Goal: Entertainment & Leisure: Browse casually

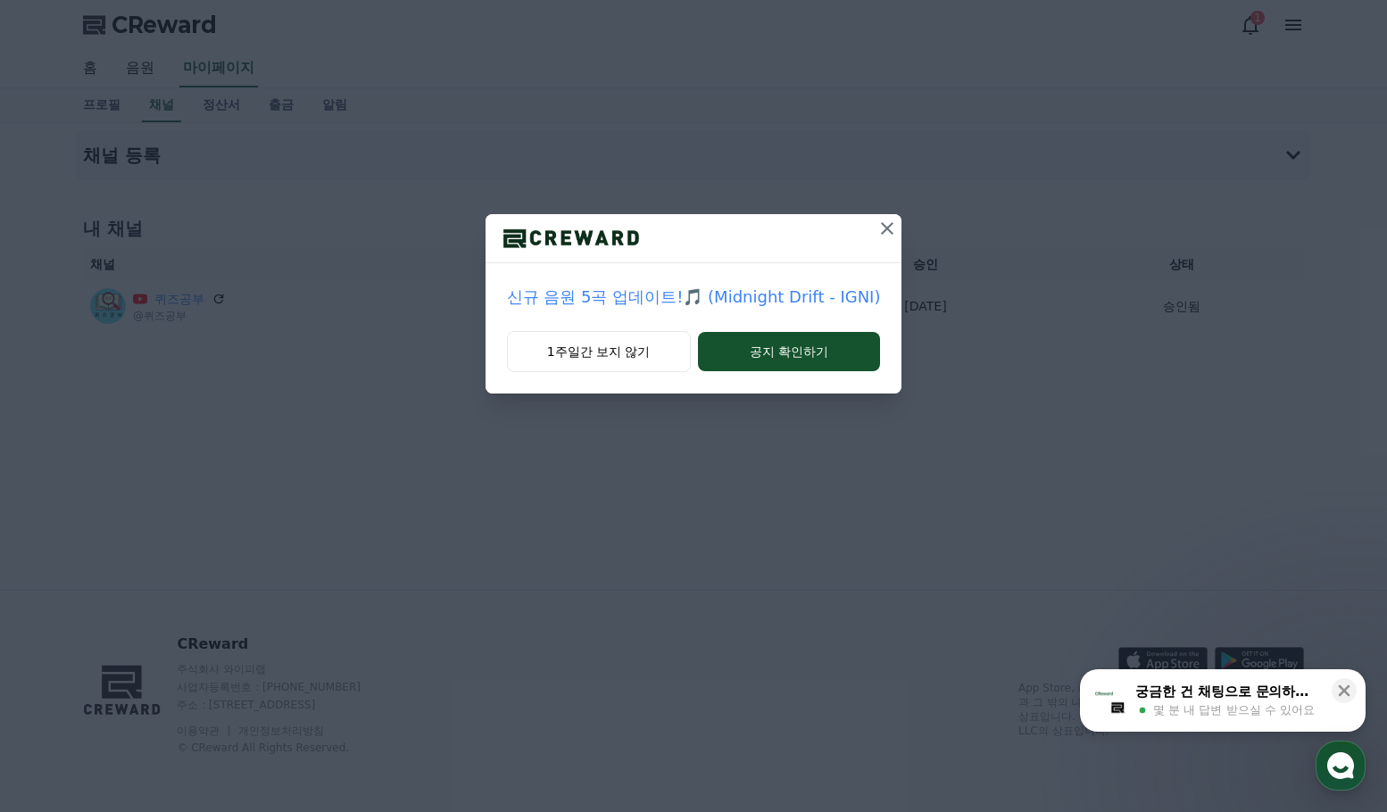
click at [883, 228] on icon at bounding box center [887, 228] width 12 height 12
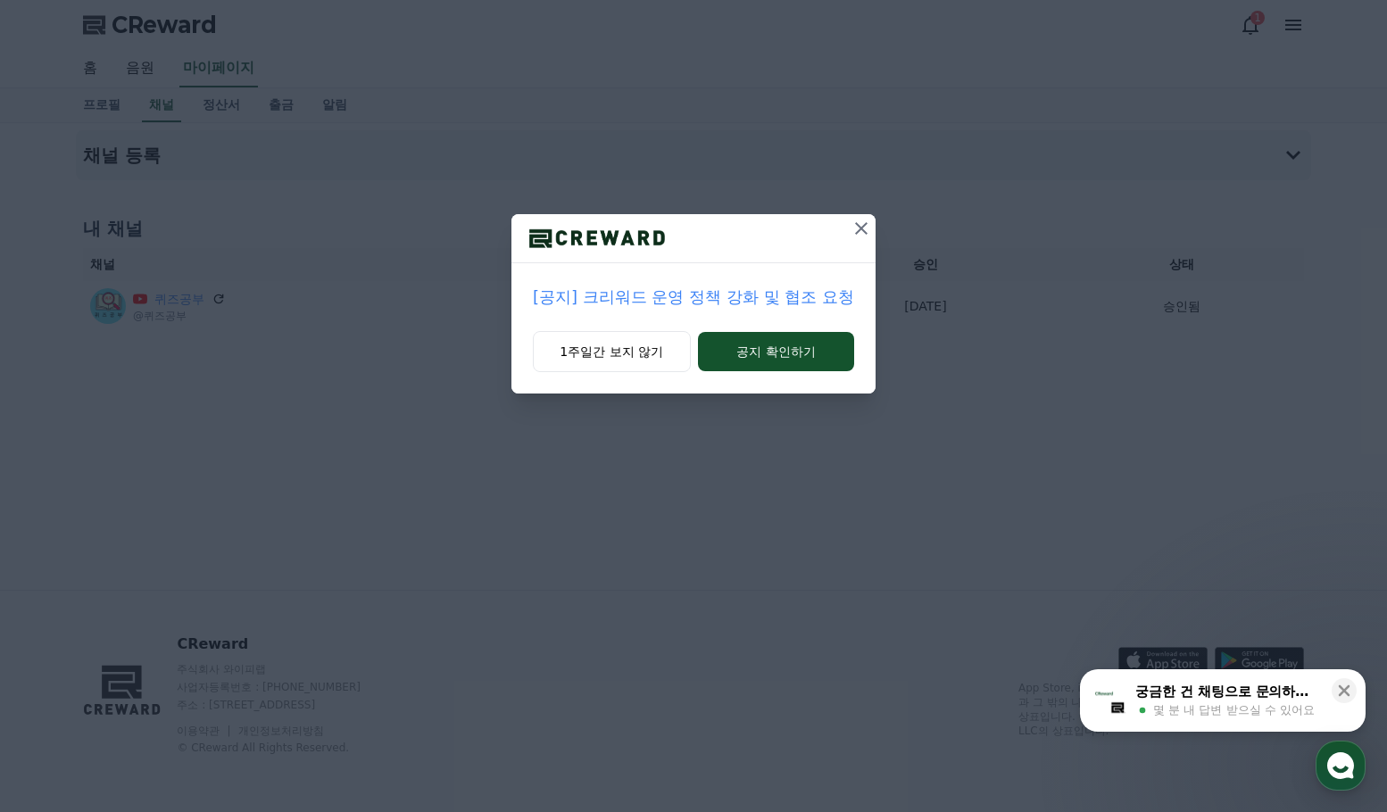
click at [864, 226] on icon at bounding box center [861, 228] width 12 height 12
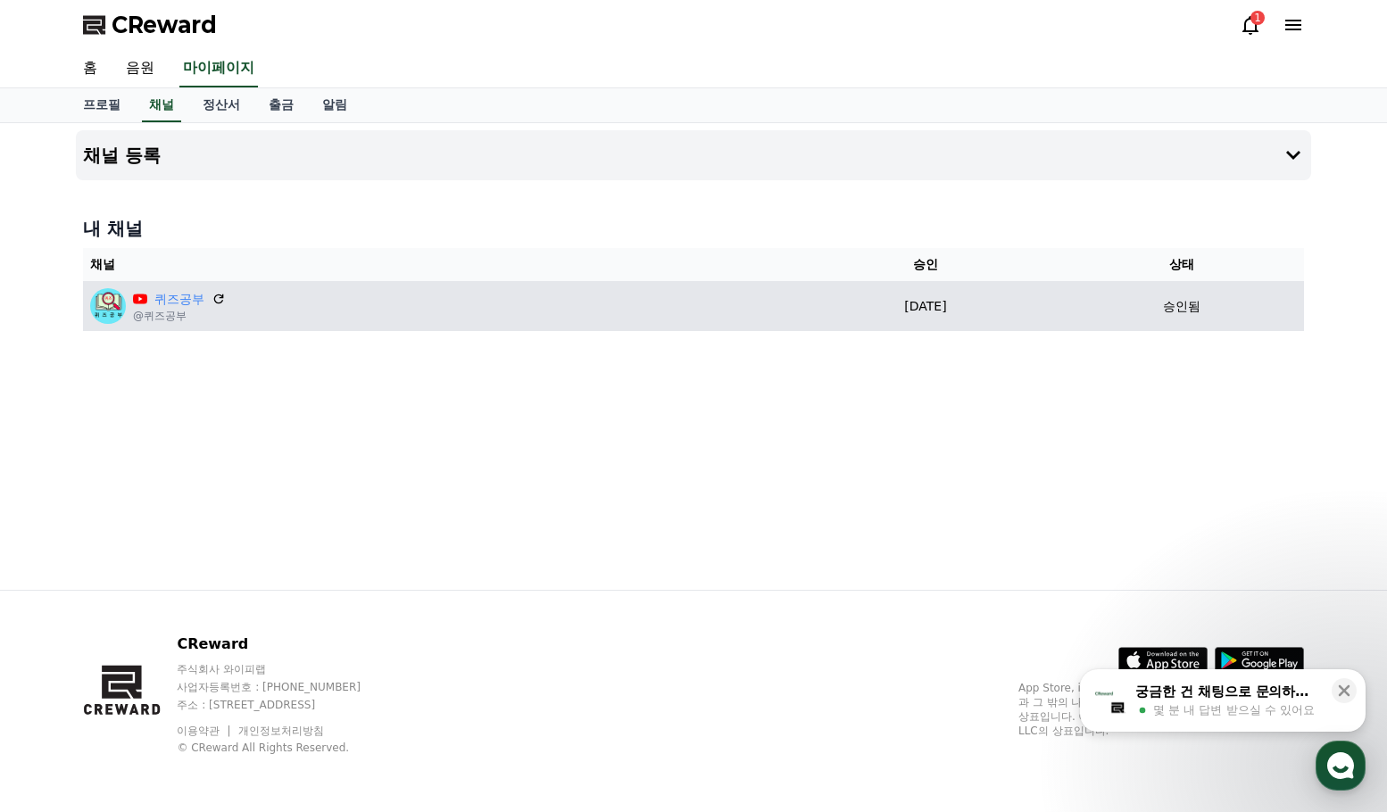
click at [404, 311] on div "퀴즈공부 @퀴즈공부" at bounding box center [437, 306] width 694 height 36
click at [1156, 312] on div "승인됨" at bounding box center [1181, 306] width 230 height 19
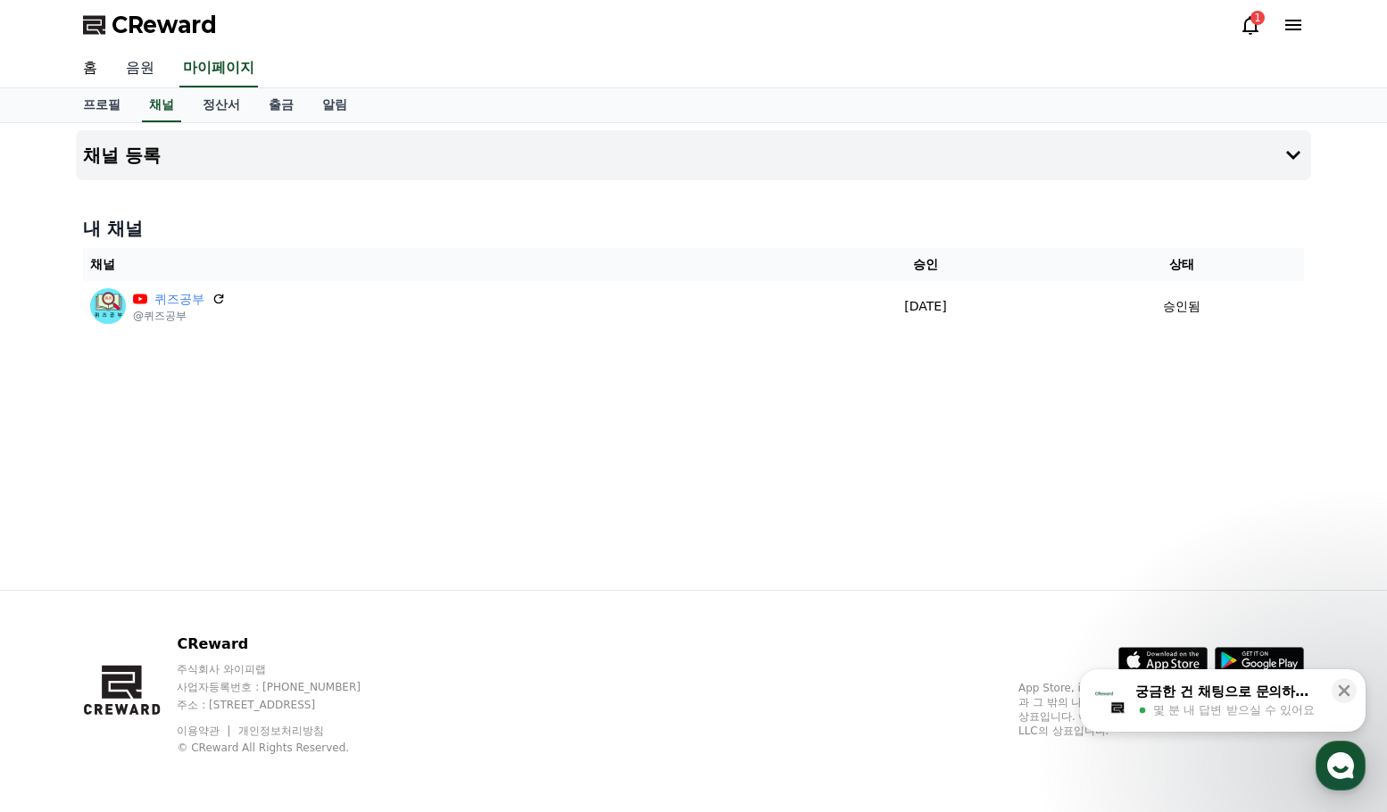
click at [138, 70] on link "음원" at bounding box center [140, 68] width 57 height 37
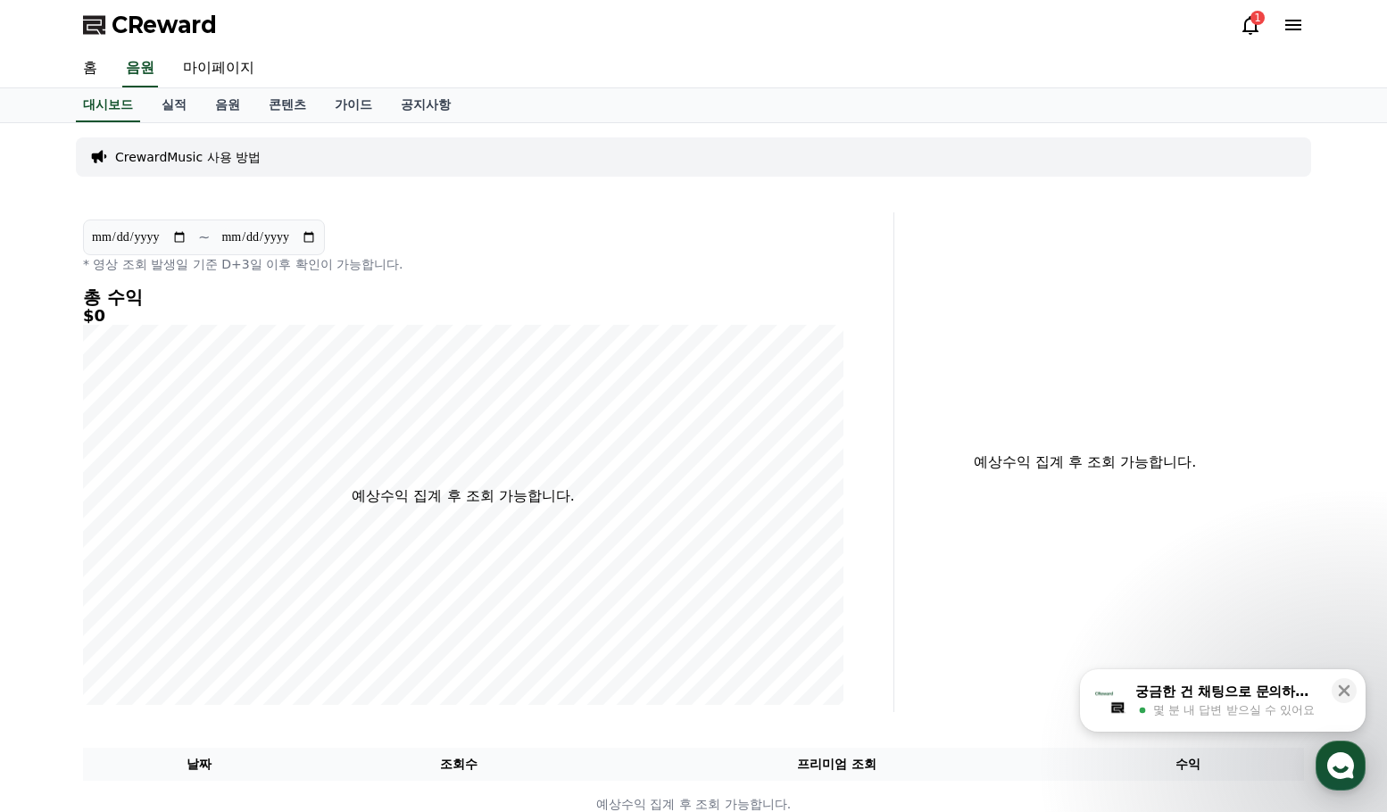
click at [141, 29] on span "CReward" at bounding box center [164, 25] width 105 height 29
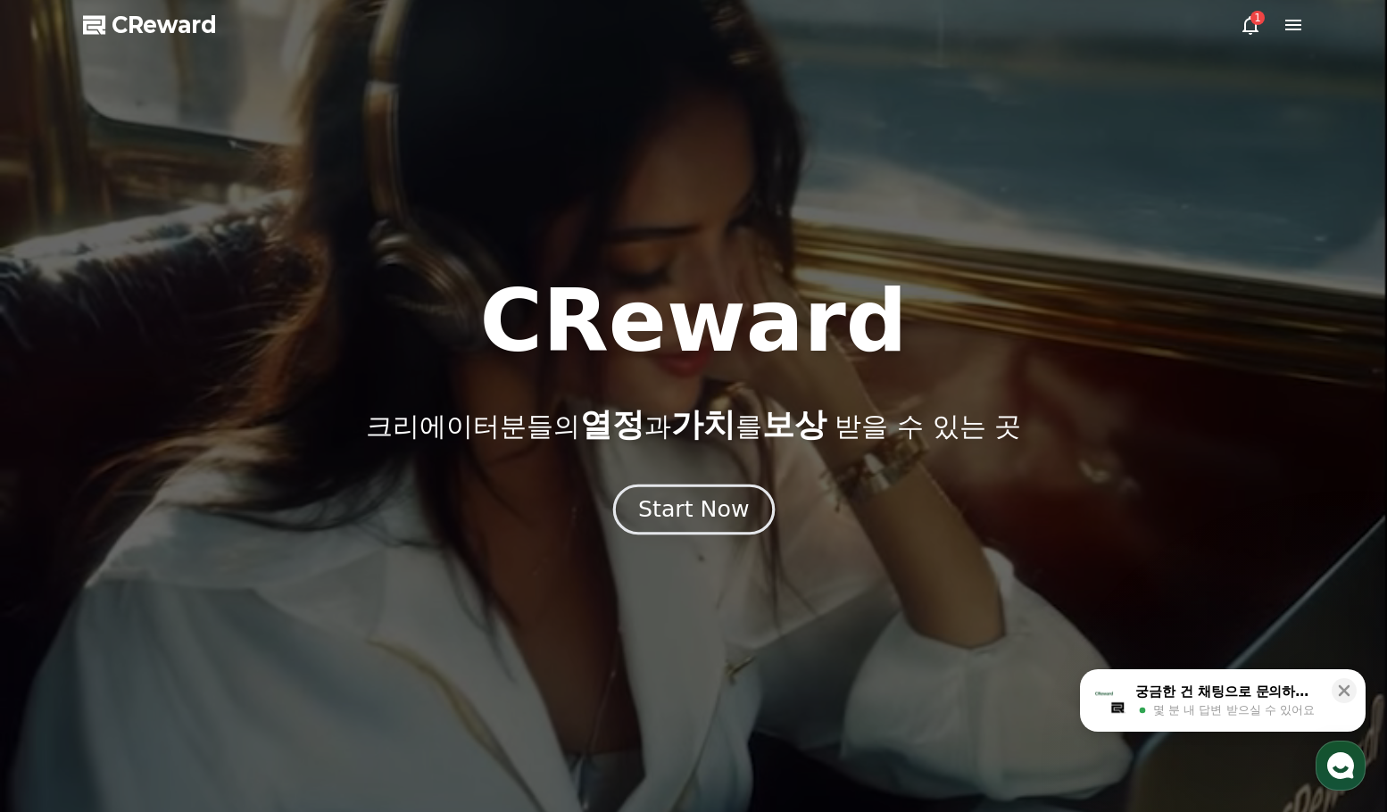
click at [725, 520] on div "Start Now" at bounding box center [693, 509] width 111 height 30
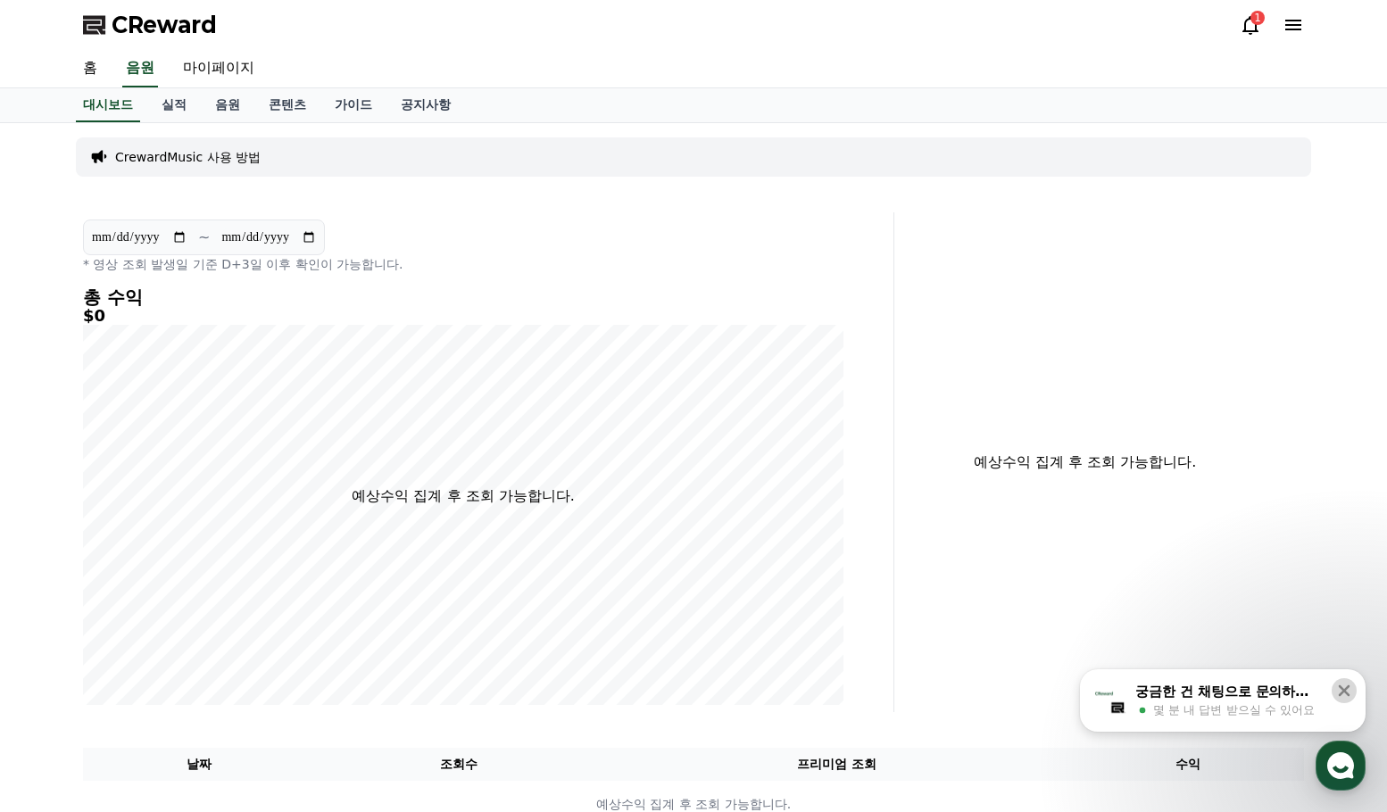
click at [1346, 685] on icon at bounding box center [1344, 691] width 18 height 18
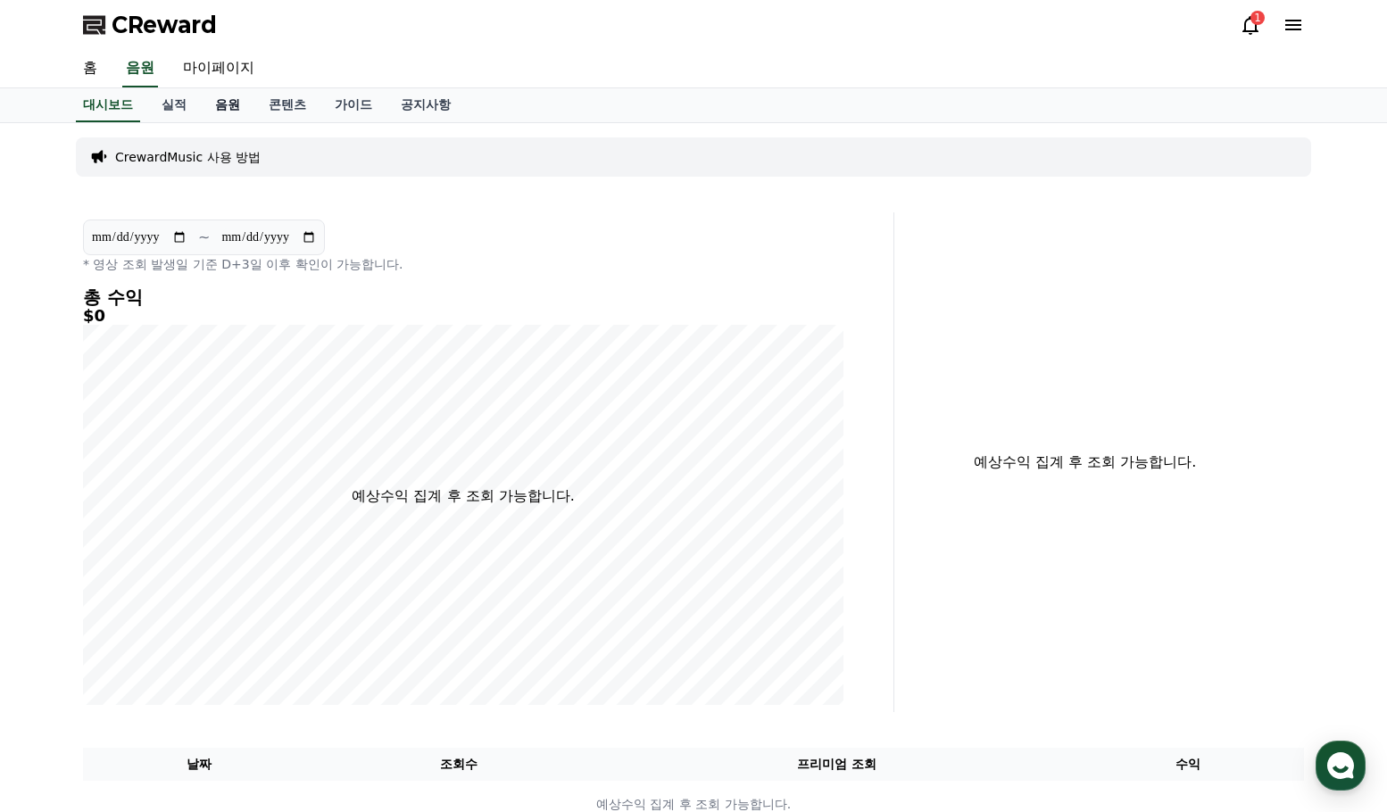
click at [214, 104] on link "음원" at bounding box center [228, 105] width 54 height 34
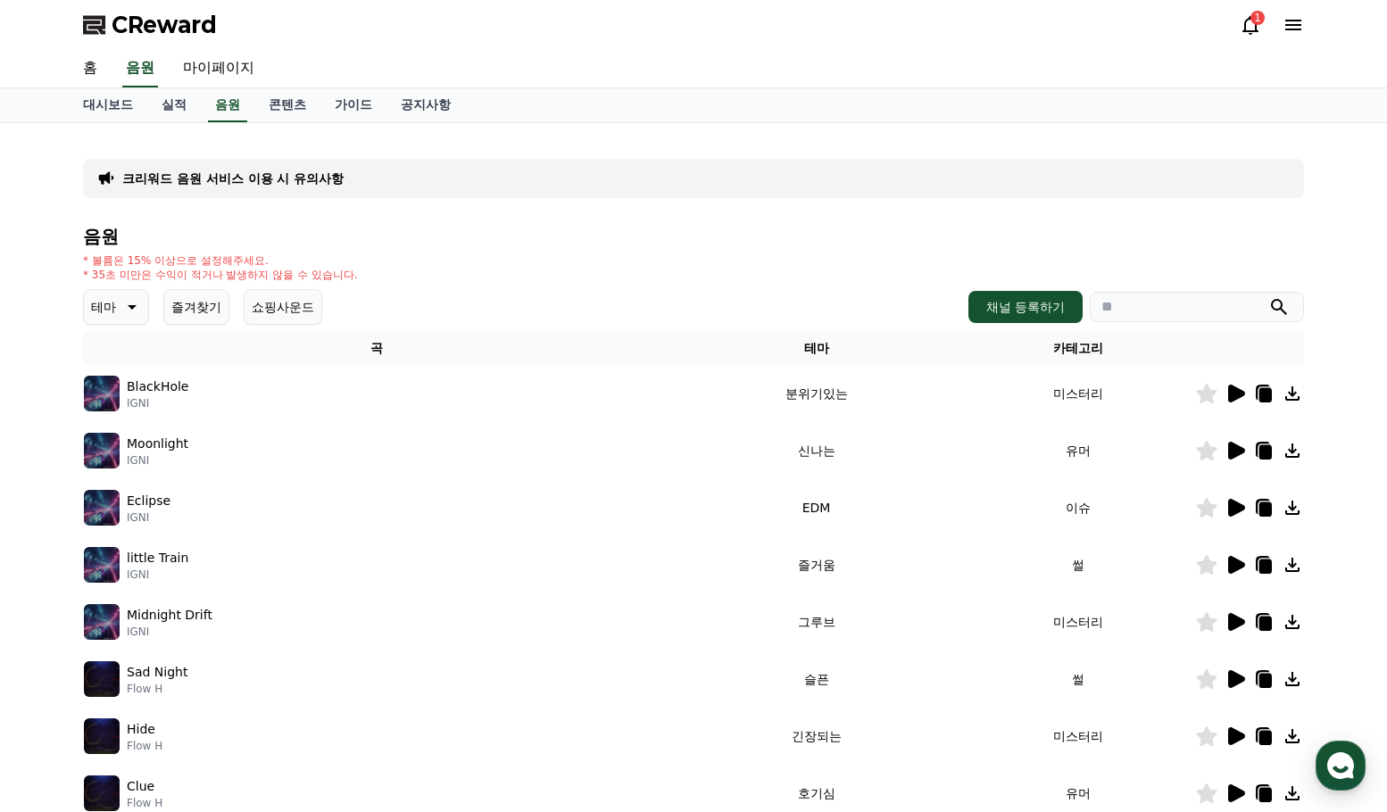
click at [128, 315] on icon at bounding box center [130, 306] width 21 height 21
click at [126, 443] on button "호기심" at bounding box center [112, 446] width 52 height 39
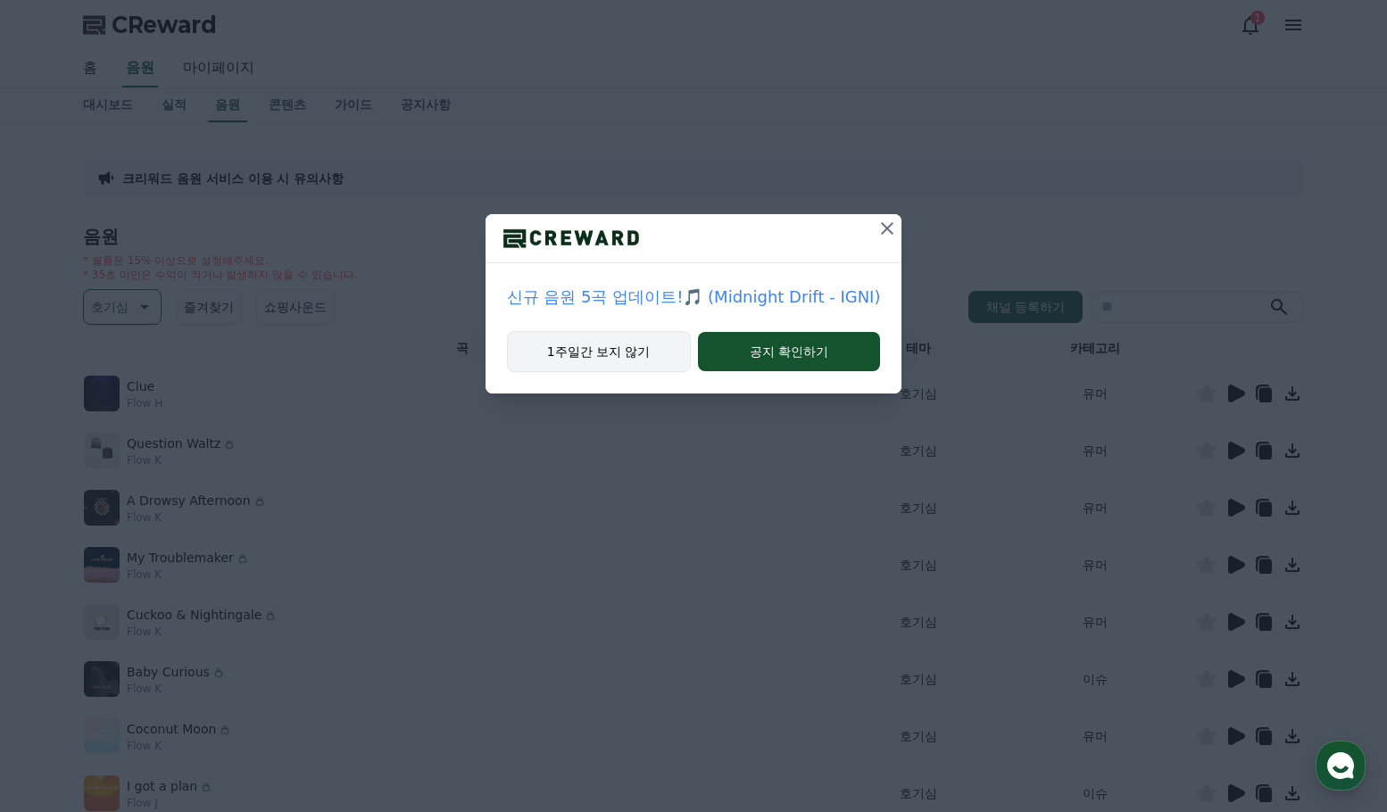
click at [588, 368] on button "1주일간 보지 않기" at bounding box center [599, 351] width 184 height 41
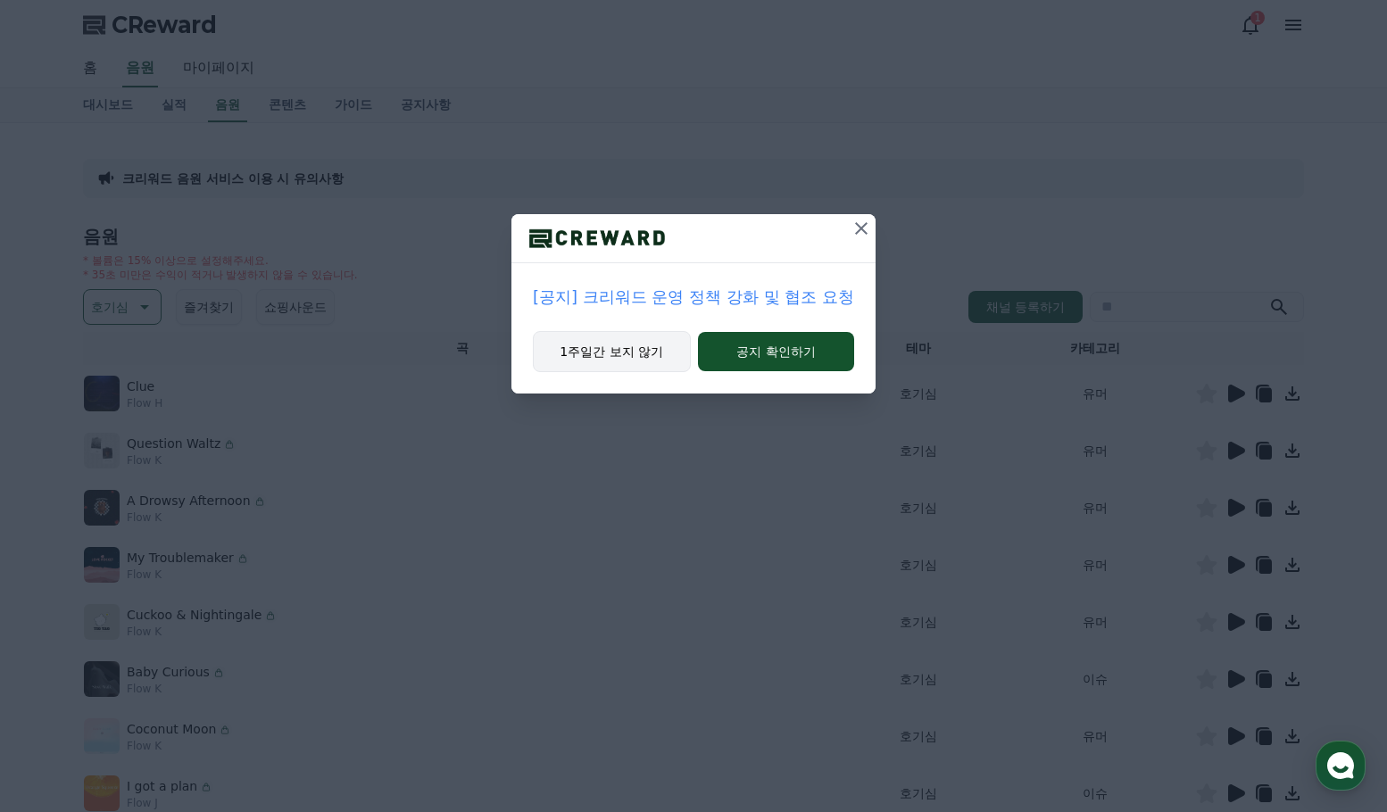
click at [635, 349] on button "1주일간 보지 않기" at bounding box center [612, 351] width 158 height 41
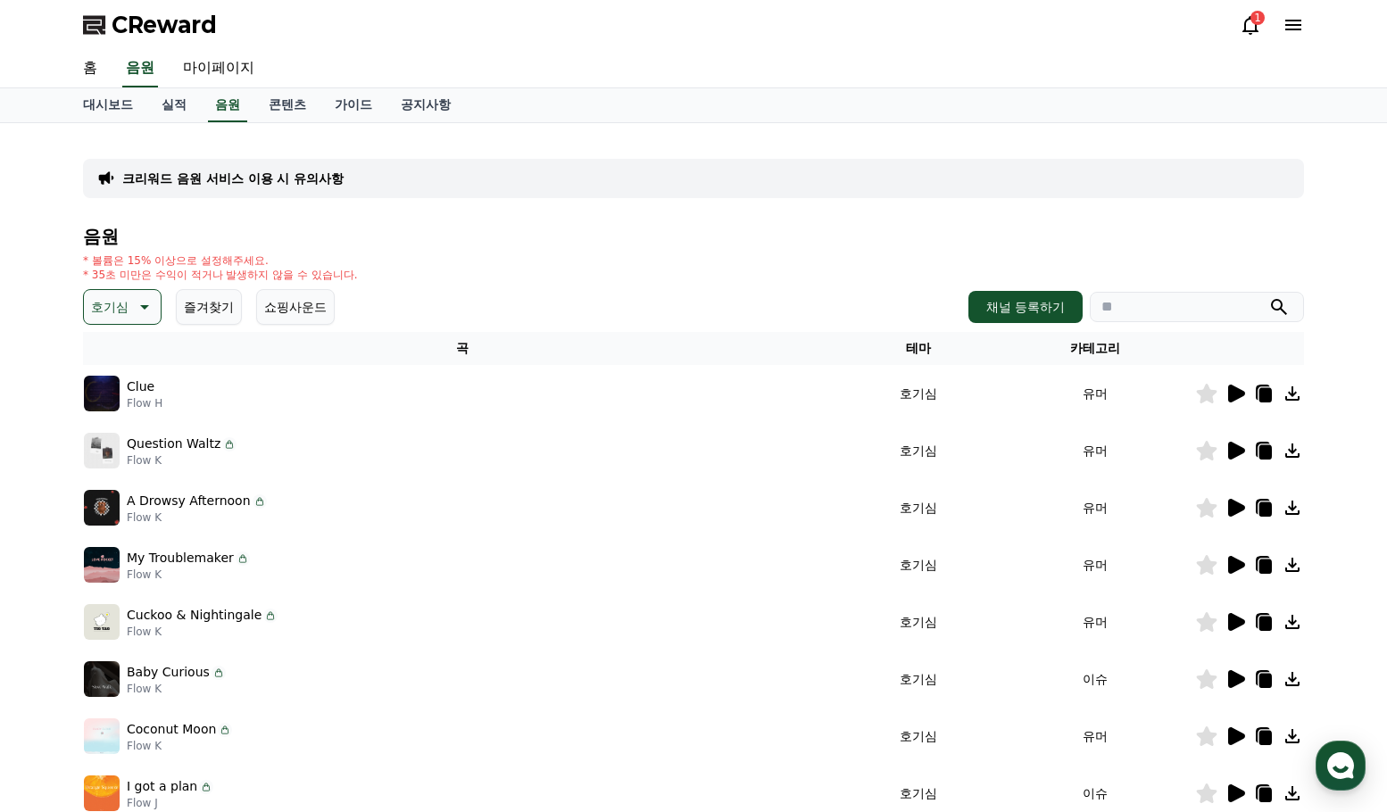
click at [125, 315] on p "호기심" at bounding box center [109, 306] width 37 height 25
click at [124, 344] on button "전체" at bounding box center [105, 354] width 39 height 39
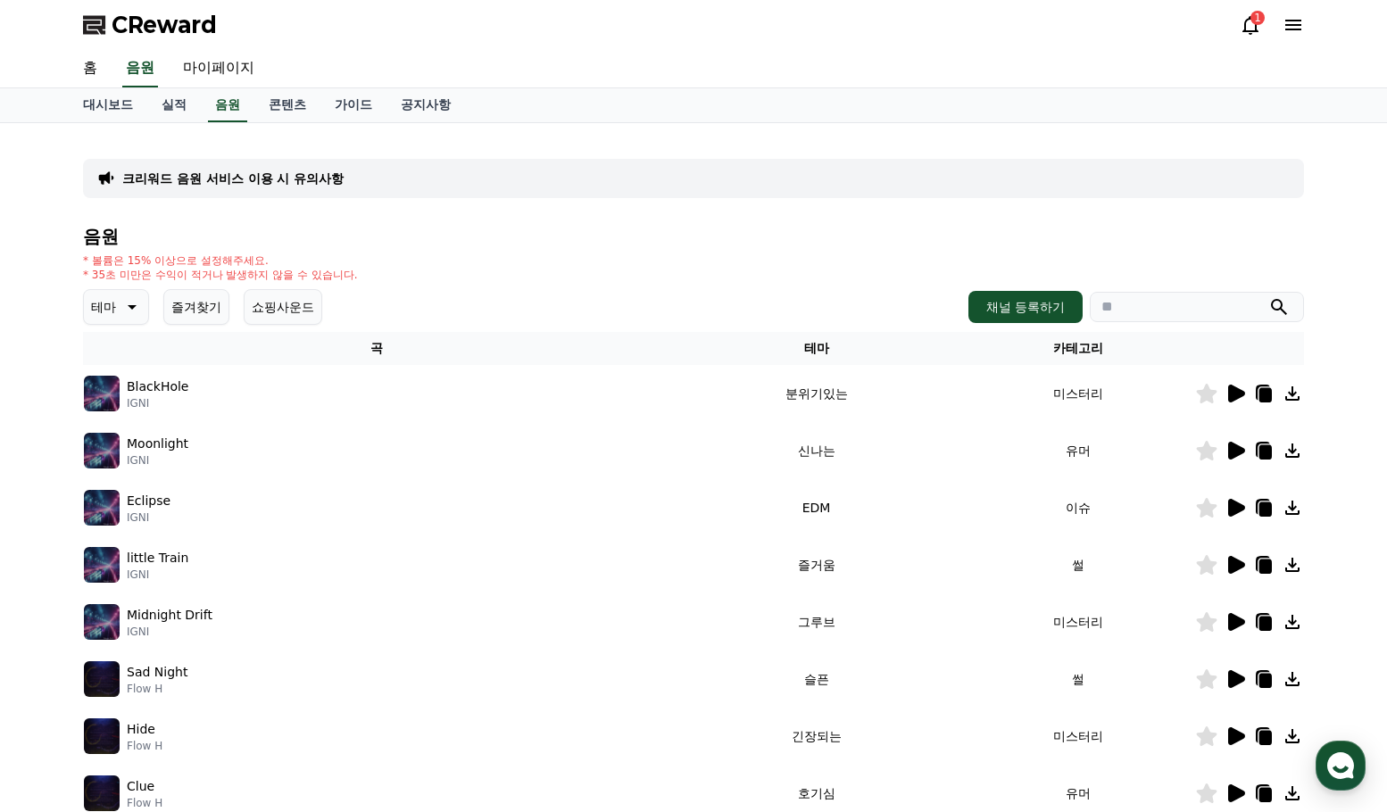
click at [128, 308] on icon at bounding box center [130, 306] width 21 height 21
click at [121, 349] on button "전체" at bounding box center [105, 354] width 39 height 39
click at [1232, 394] on icon at bounding box center [1236, 394] width 17 height 18
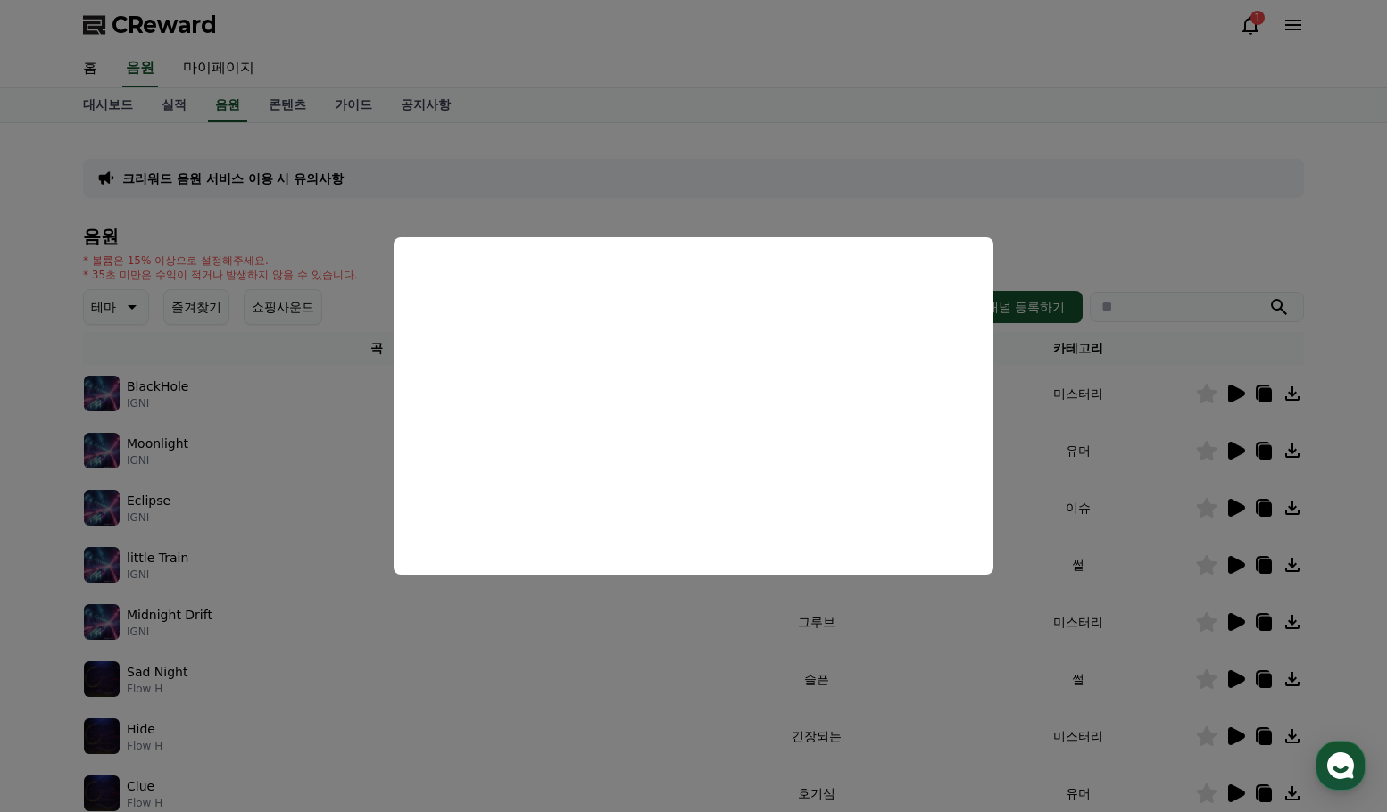
click at [1060, 194] on button "close modal" at bounding box center [693, 406] width 1387 height 812
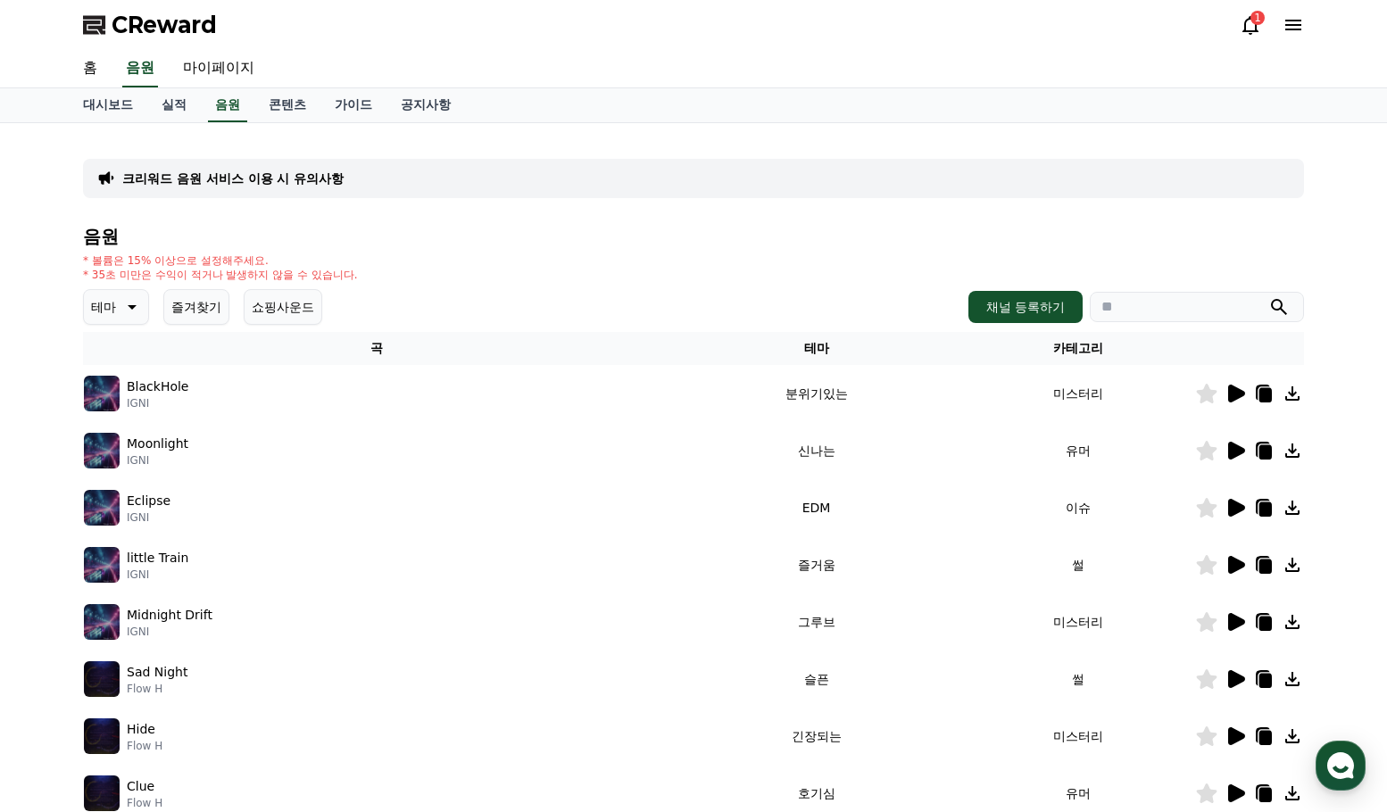
click at [126, 313] on icon at bounding box center [130, 306] width 21 height 21
click at [126, 444] on button "호기심" at bounding box center [112, 446] width 52 height 39
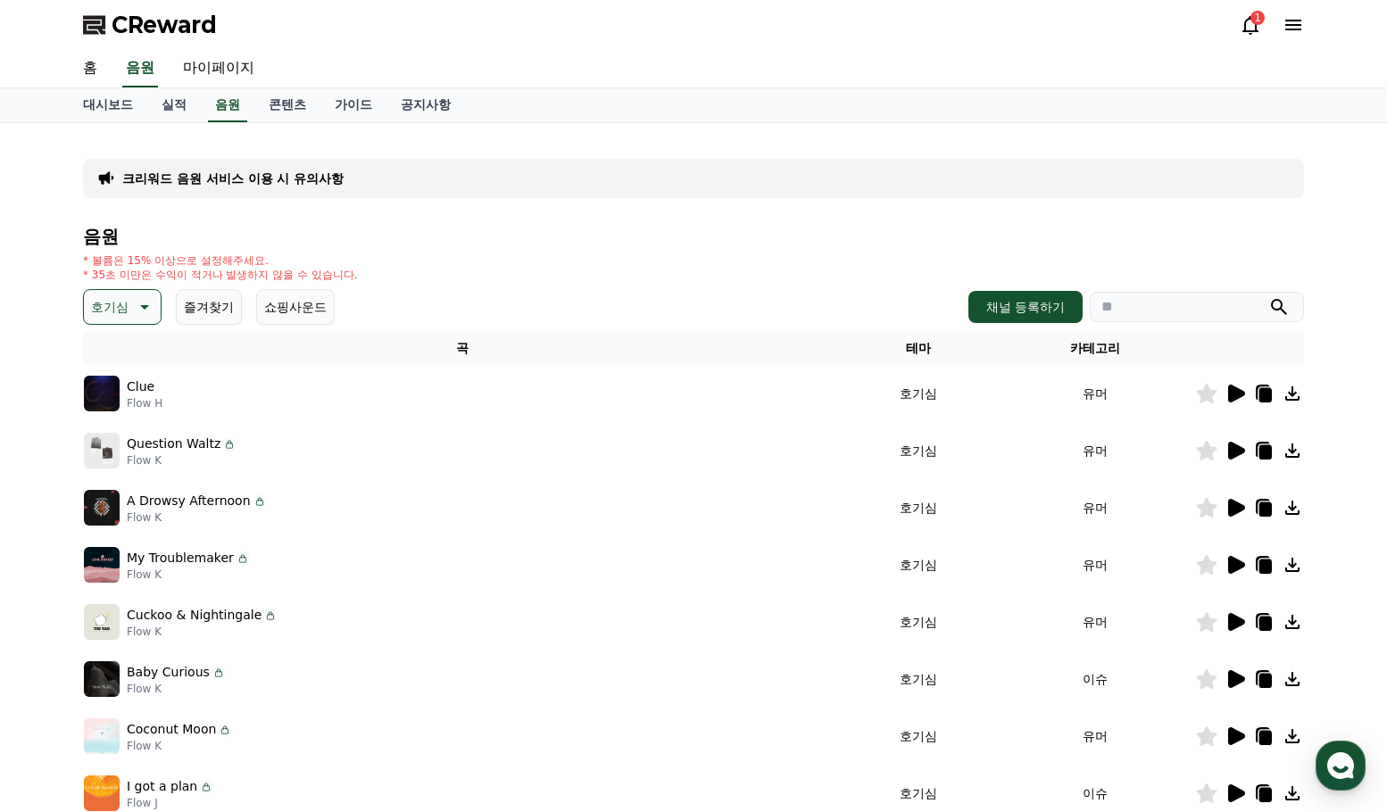
click at [1233, 393] on icon at bounding box center [1236, 394] width 17 height 18
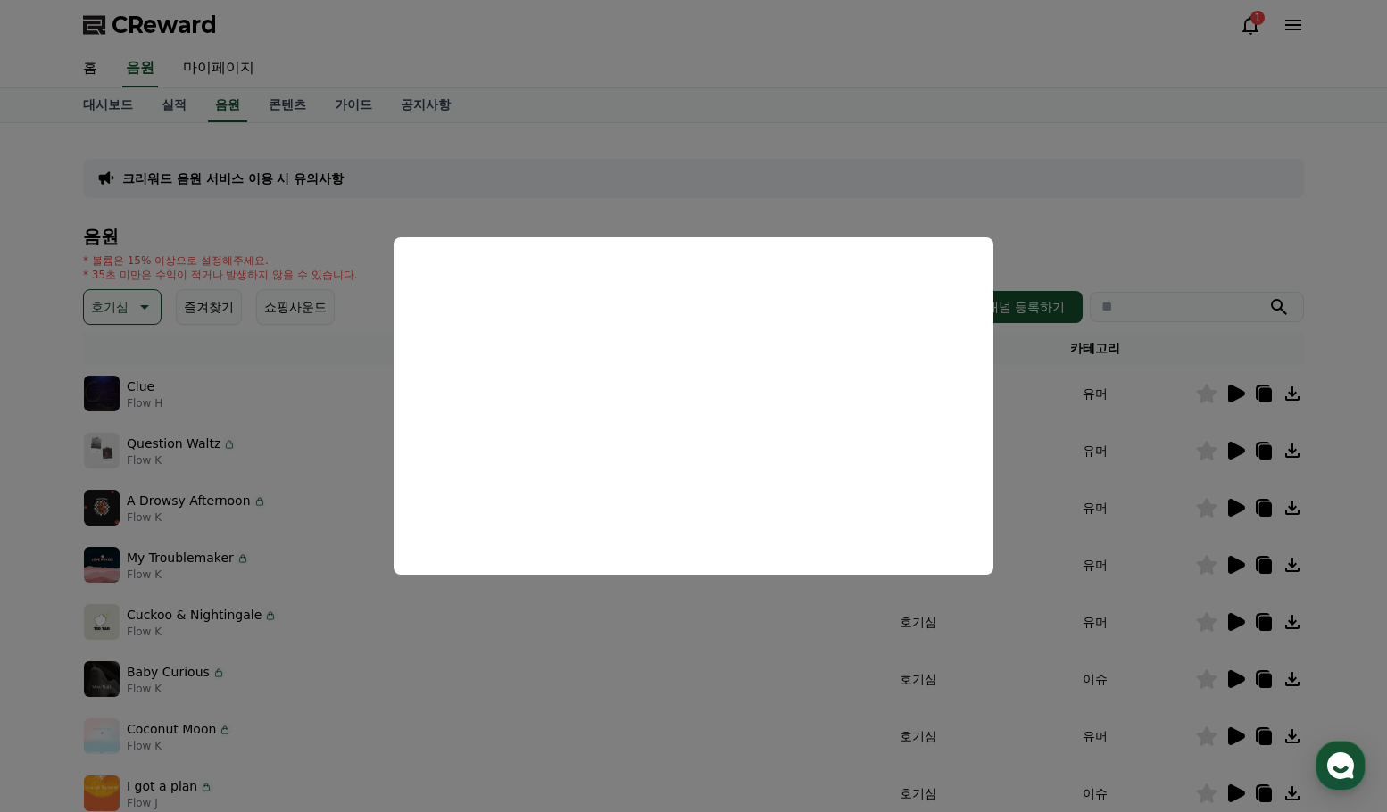
click at [1235, 444] on button "close modal" at bounding box center [693, 406] width 1387 height 812
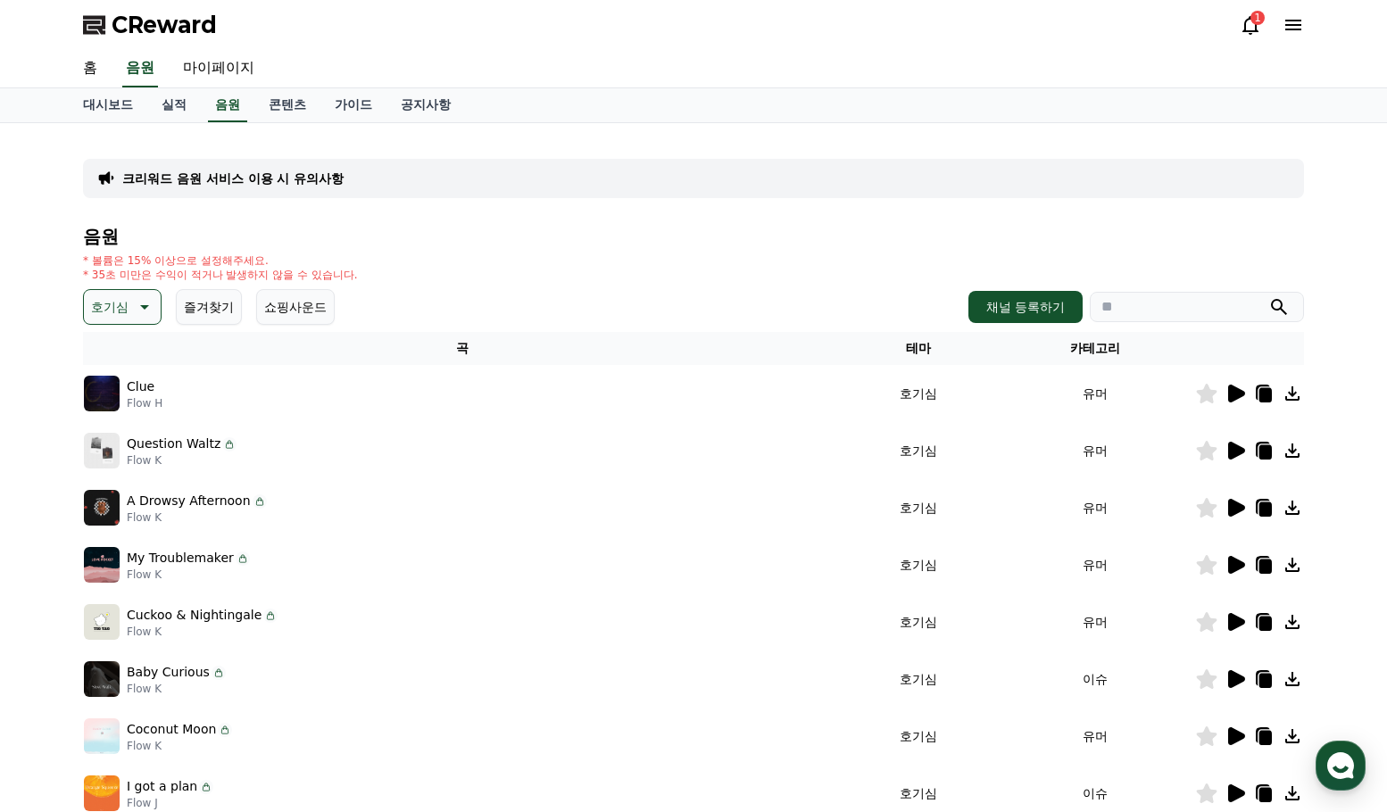
click at [1238, 452] on icon at bounding box center [1236, 451] width 17 height 18
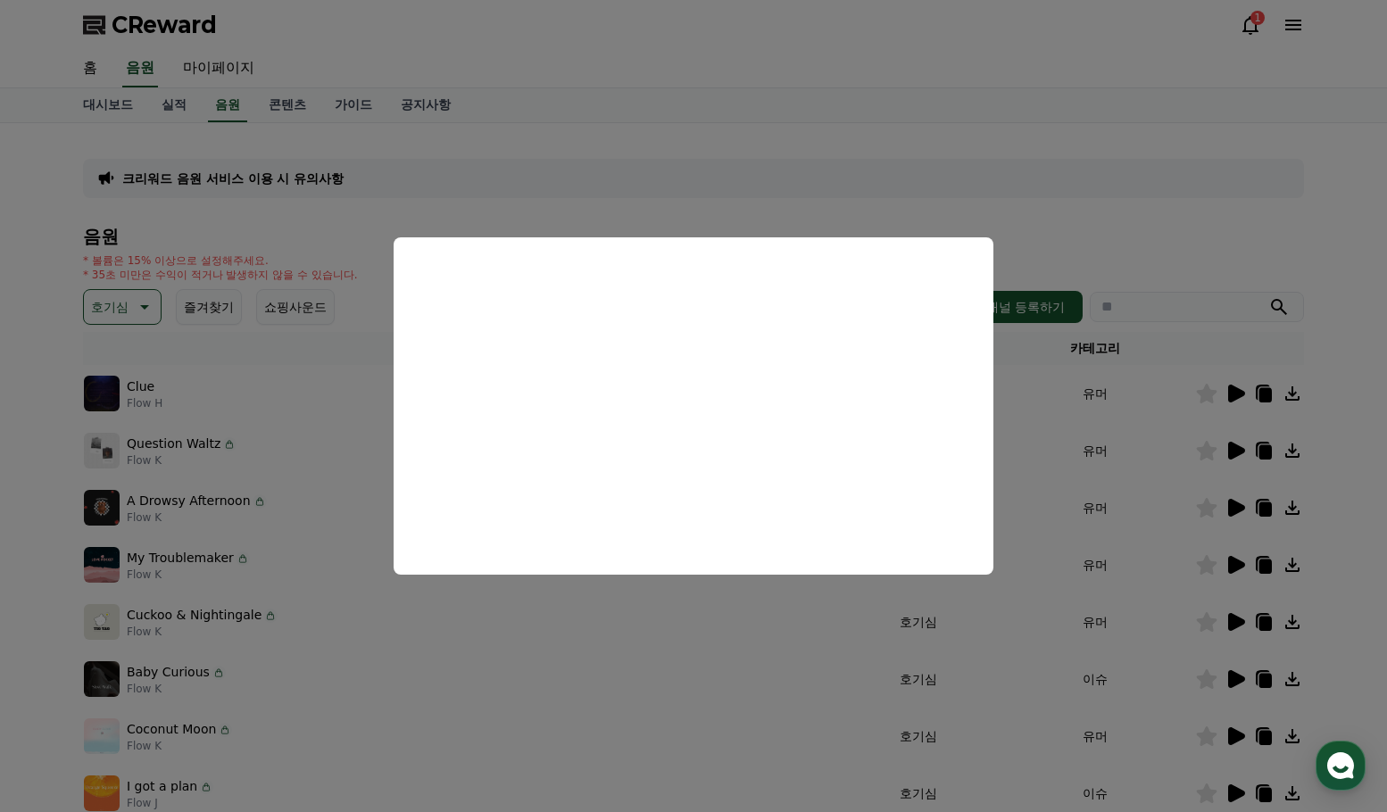
click at [1219, 502] on button "close modal" at bounding box center [693, 406] width 1387 height 812
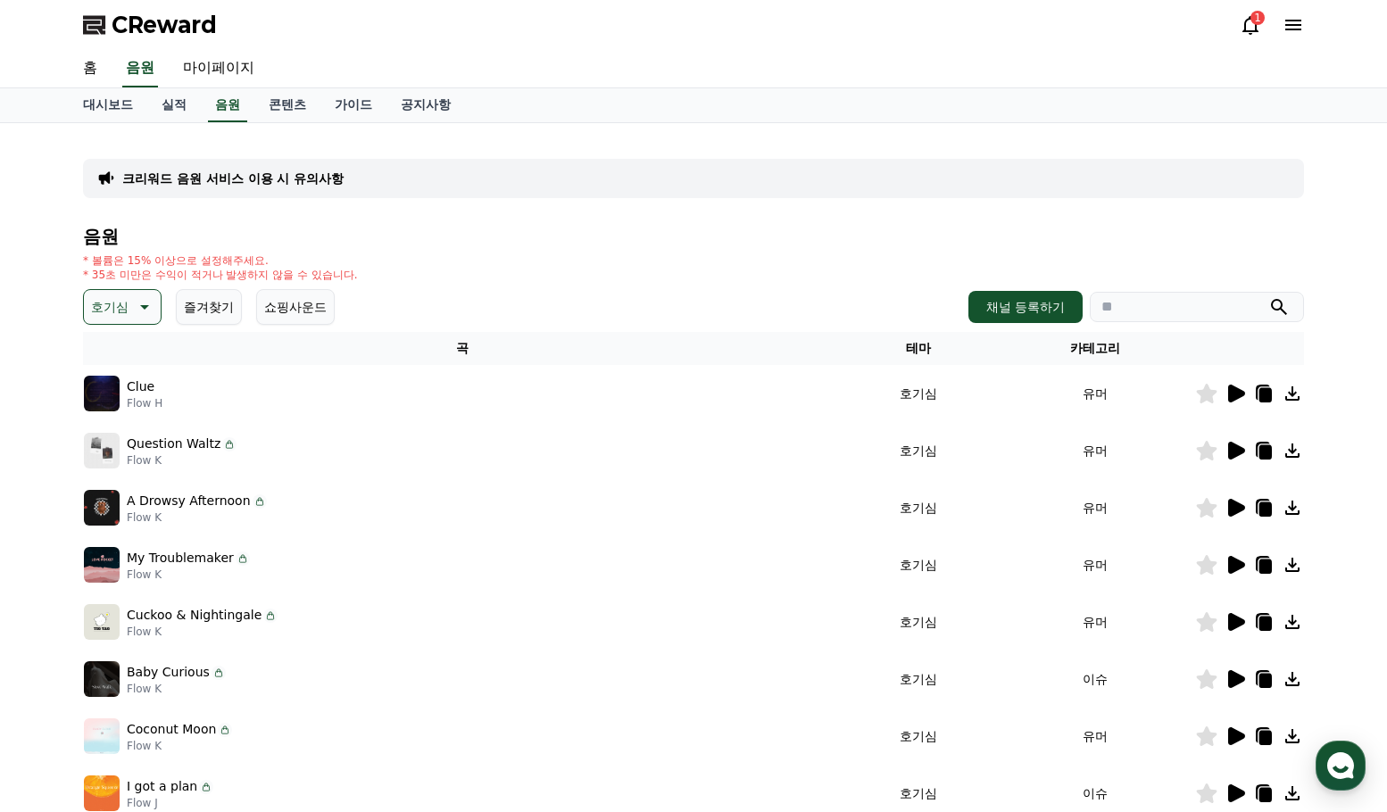
click at [1234, 510] on icon at bounding box center [1236, 508] width 17 height 18
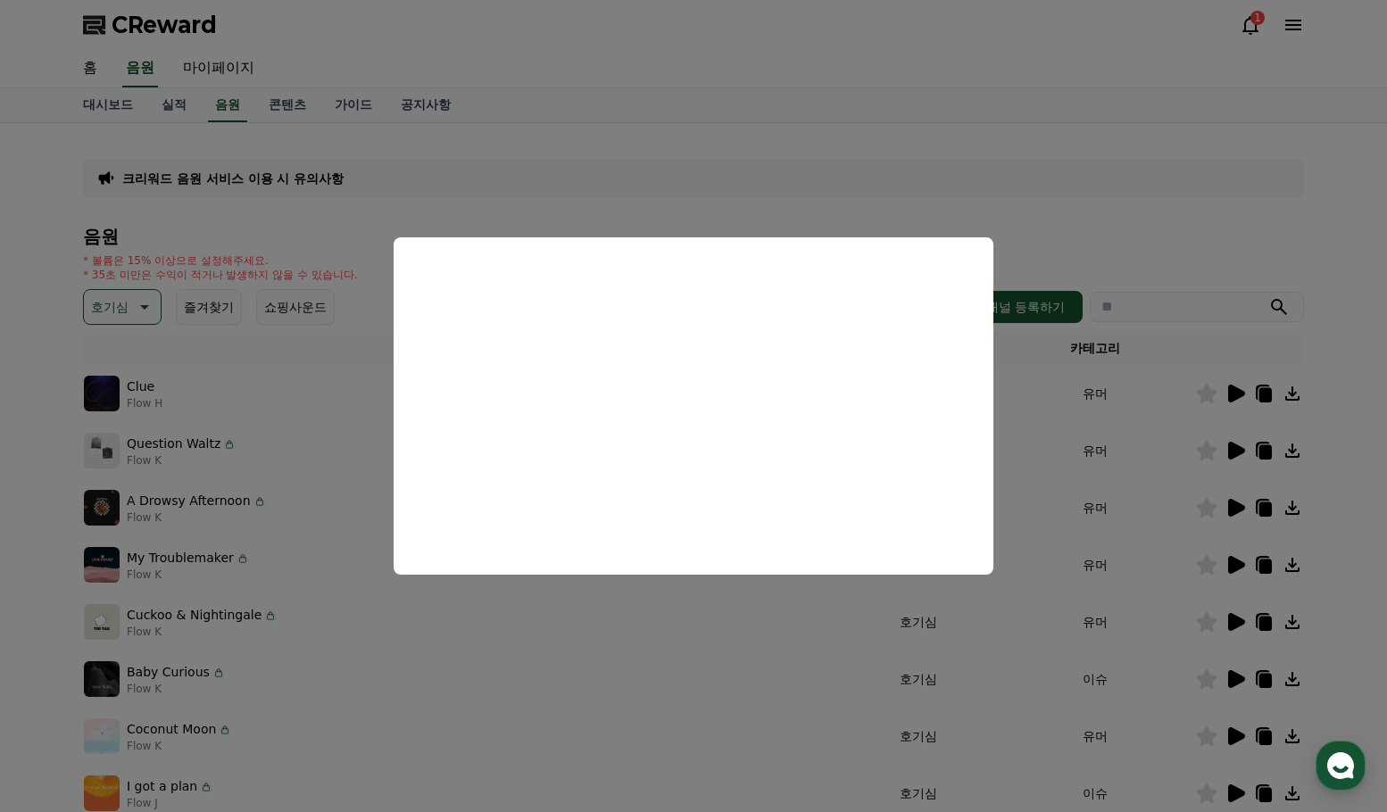
click at [1234, 564] on button "close modal" at bounding box center [693, 406] width 1387 height 812
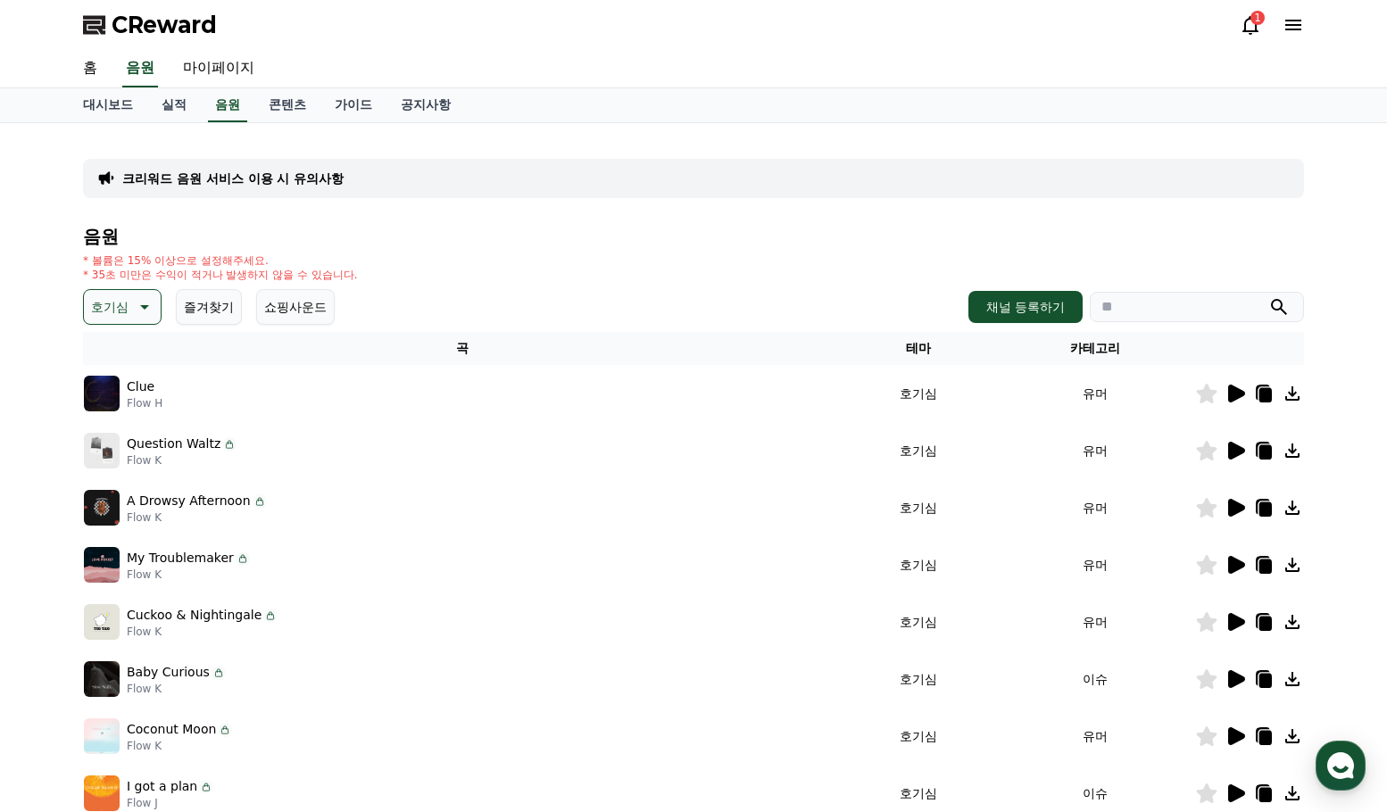
click at [1232, 559] on icon at bounding box center [1236, 565] width 17 height 18
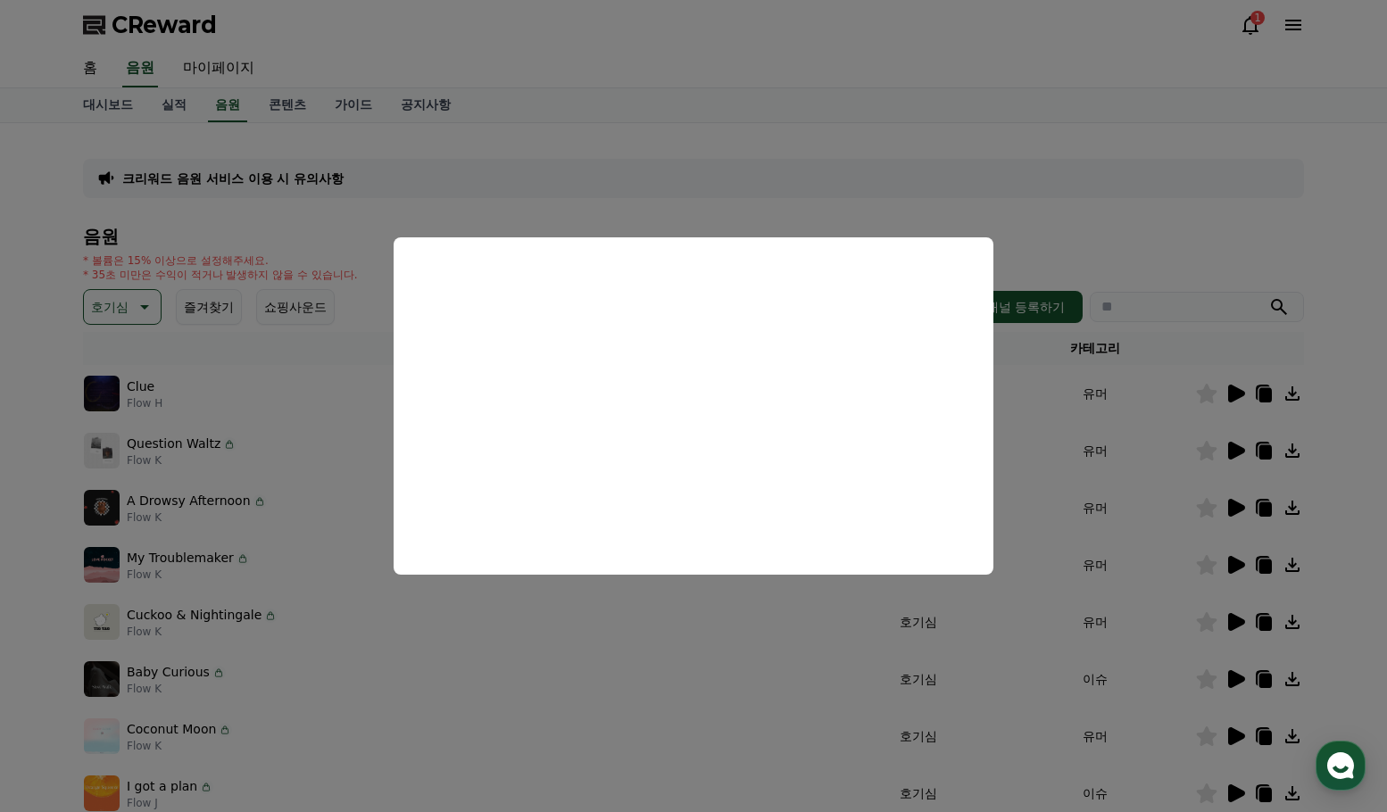
click at [1233, 620] on button "close modal" at bounding box center [693, 406] width 1387 height 812
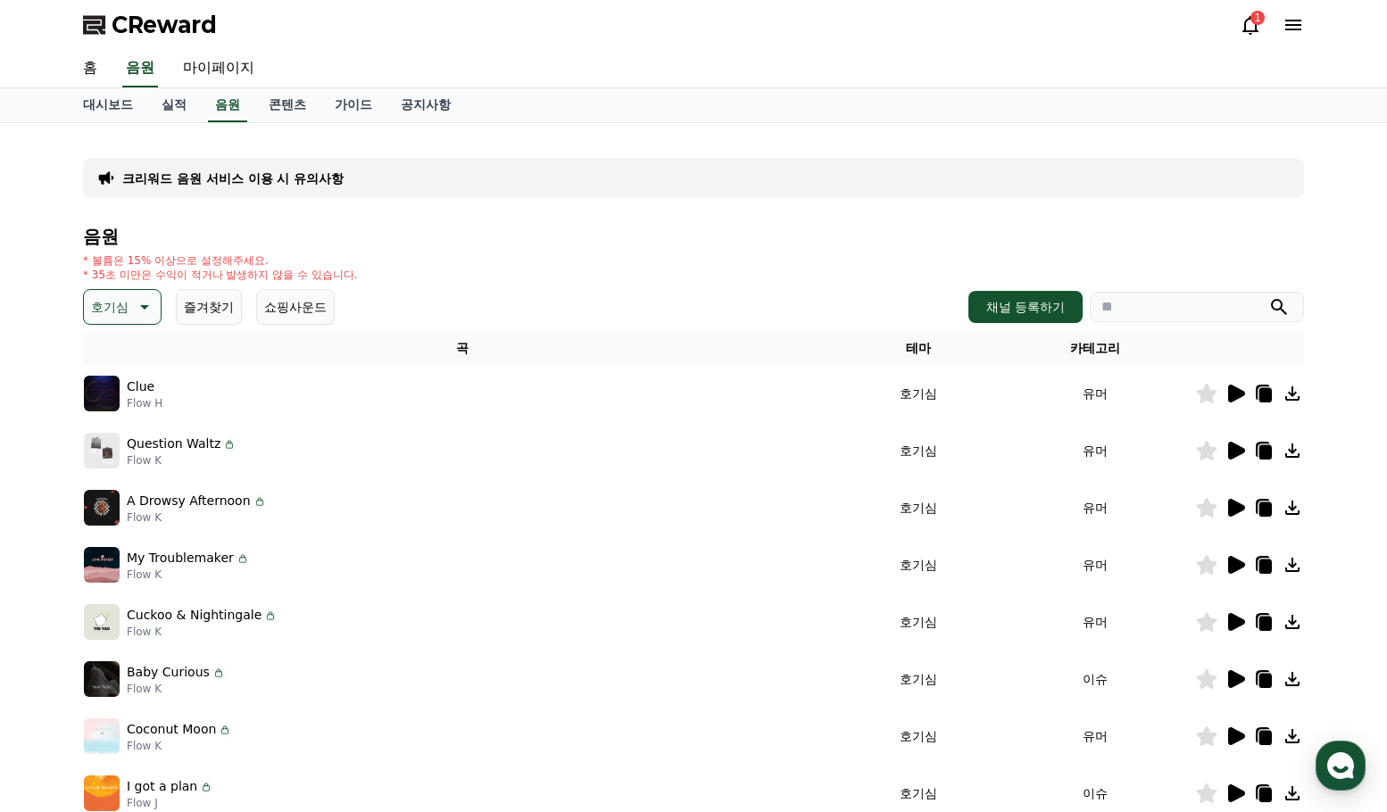
click at [126, 320] on button "호기심" at bounding box center [122, 307] width 79 height 36
click at [126, 358] on button "잔잔한" at bounding box center [112, 355] width 52 height 39
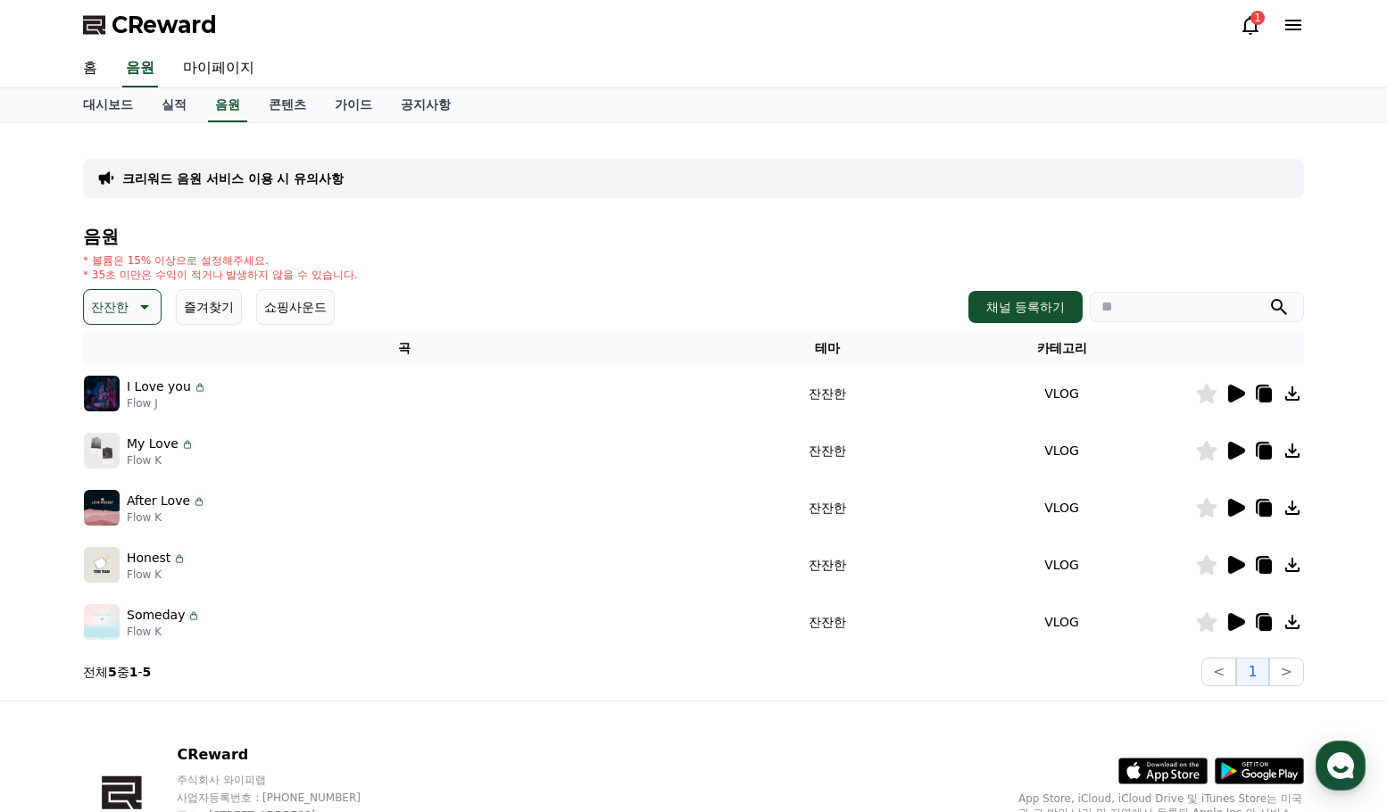
click at [1232, 394] on icon at bounding box center [1236, 394] width 17 height 18
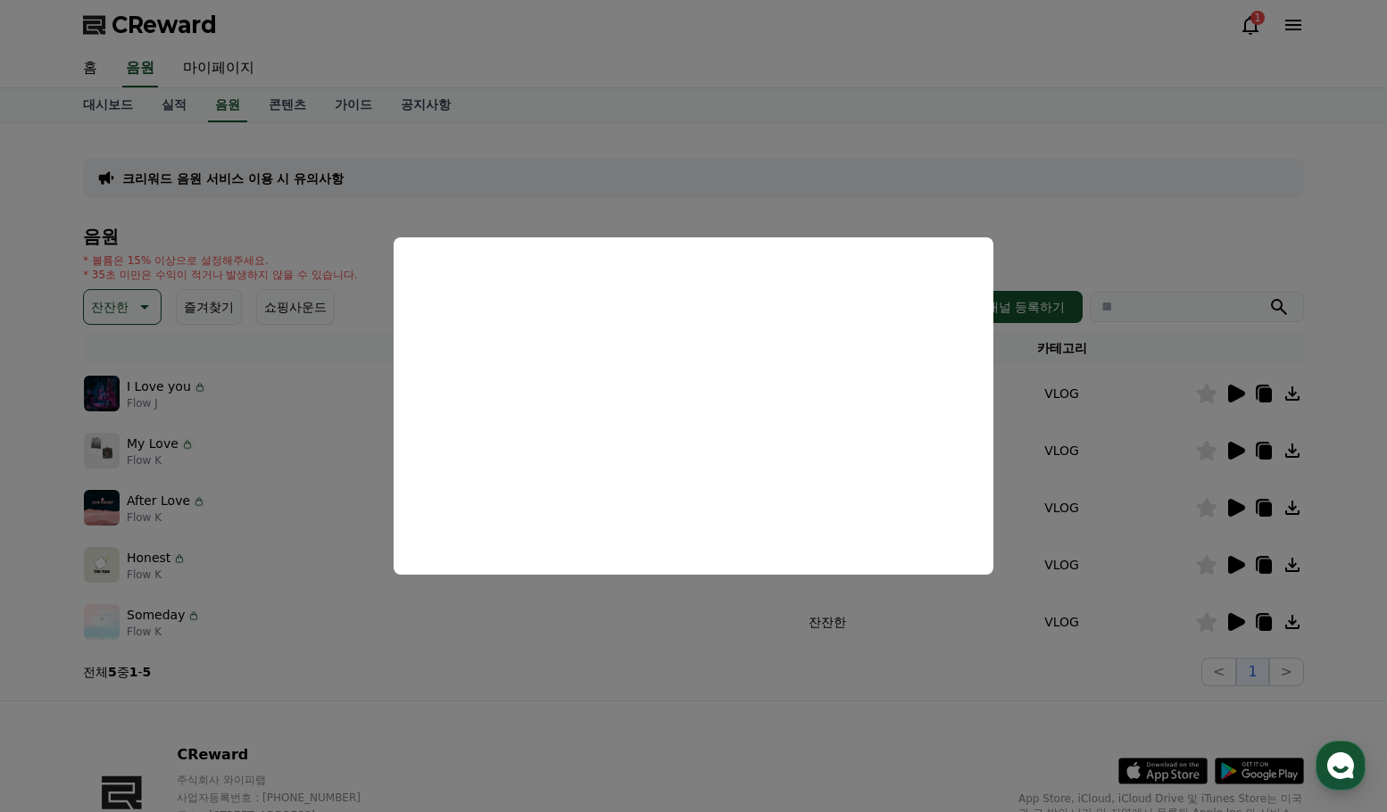
click at [1233, 452] on button "close modal" at bounding box center [693, 406] width 1387 height 812
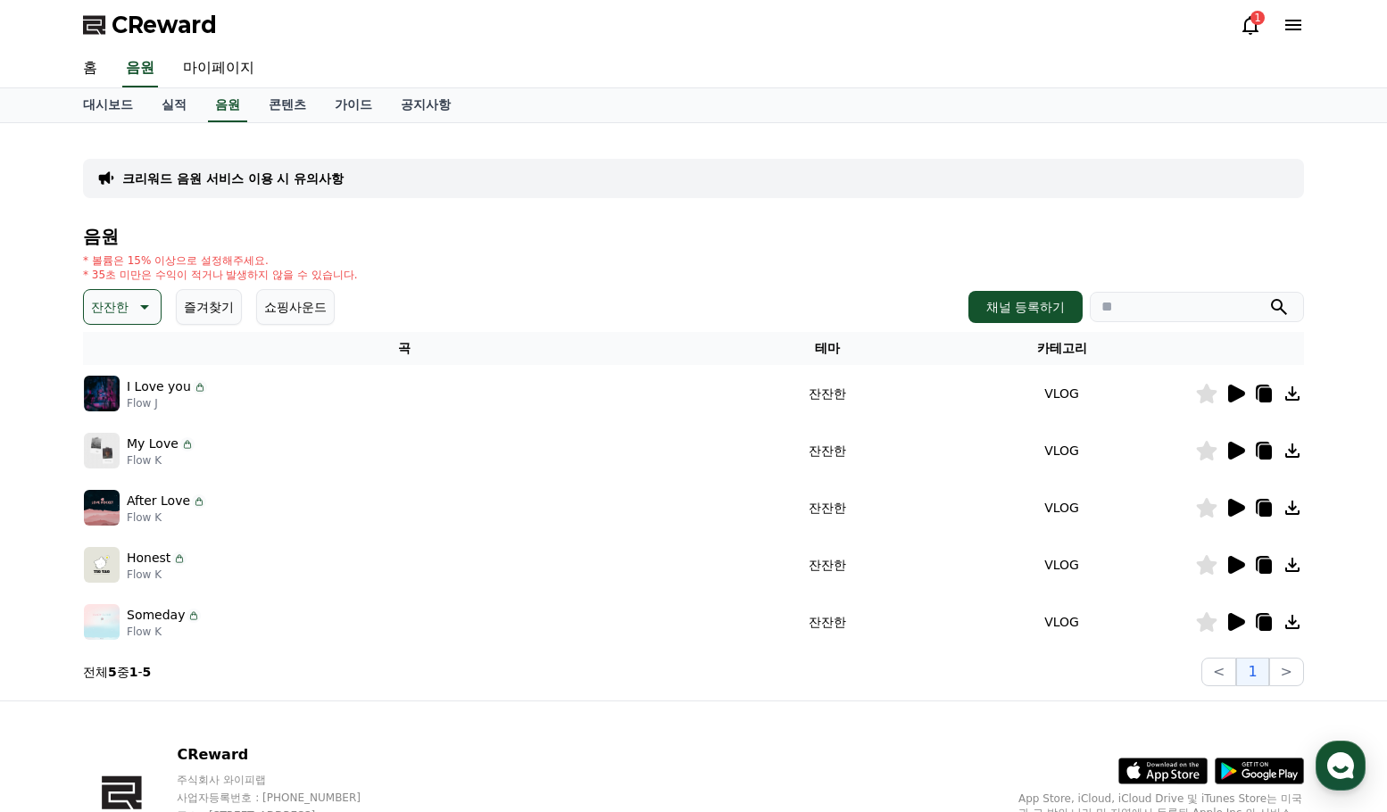
click at [1233, 452] on icon at bounding box center [1236, 451] width 17 height 18
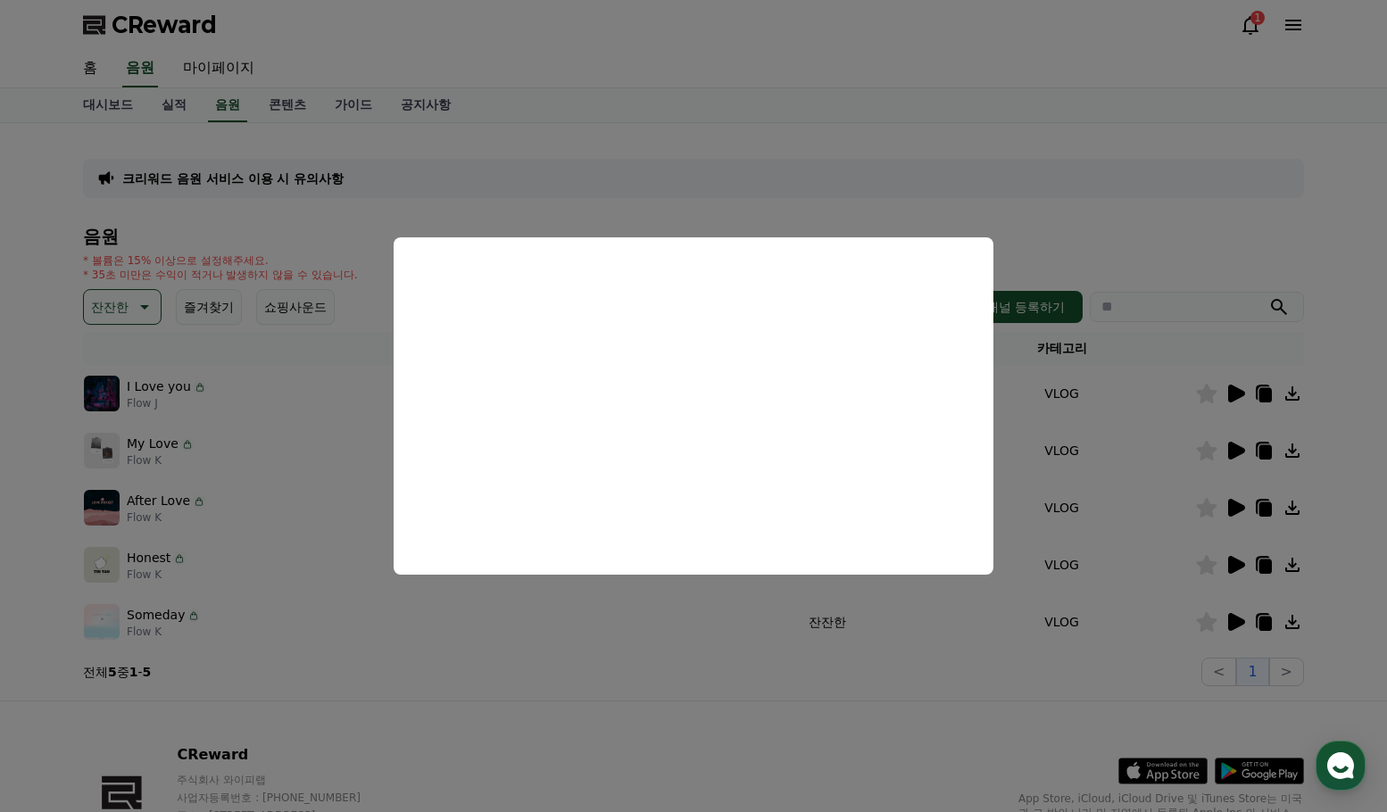
click at [1231, 501] on button "close modal" at bounding box center [693, 406] width 1387 height 812
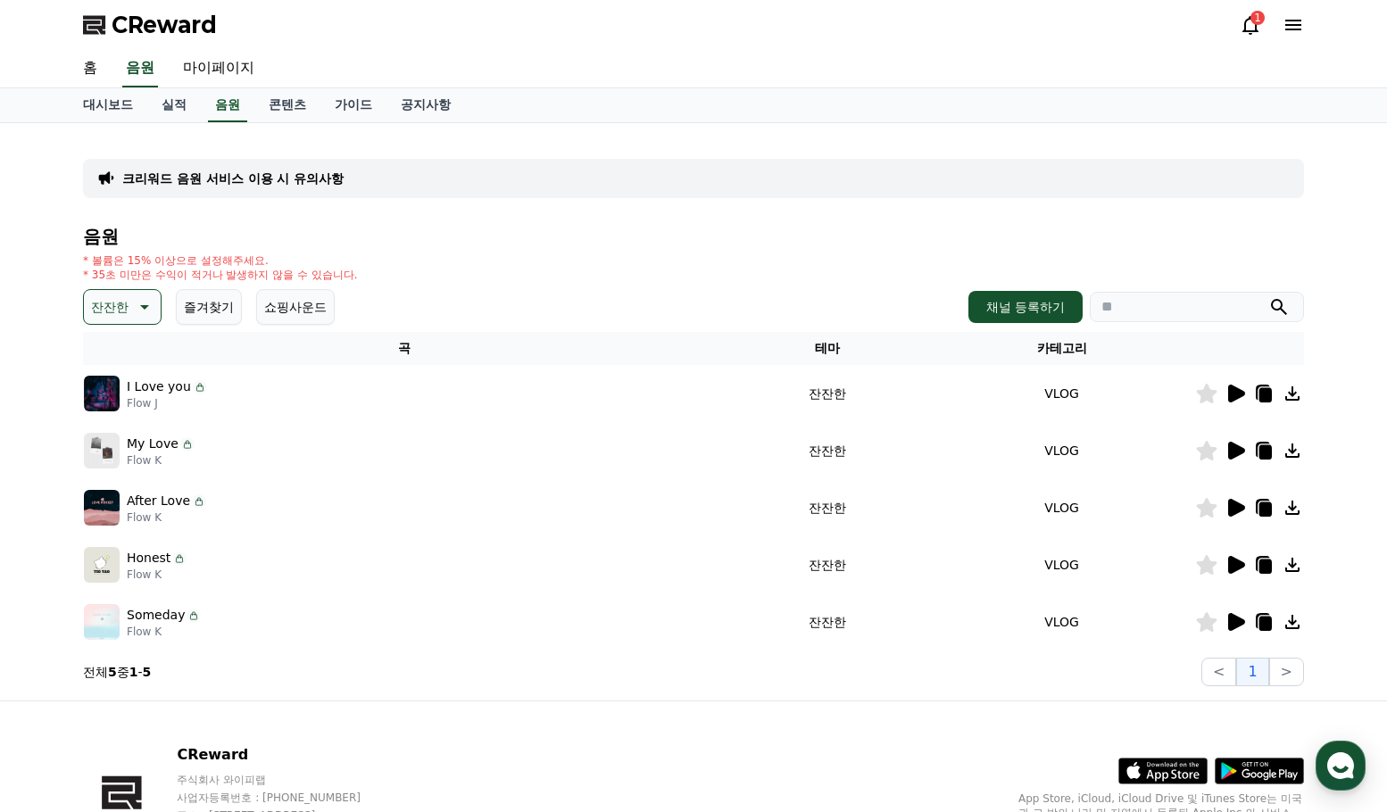
click at [1233, 505] on icon at bounding box center [1236, 508] width 17 height 18
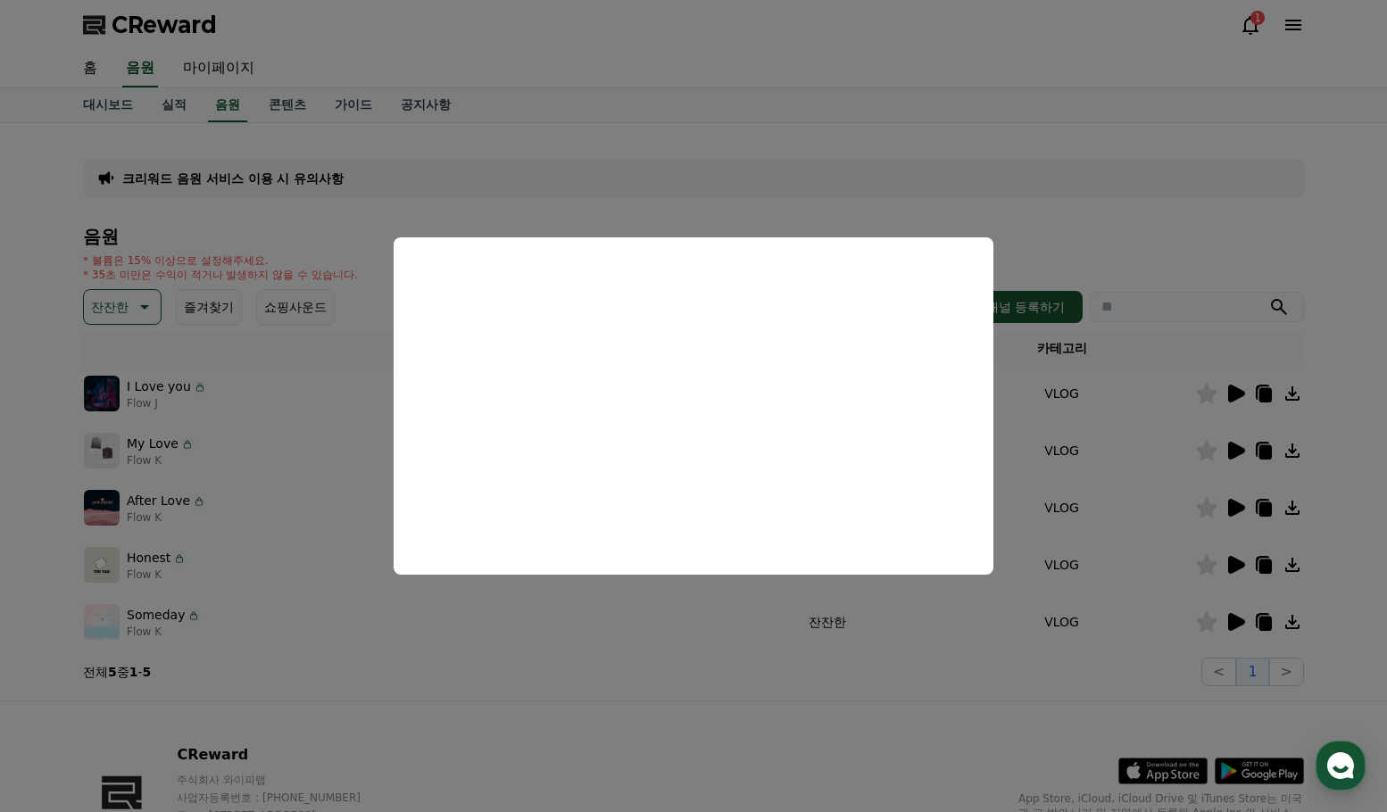
click at [1235, 562] on button "close modal" at bounding box center [693, 406] width 1387 height 812
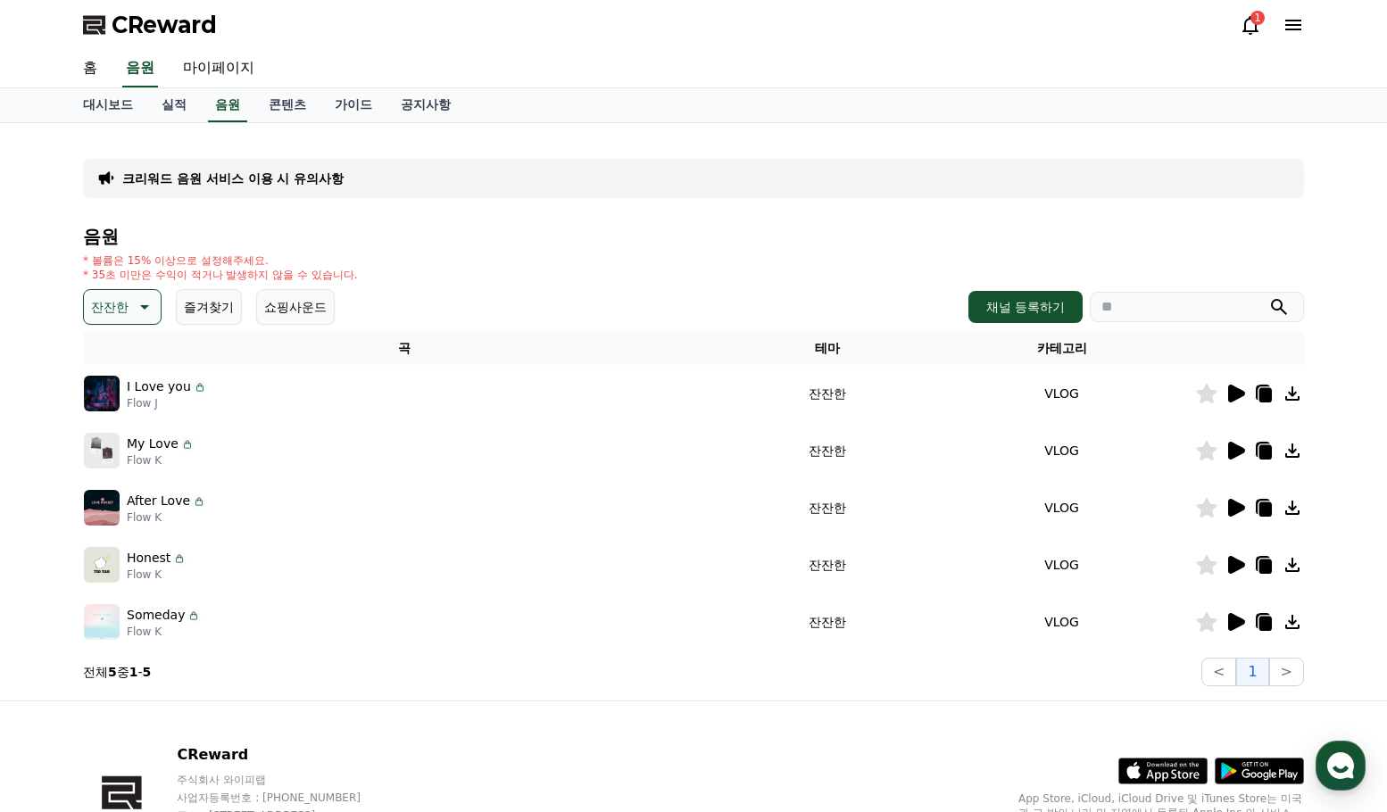
click at [1236, 566] on icon at bounding box center [1236, 565] width 17 height 18
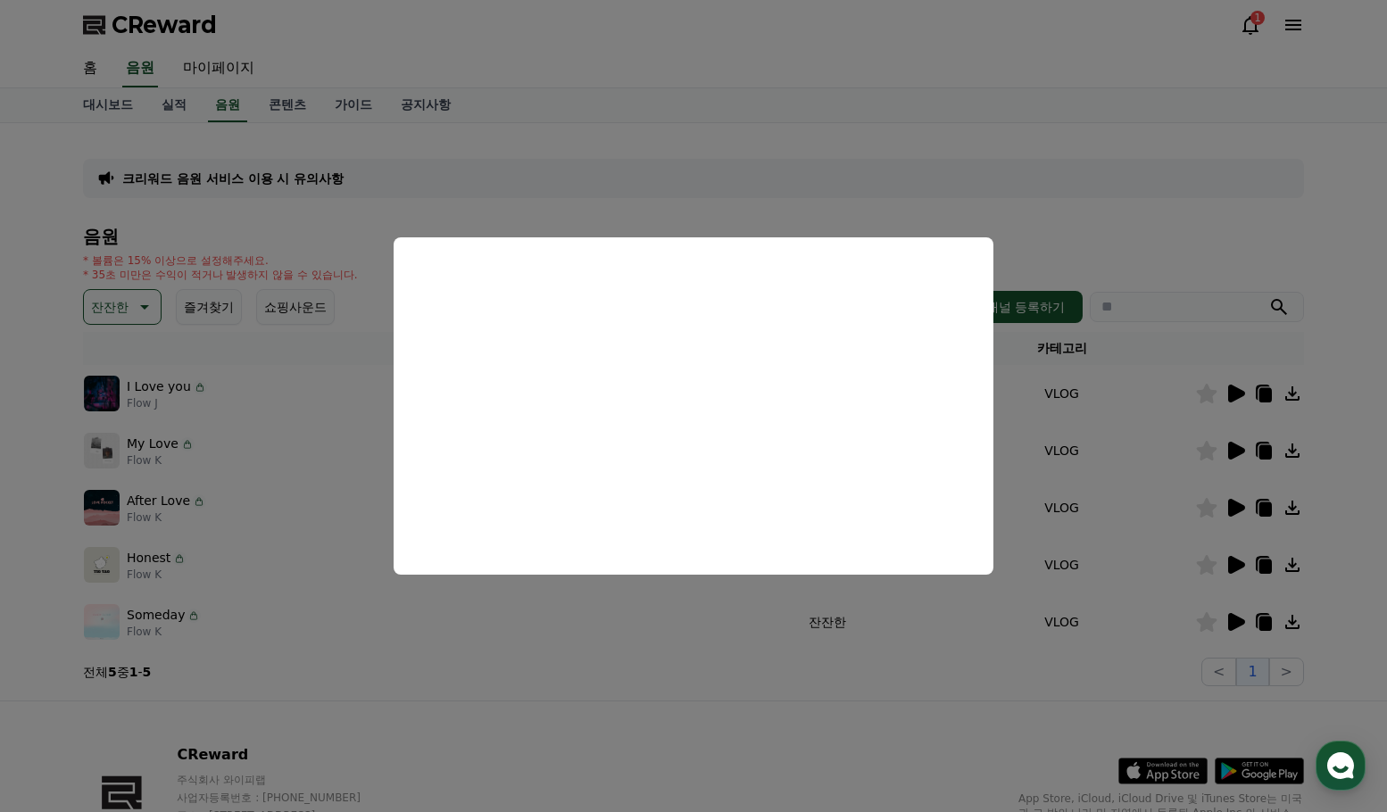
click at [1234, 626] on button "close modal" at bounding box center [693, 406] width 1387 height 812
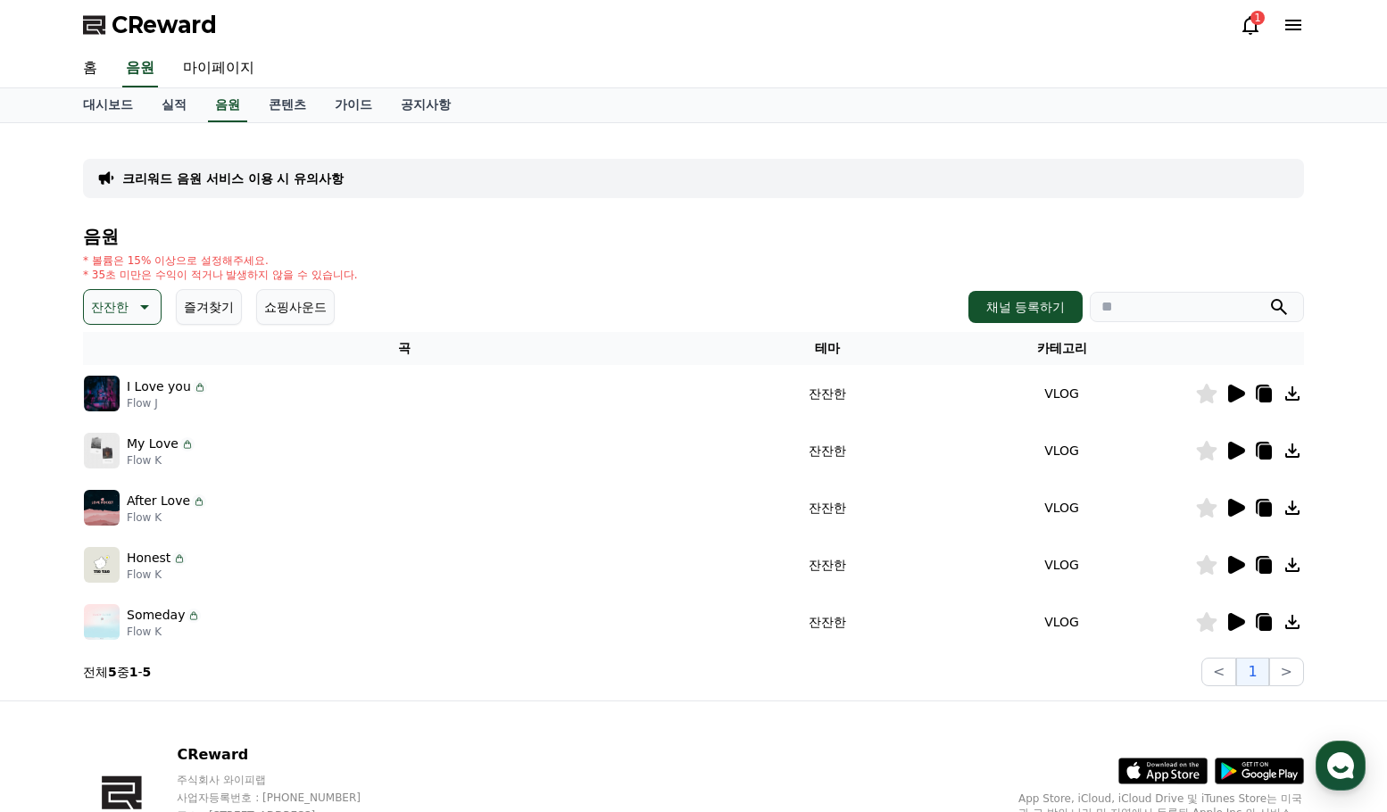
click at [1234, 625] on icon at bounding box center [1236, 622] width 17 height 18
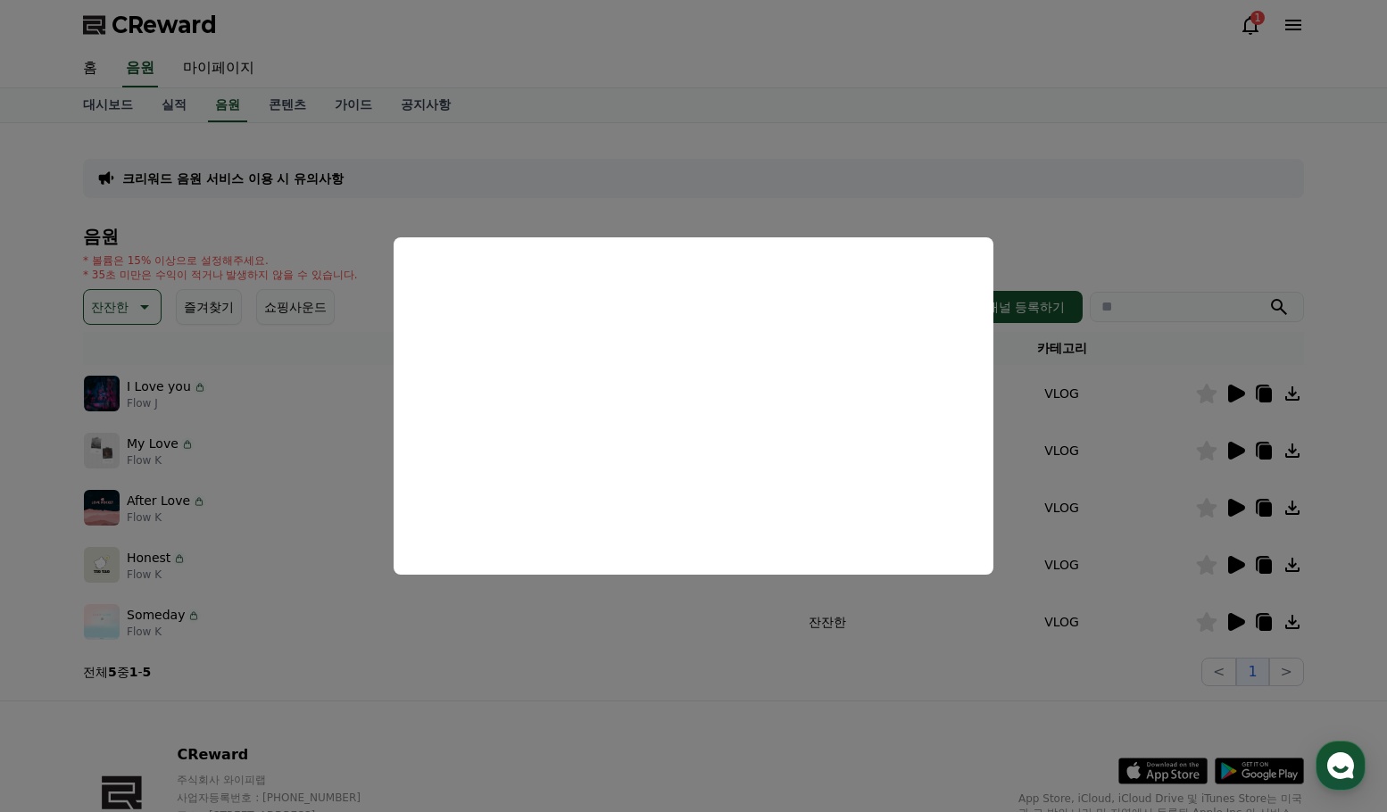
click at [1148, 256] on button "close modal" at bounding box center [693, 406] width 1387 height 812
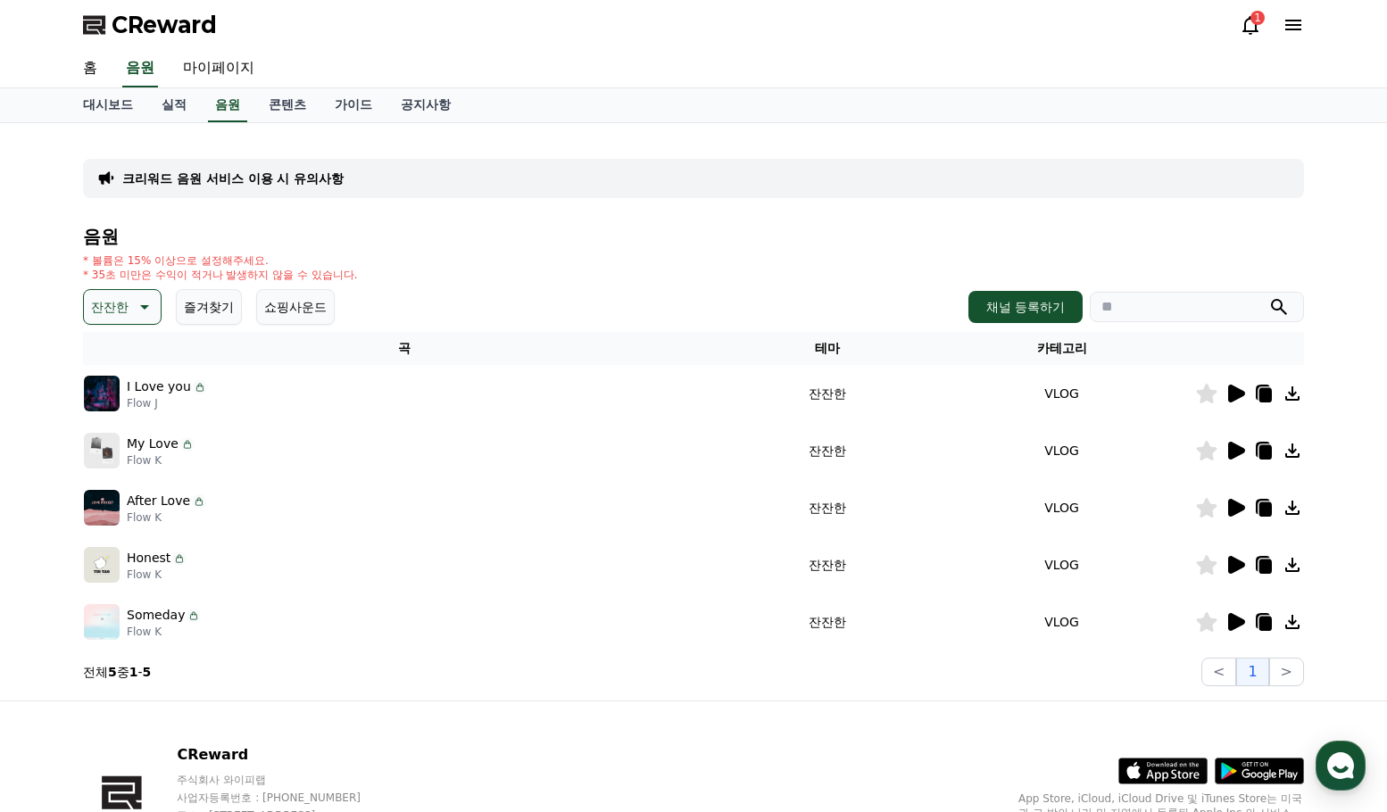
click at [1267, 619] on icon at bounding box center [1265, 624] width 12 height 14
click at [1202, 621] on icon at bounding box center [1207, 622] width 21 height 20
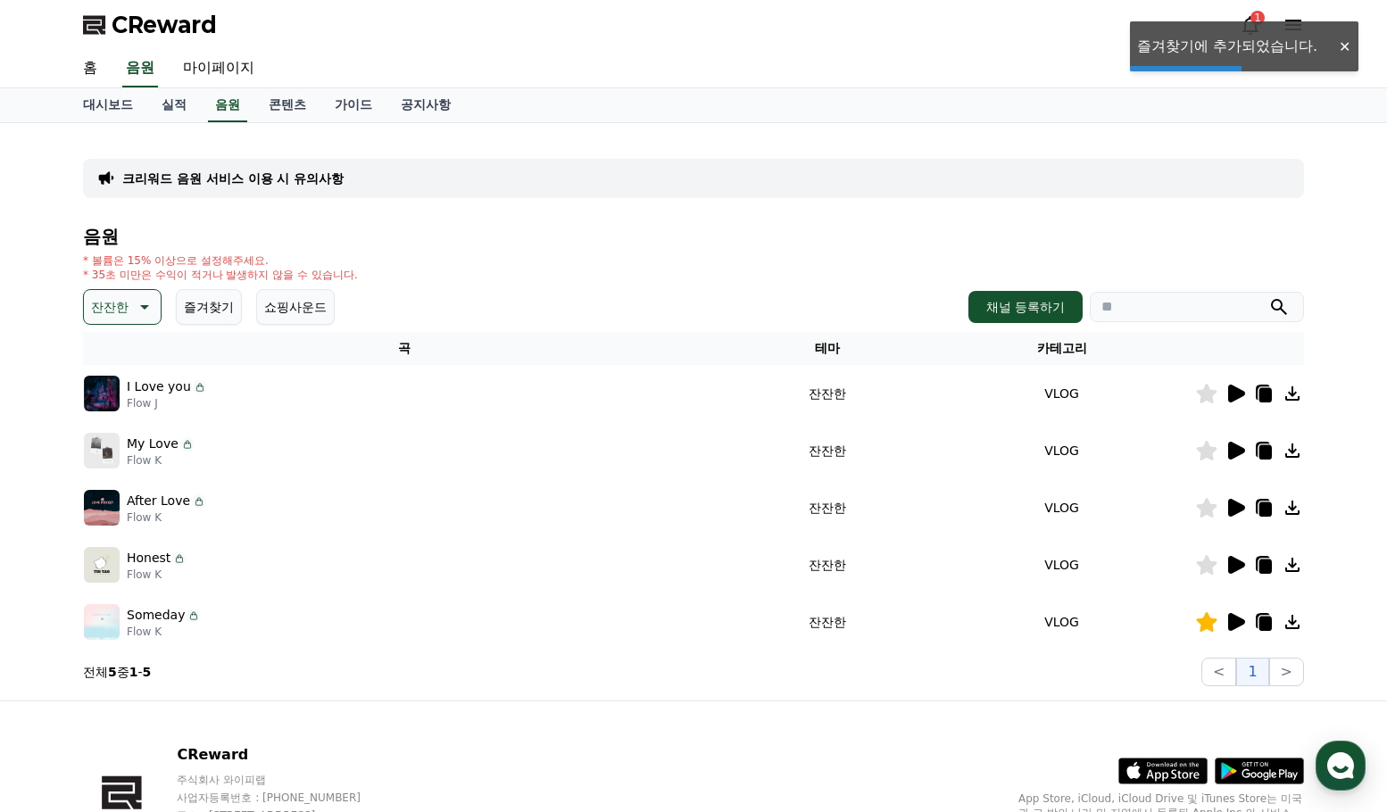
click at [1238, 623] on icon at bounding box center [1236, 622] width 17 height 18
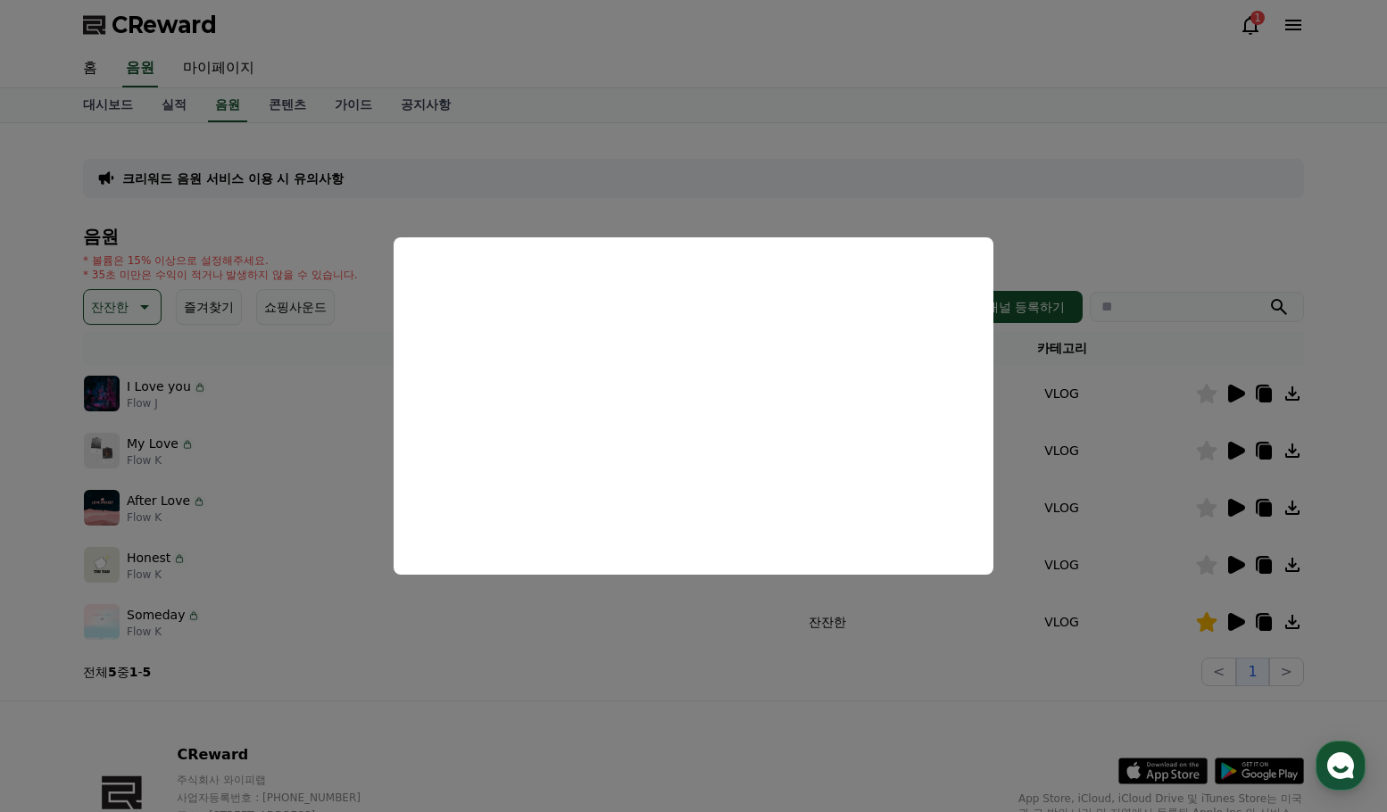
click at [1270, 617] on button "close modal" at bounding box center [693, 406] width 1387 height 812
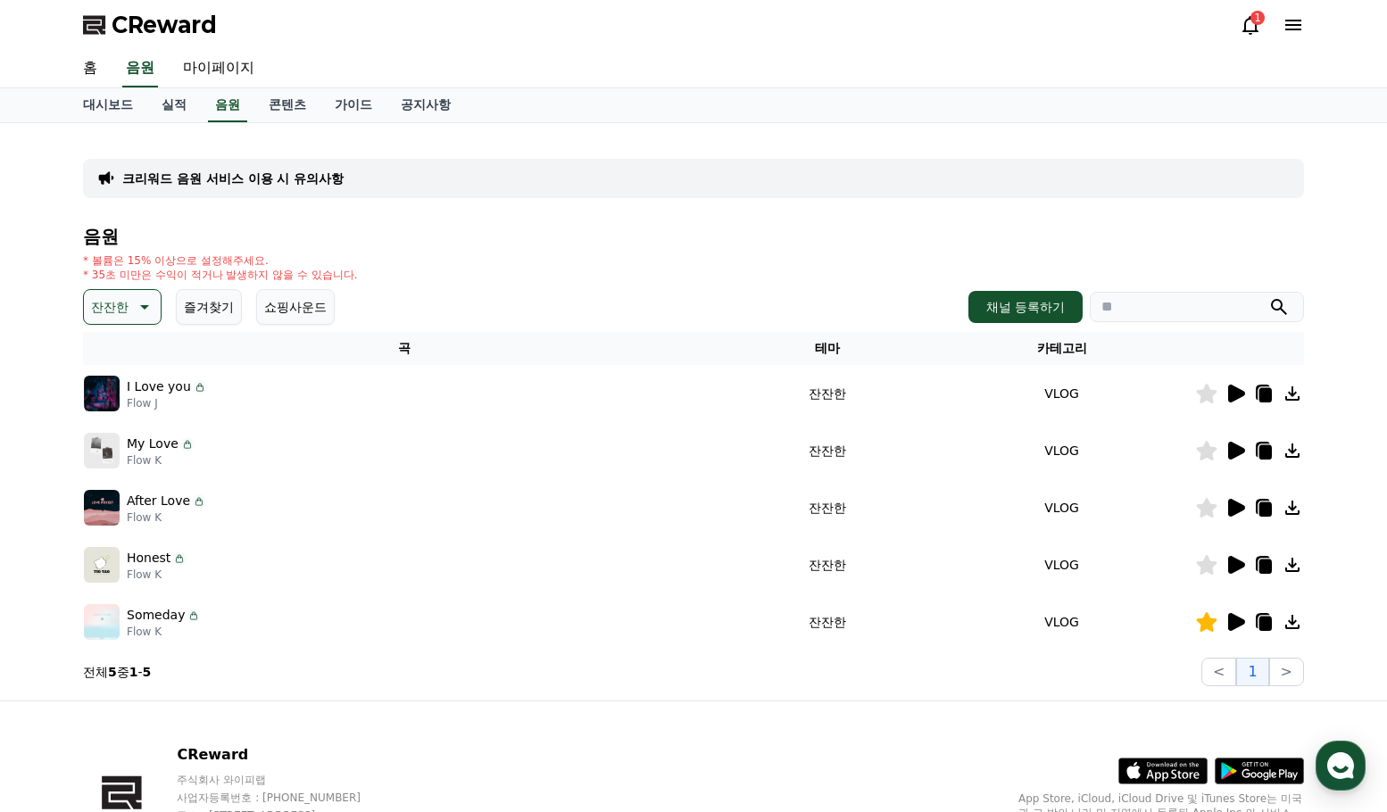
click at [1266, 623] on icon at bounding box center [1265, 624] width 12 height 14
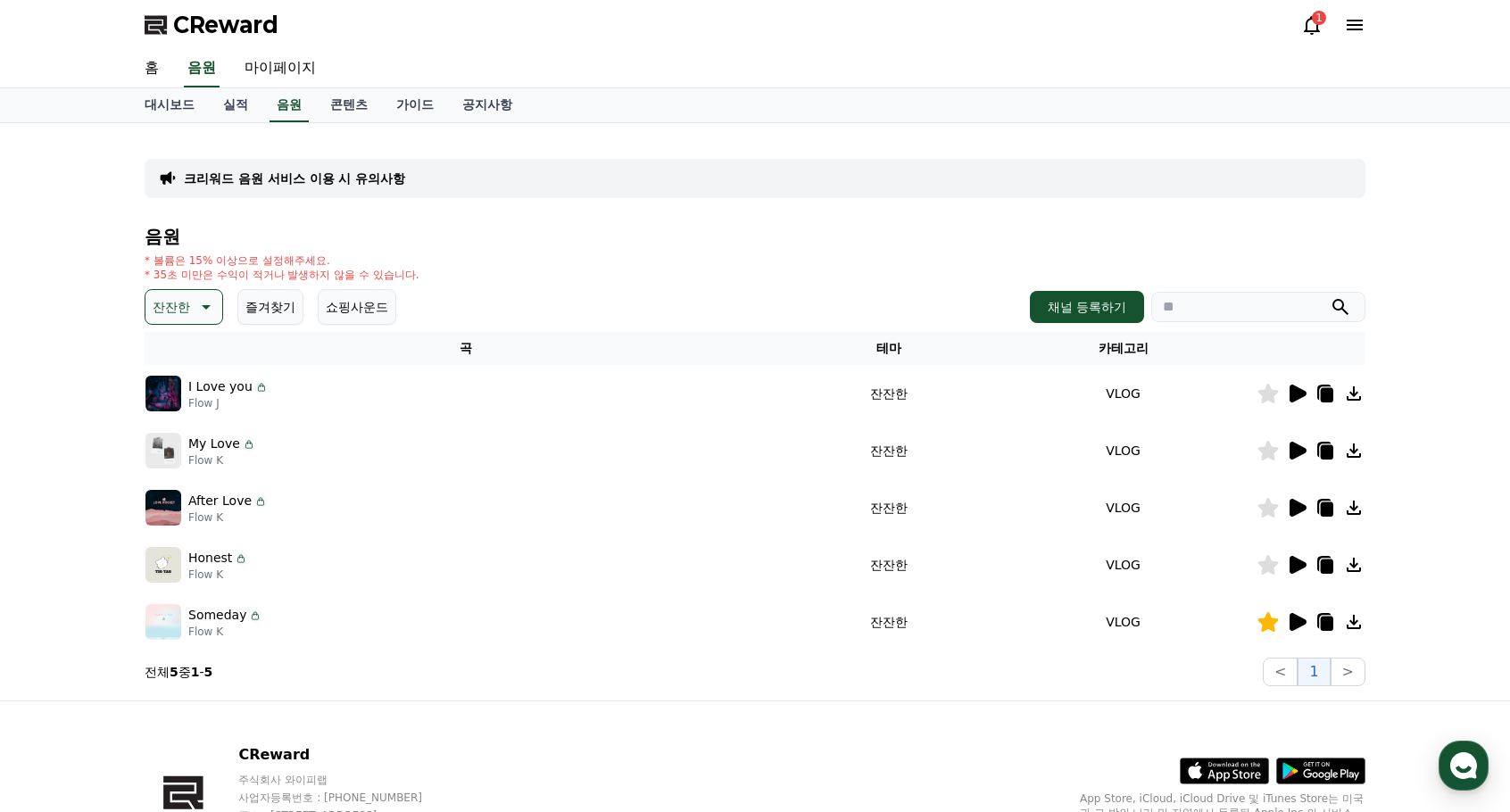
click at [1296, 625] on icon at bounding box center [1297, 622] width 17 height 18
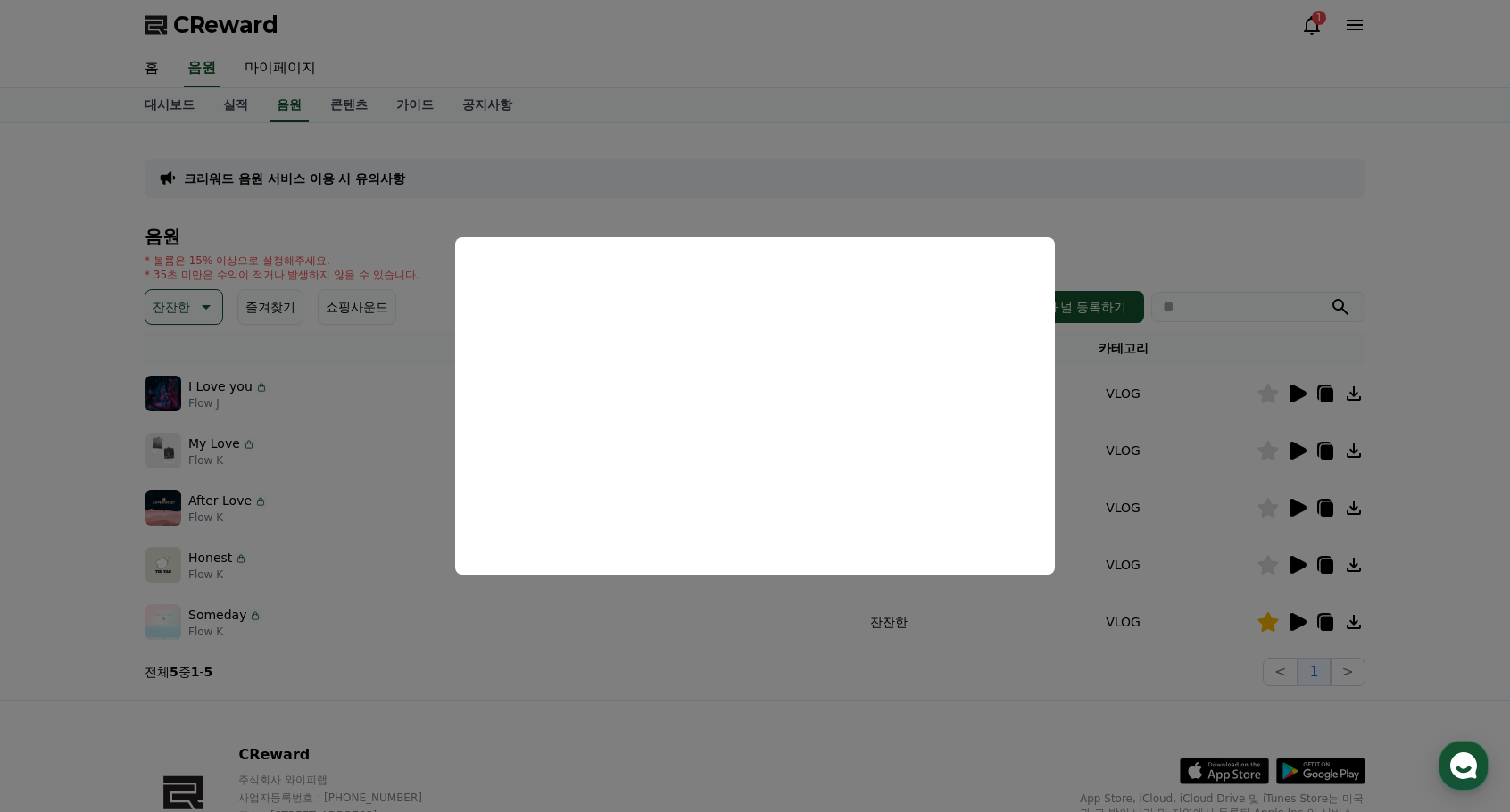
click at [700, 191] on button "close modal" at bounding box center [755, 406] width 1510 height 812
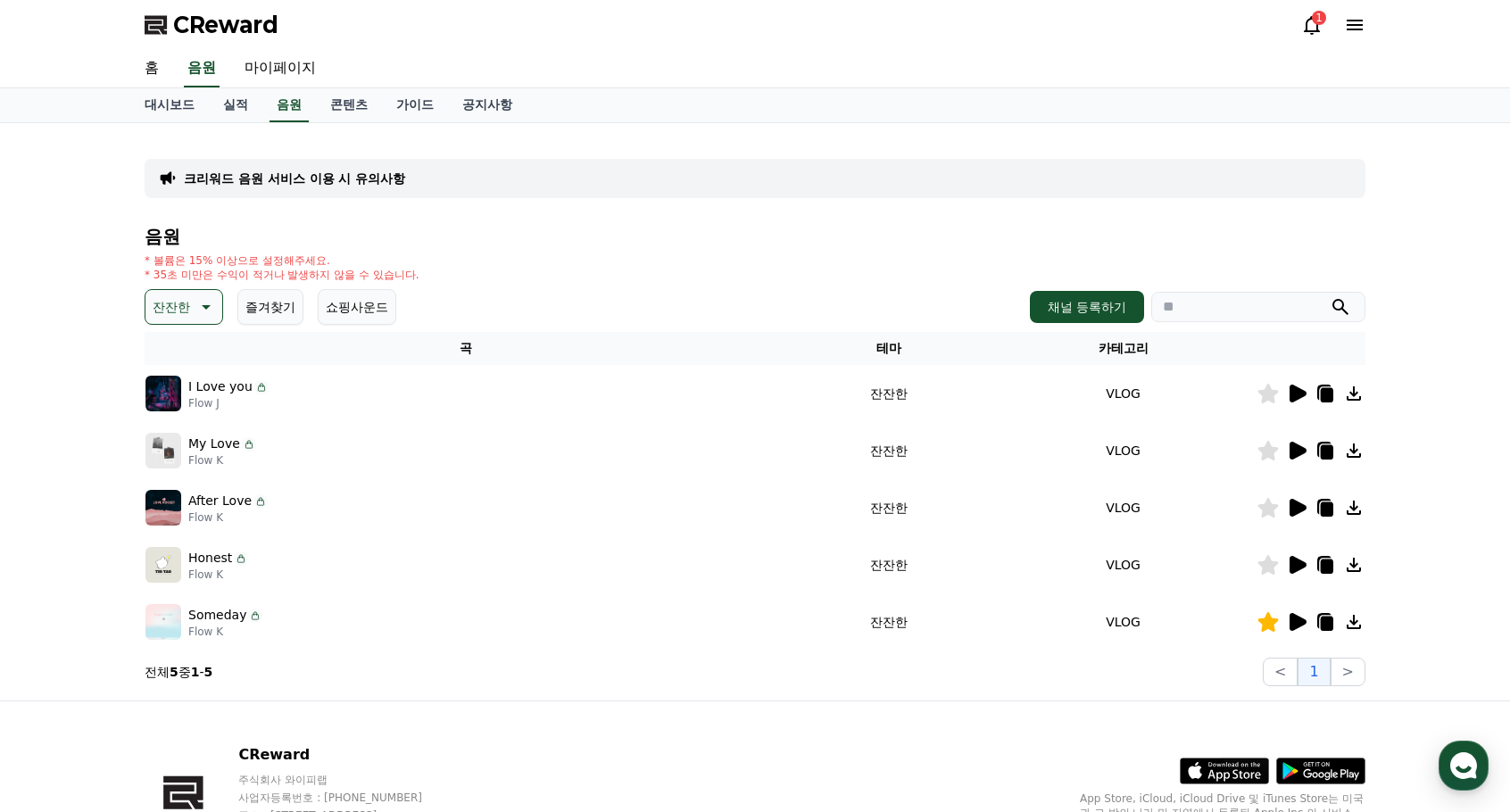
click at [183, 316] on p "잔잔한" at bounding box center [171, 306] width 37 height 25
click at [164, 456] on button "호기심" at bounding box center [173, 446] width 52 height 39
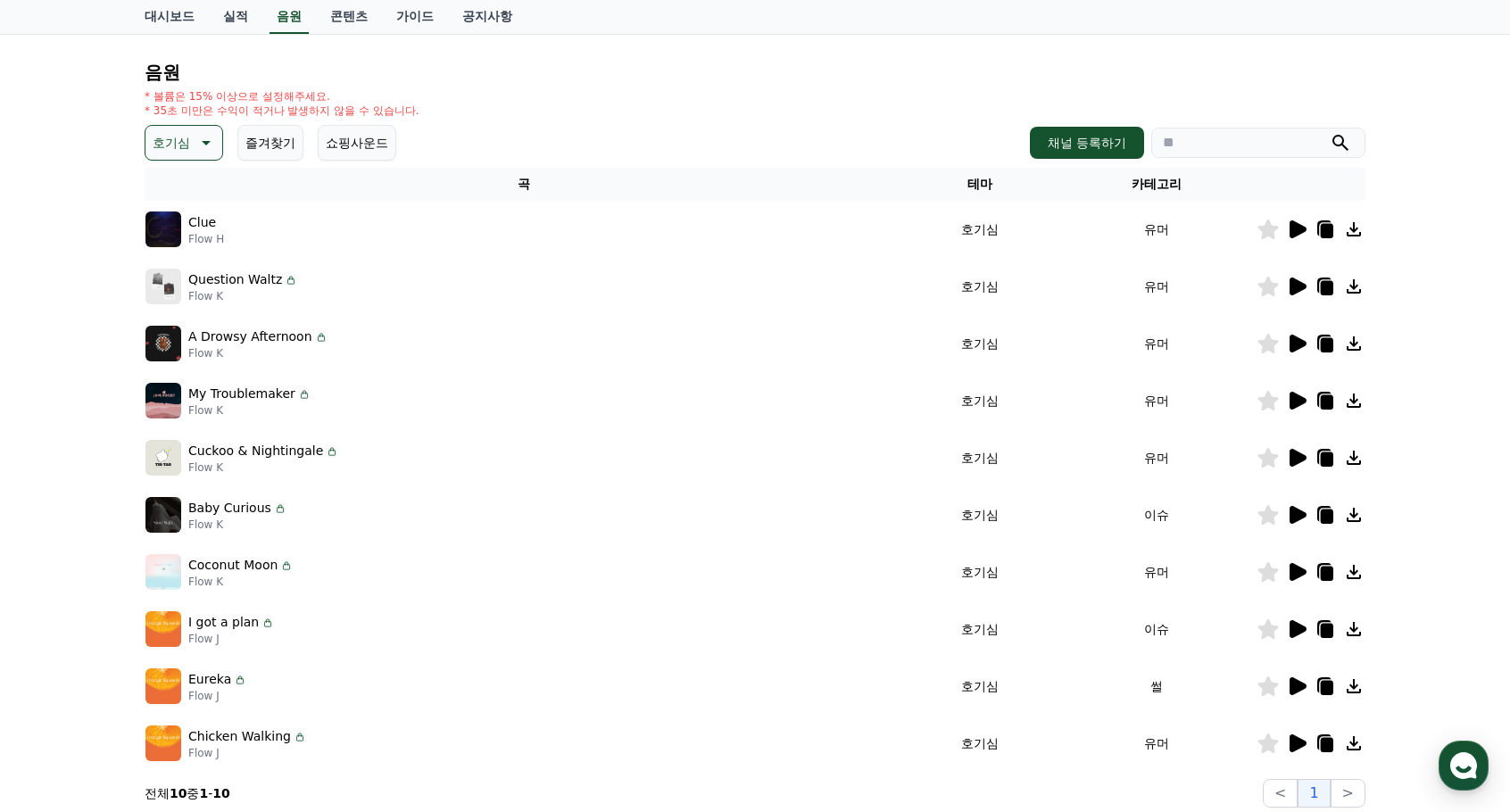
scroll to position [268, 0]
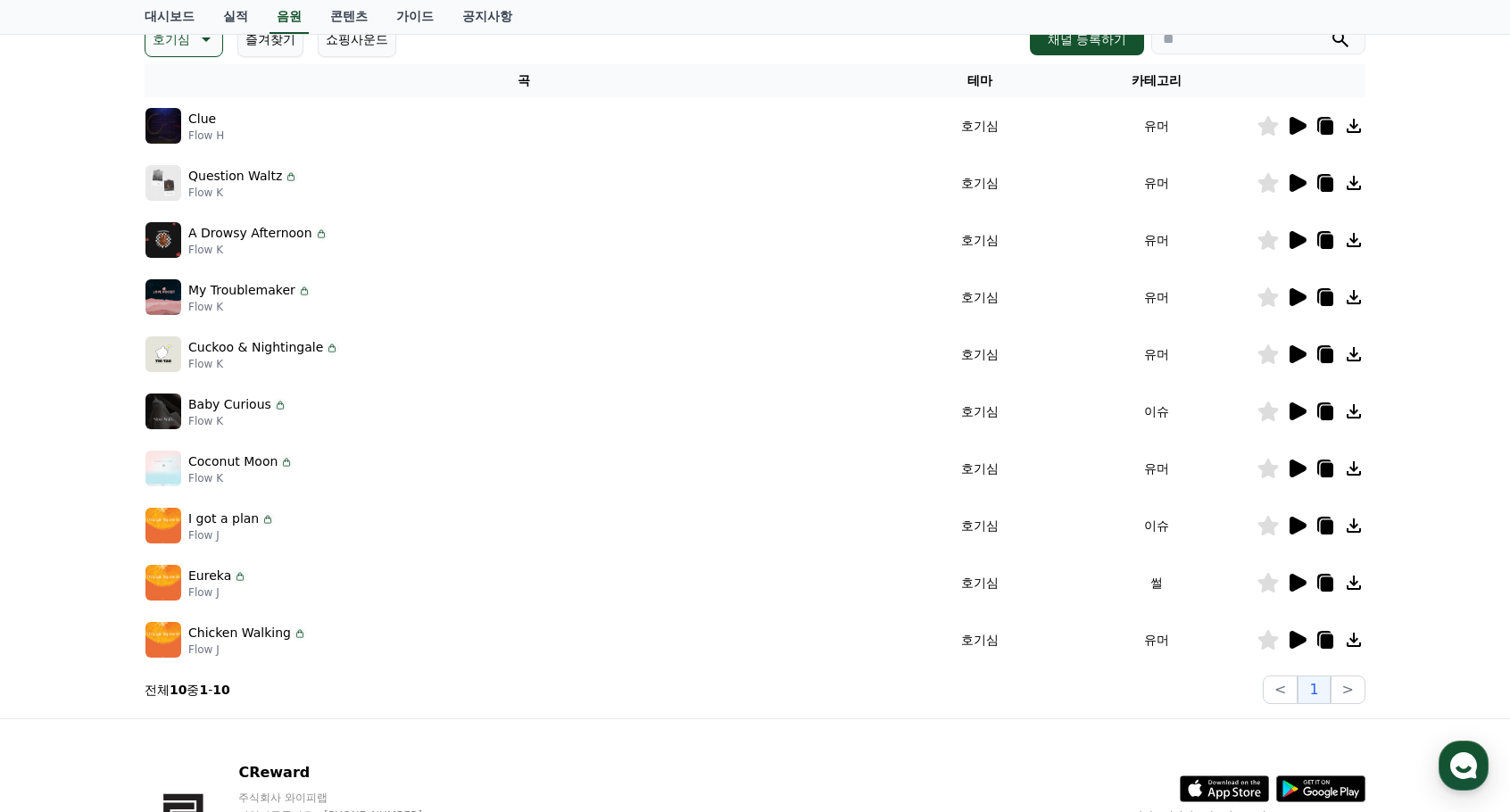
click at [1297, 463] on icon at bounding box center [1297, 469] width 17 height 18
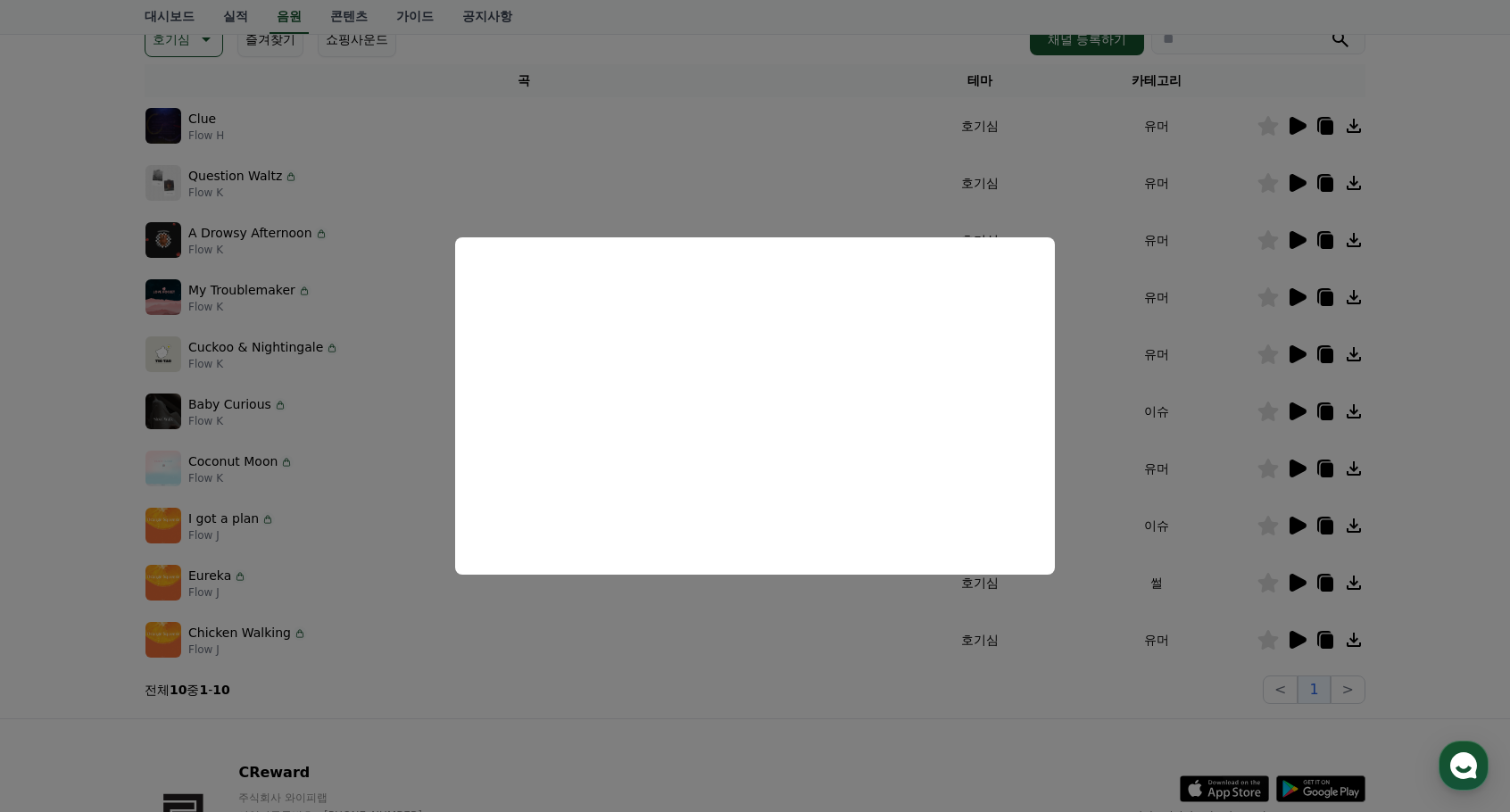
click at [1299, 417] on button "close modal" at bounding box center [755, 406] width 1510 height 812
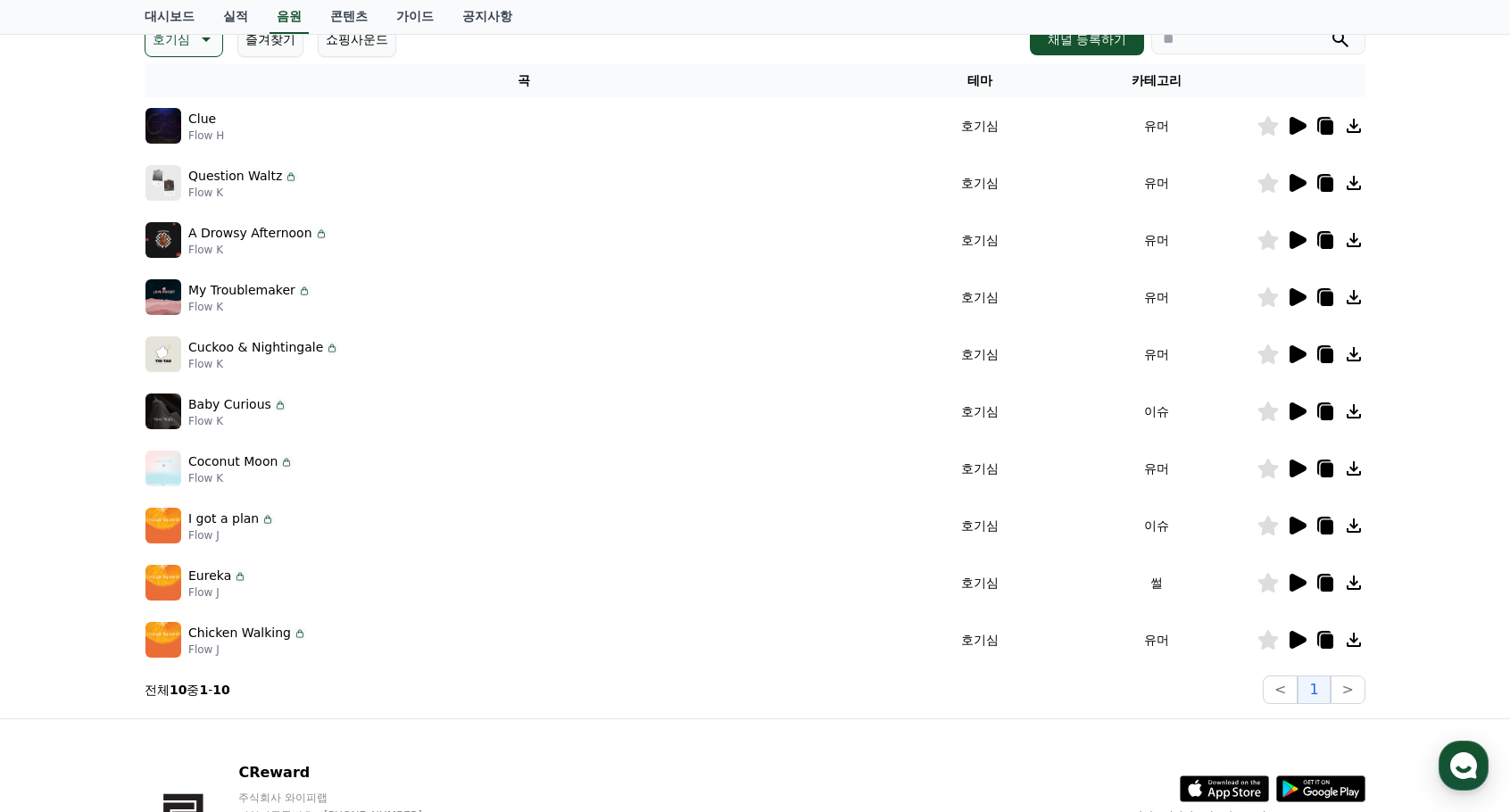
click at [1292, 410] on icon at bounding box center [1297, 411] width 17 height 18
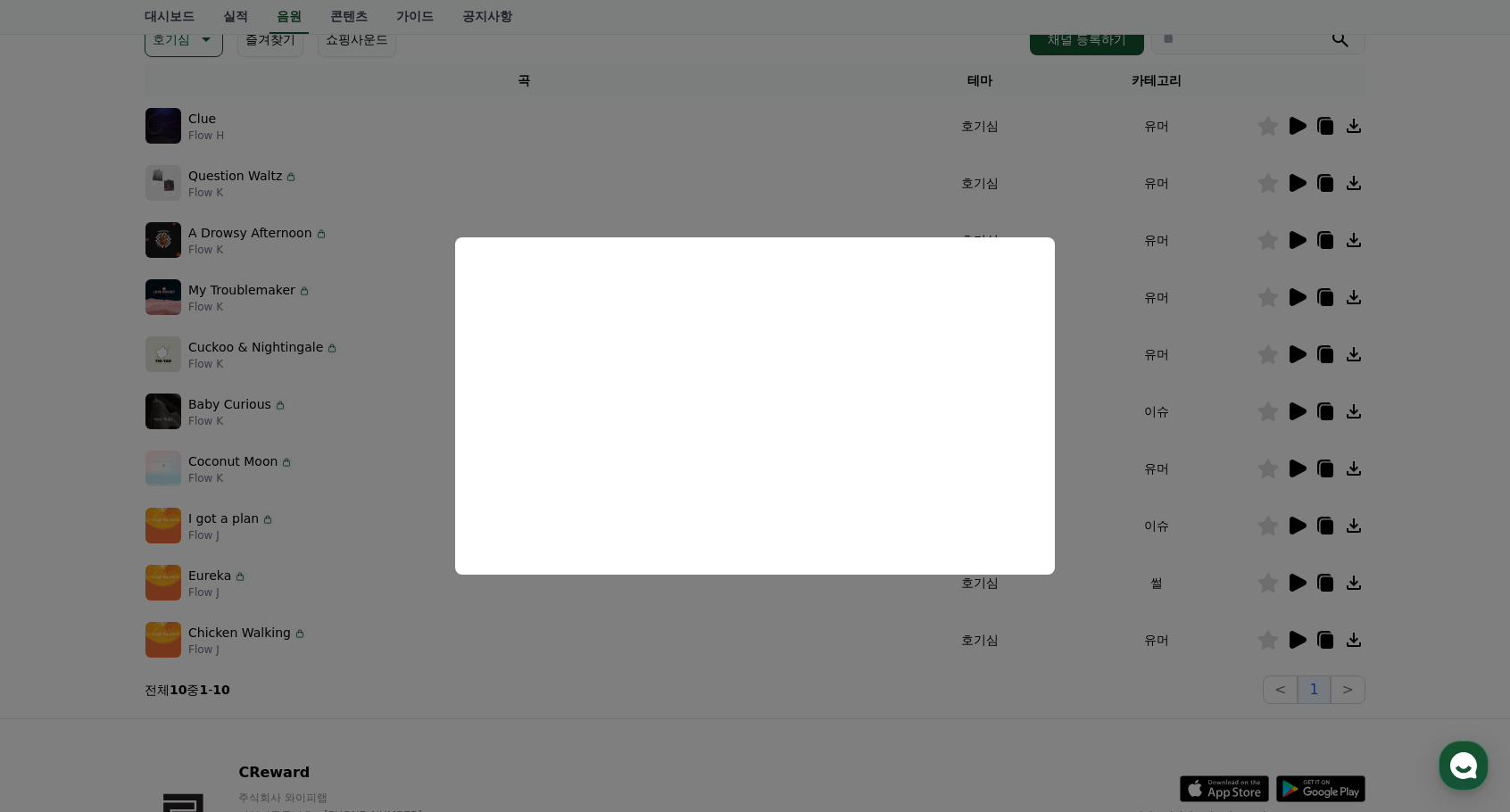
click at [1300, 348] on button "close modal" at bounding box center [755, 406] width 1510 height 812
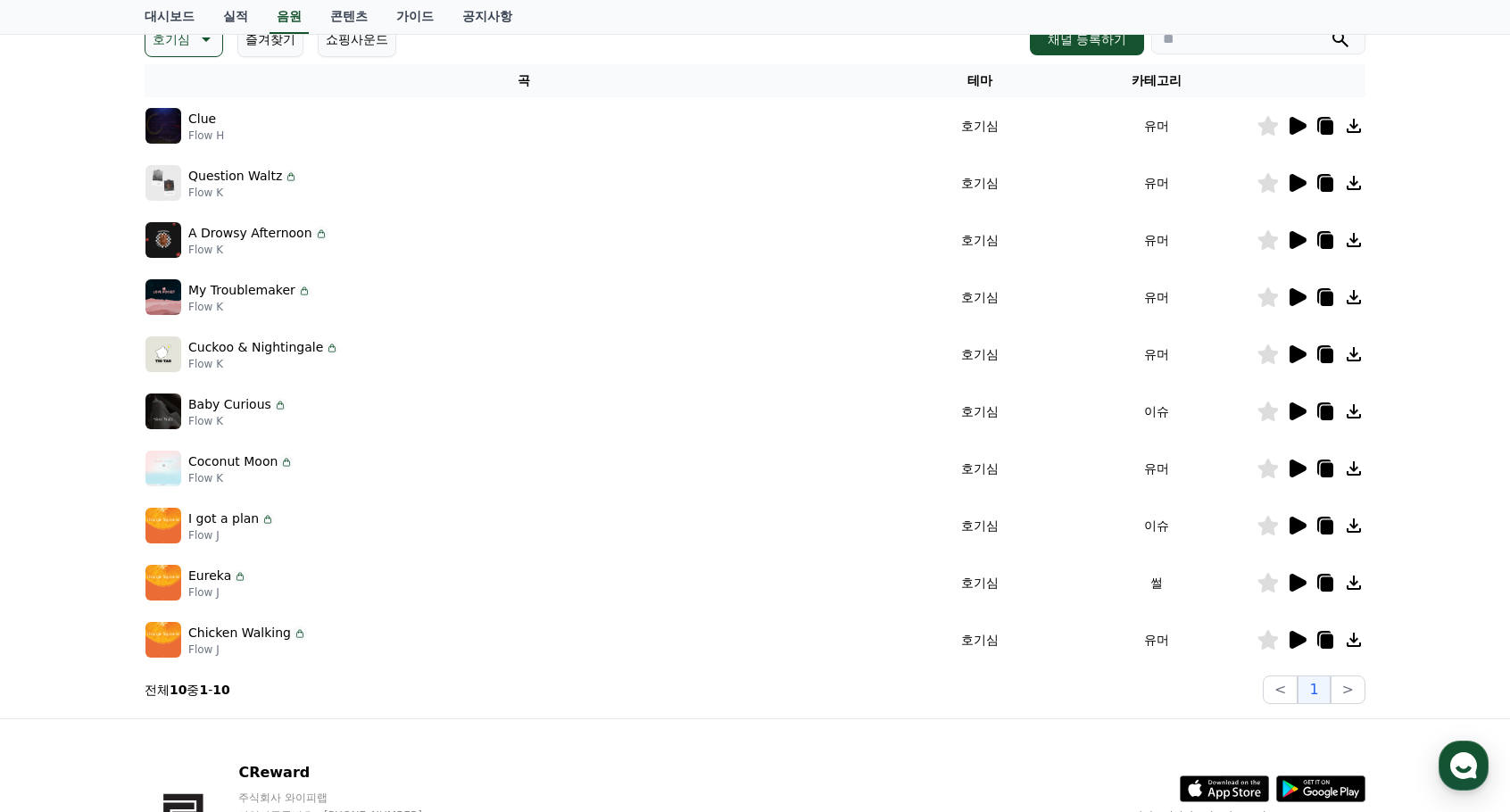
click at [1297, 352] on icon at bounding box center [1297, 354] width 17 height 18
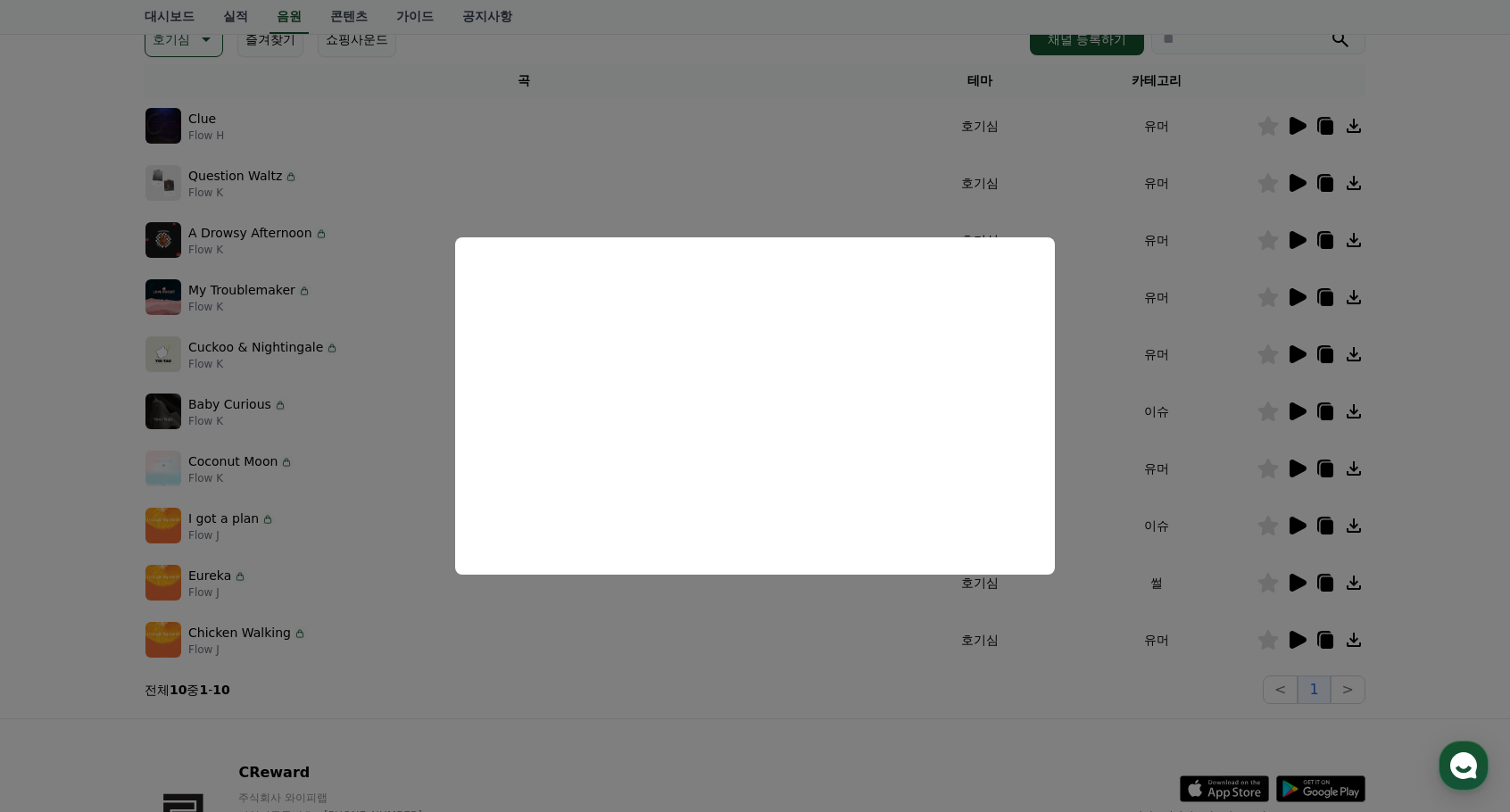
click at [1297, 293] on button "close modal" at bounding box center [755, 406] width 1510 height 812
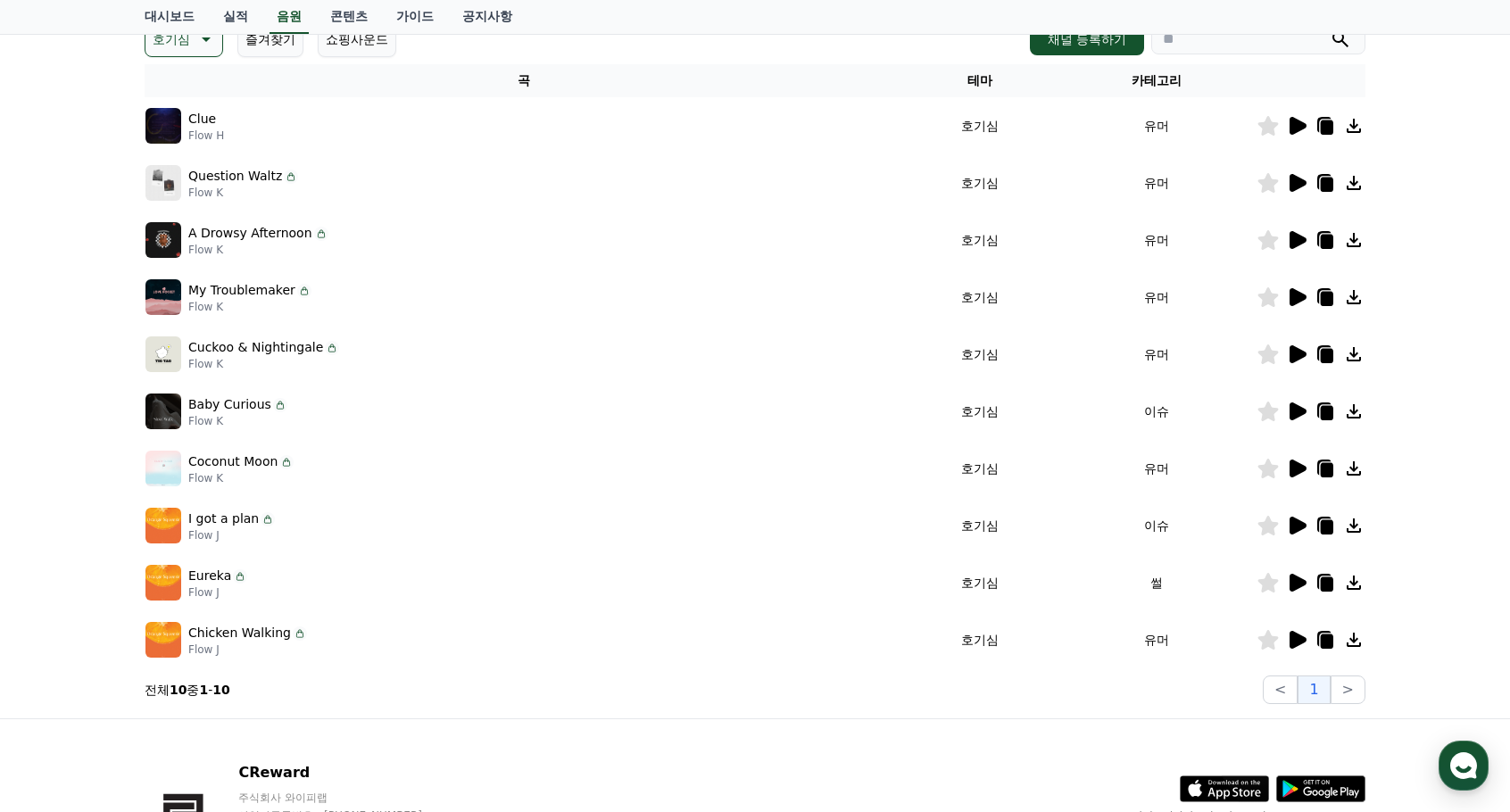
click at [1297, 293] on icon at bounding box center [1297, 297] width 17 height 18
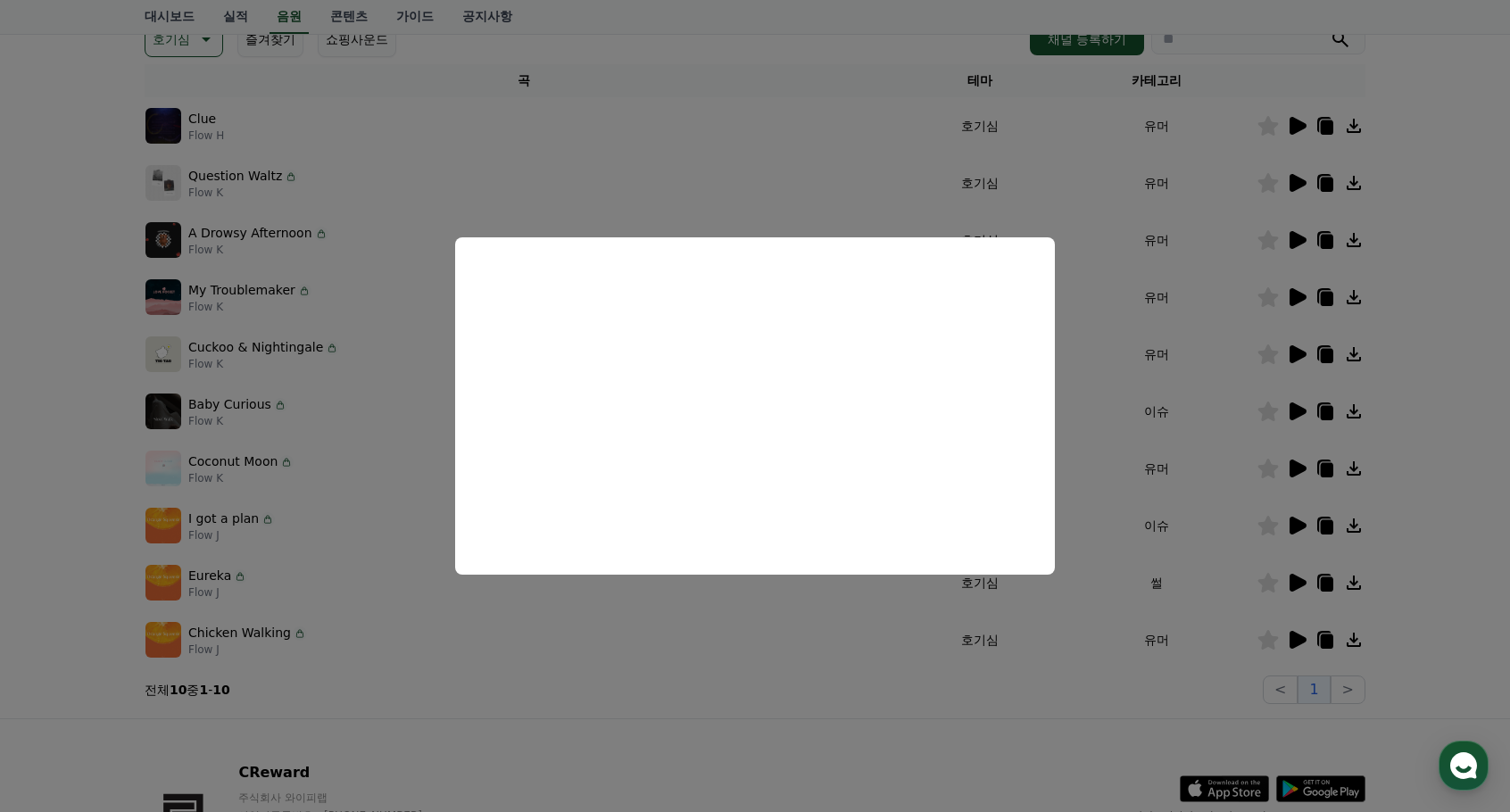
click at [1305, 220] on button "close modal" at bounding box center [755, 406] width 1510 height 812
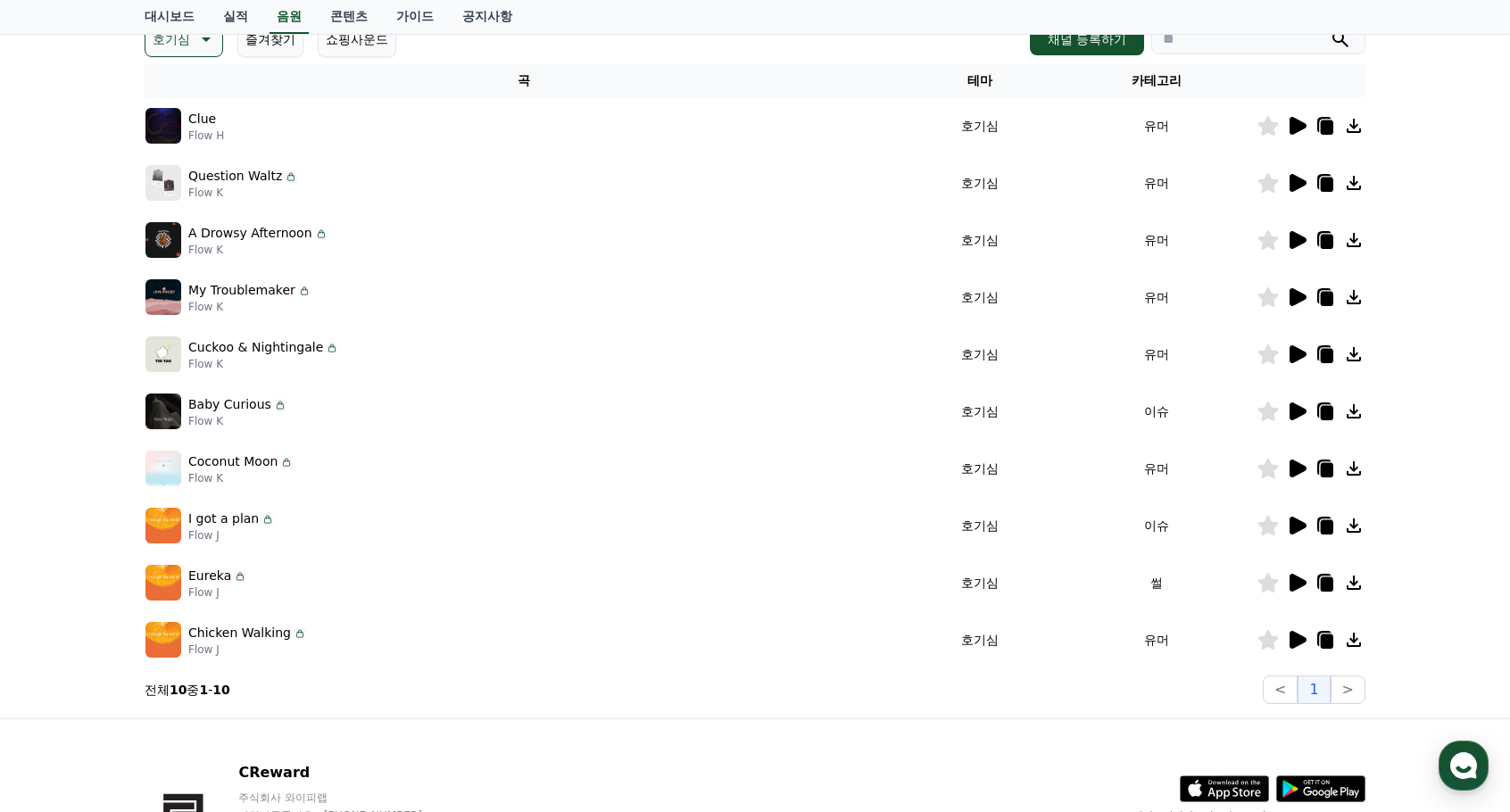
click at [1296, 241] on icon at bounding box center [1297, 240] width 17 height 18
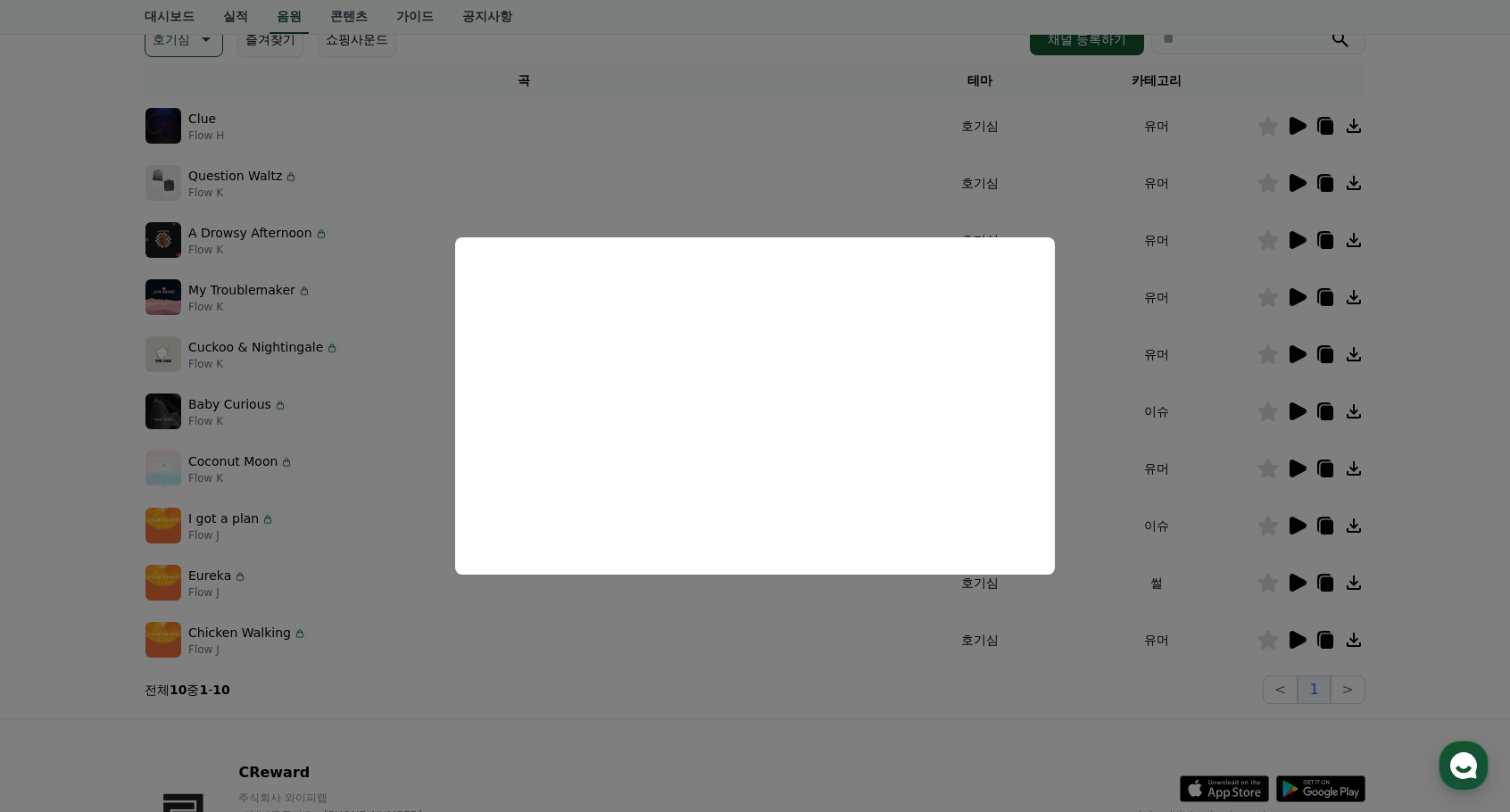
click at [1295, 637] on button "close modal" at bounding box center [755, 406] width 1510 height 812
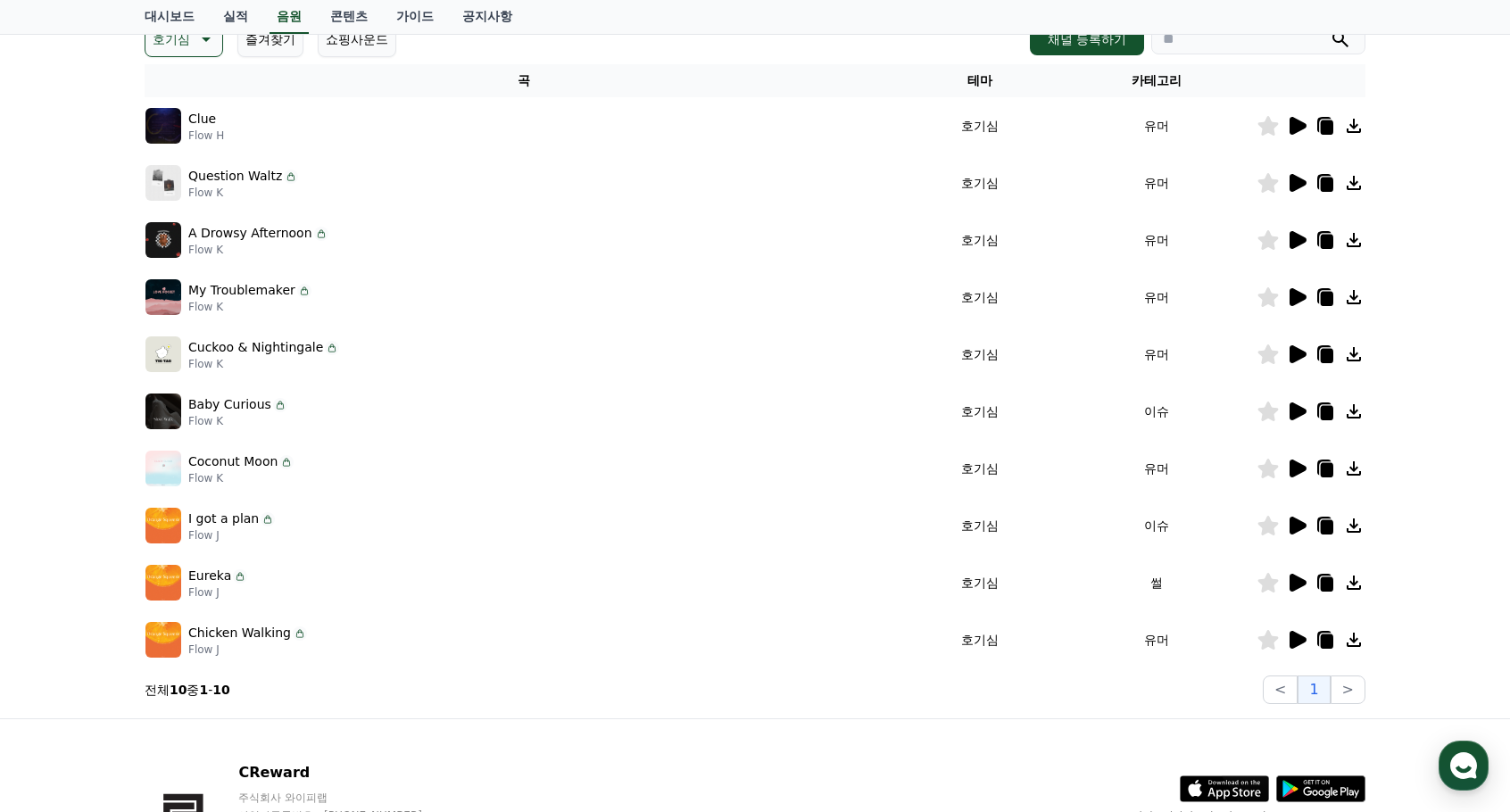
click at [1295, 637] on icon at bounding box center [1297, 640] width 17 height 18
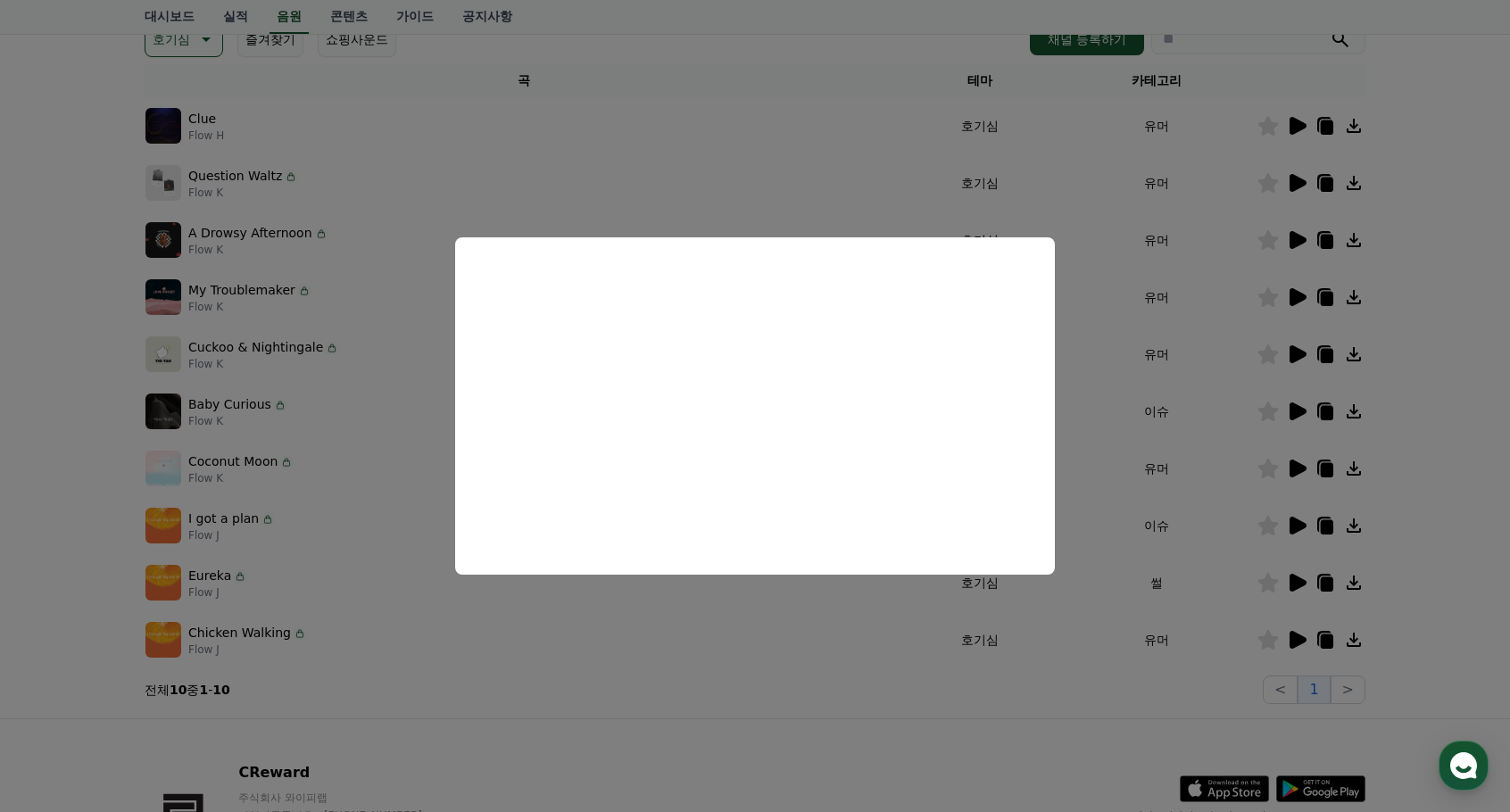
click at [1297, 582] on button "close modal" at bounding box center [755, 406] width 1510 height 812
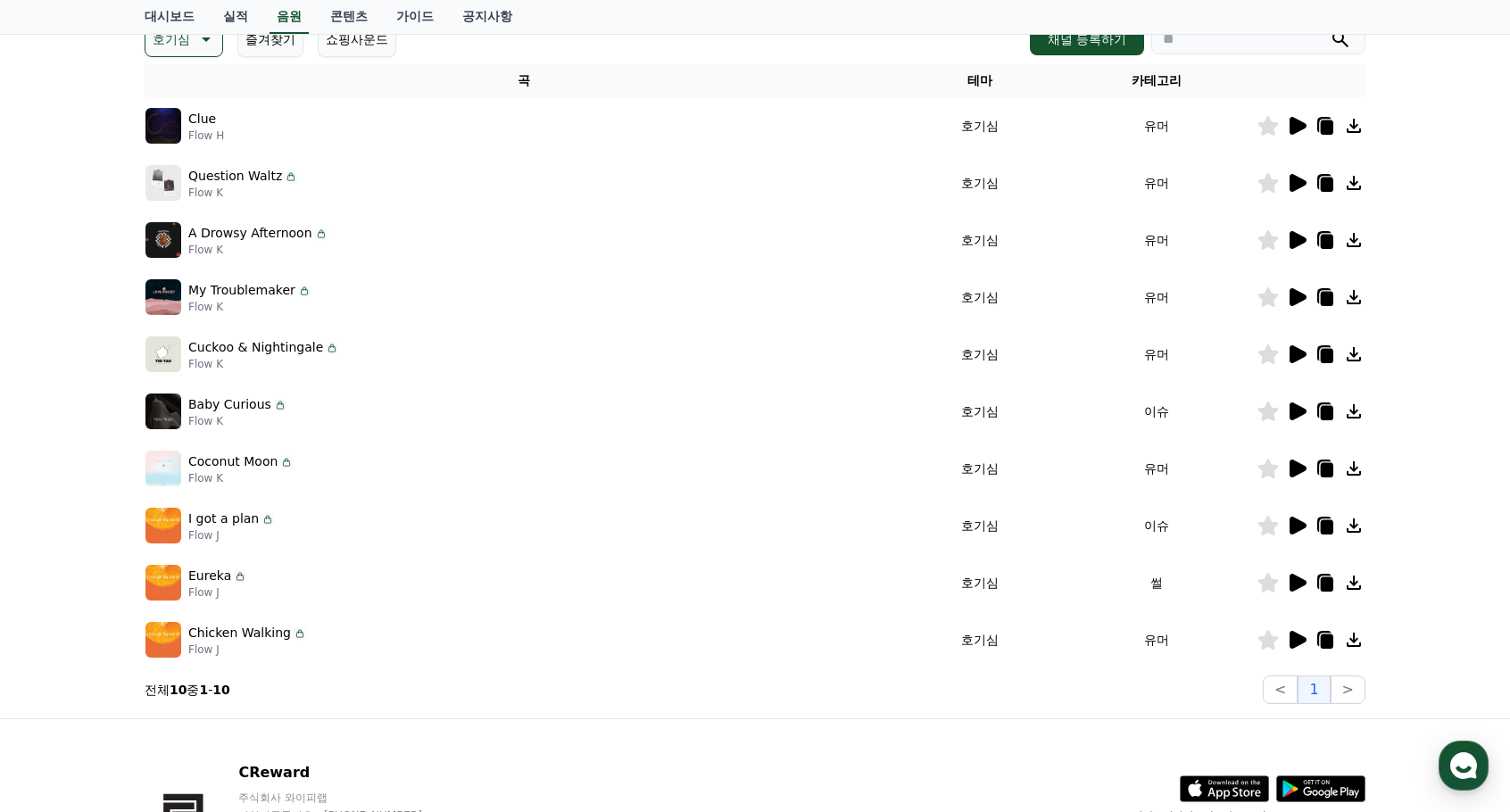
click at [1297, 582] on icon at bounding box center [1297, 583] width 17 height 18
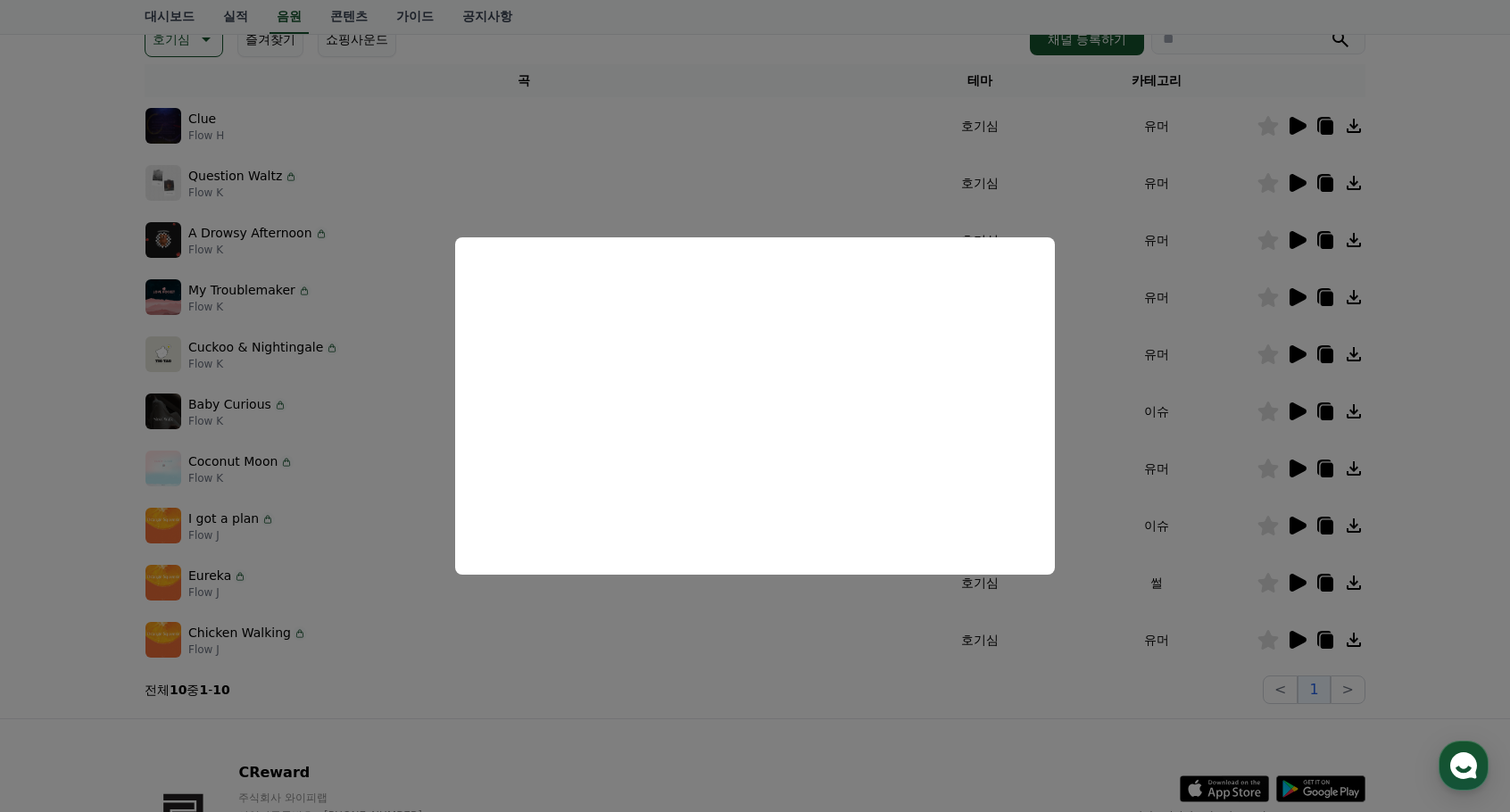
click at [1293, 125] on button "close modal" at bounding box center [755, 406] width 1510 height 812
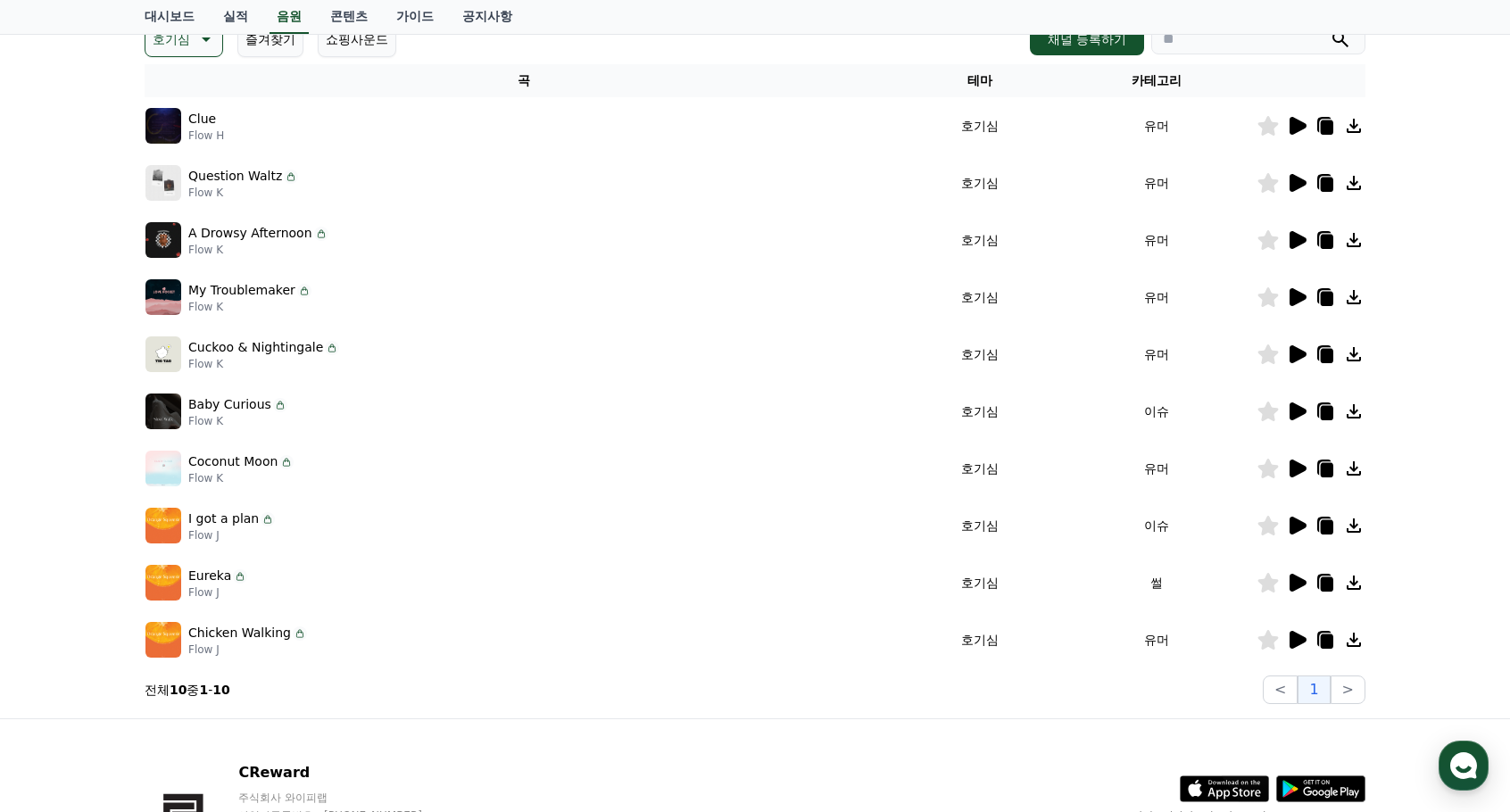
click at [1293, 125] on icon at bounding box center [1297, 126] width 17 height 18
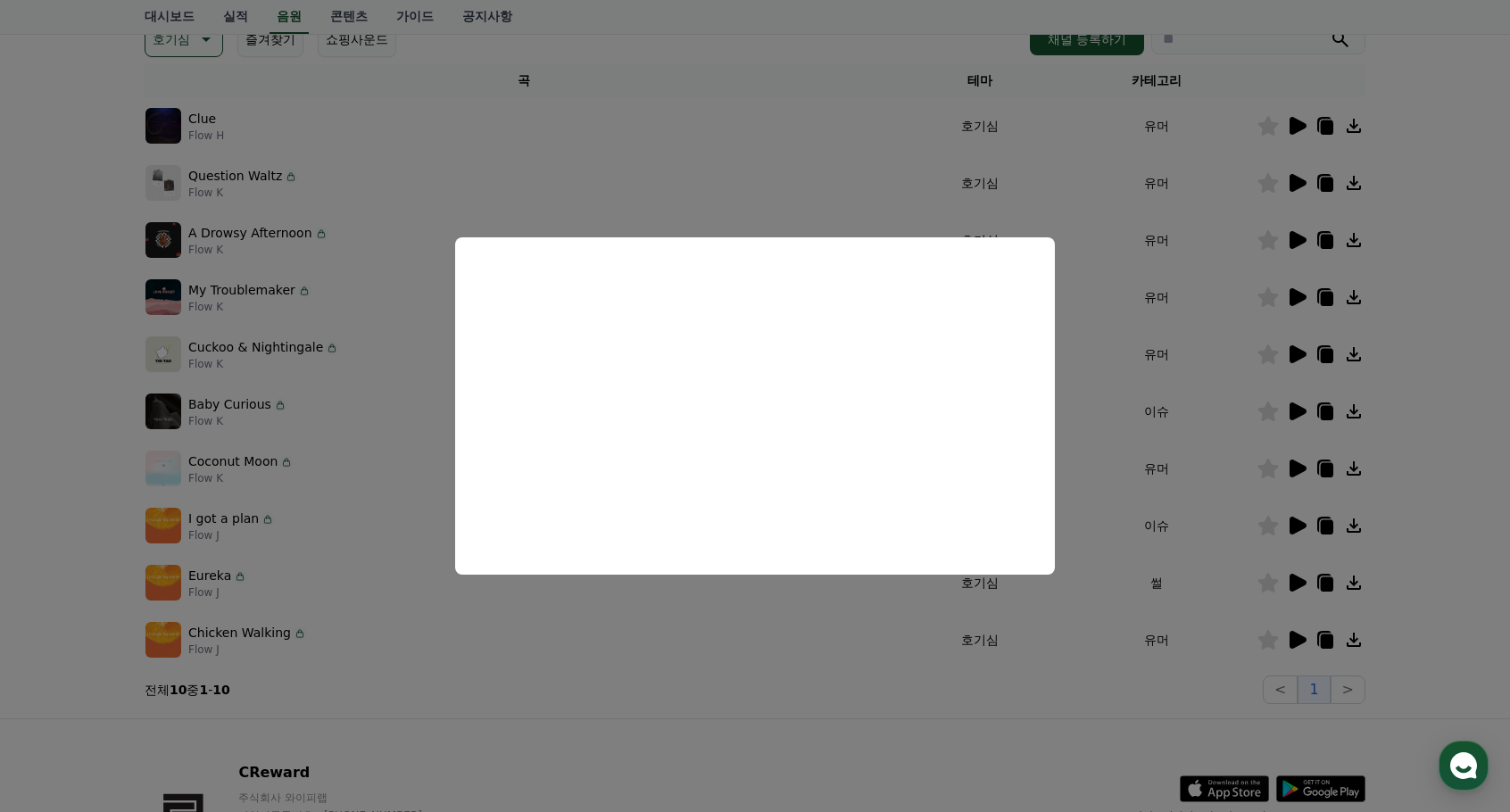
scroll to position [0, 0]
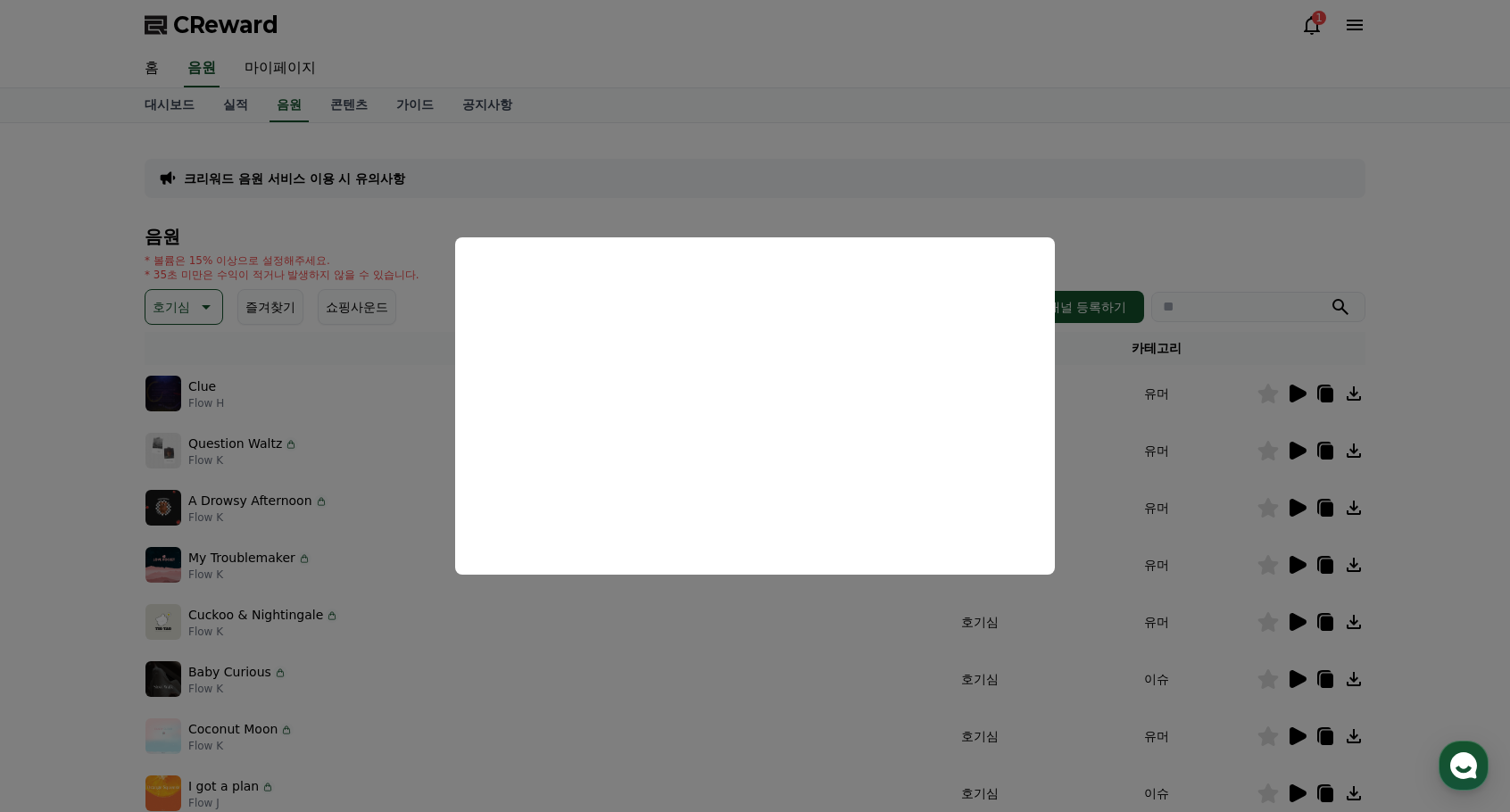
click at [205, 307] on button "close modal" at bounding box center [755, 406] width 1510 height 812
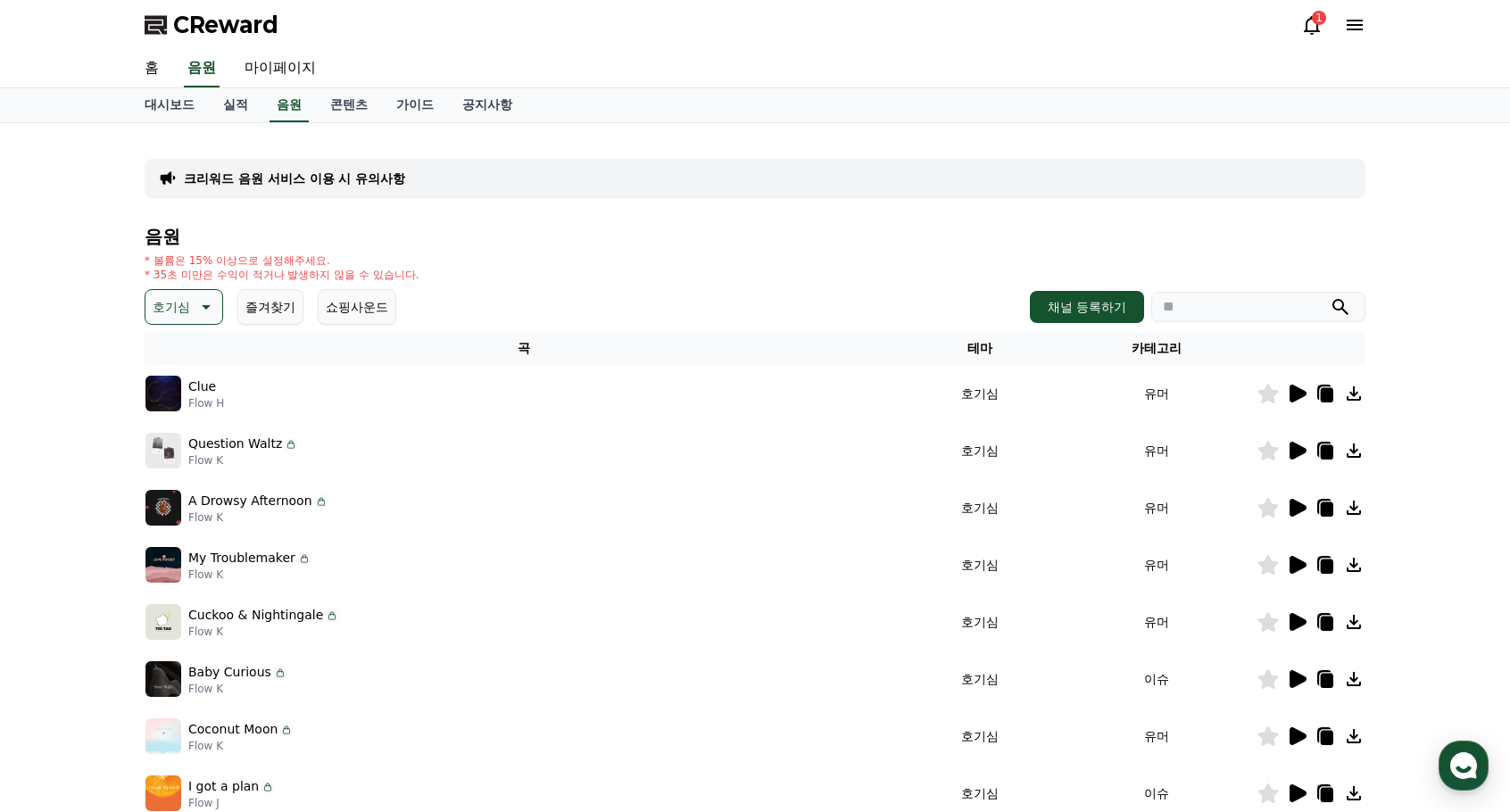
click at [196, 311] on icon at bounding box center [204, 306] width 21 height 21
click at [184, 410] on button "감동적인" at bounding box center [179, 407] width 64 height 39
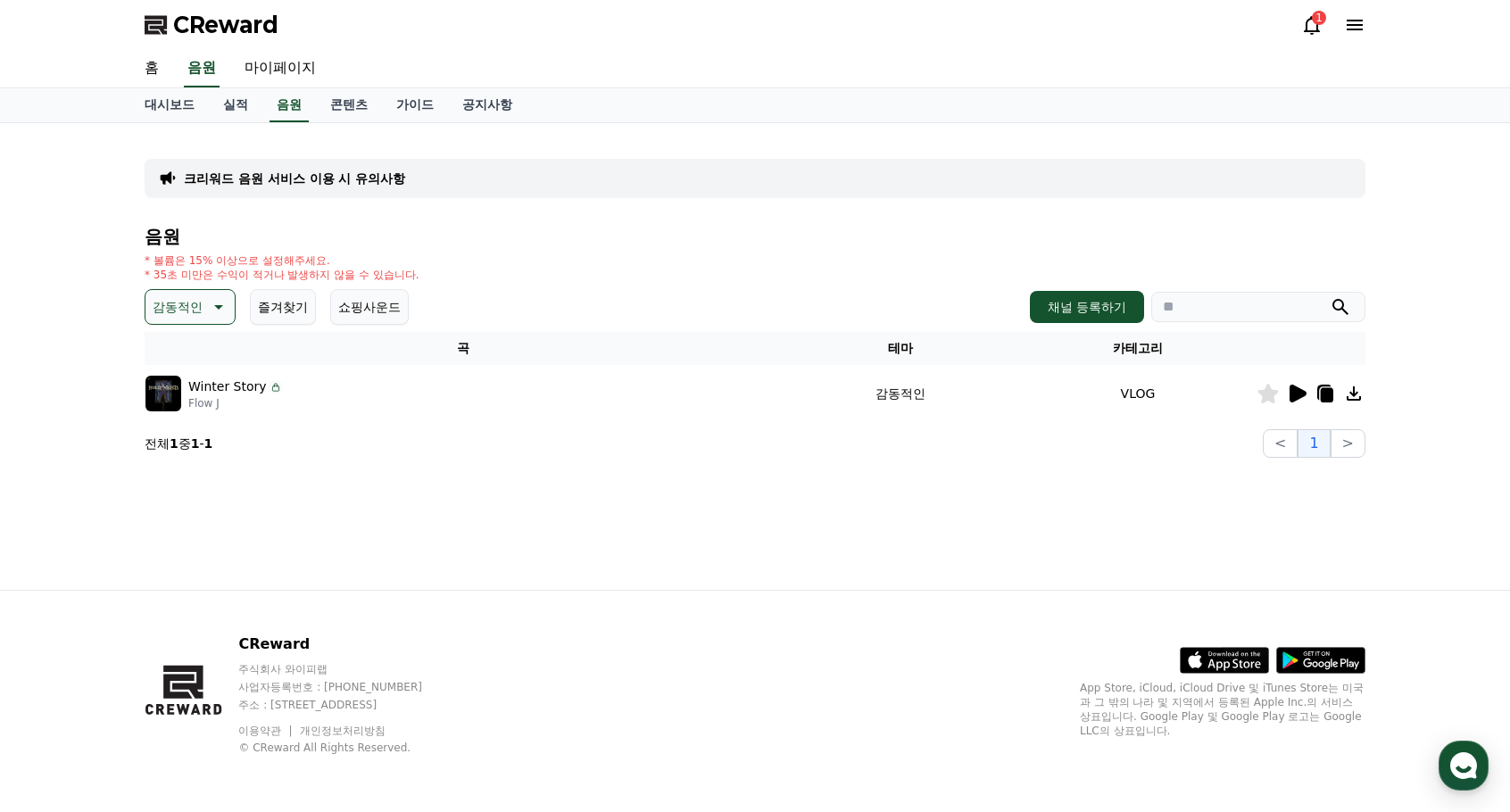
click at [1294, 390] on icon at bounding box center [1297, 394] width 17 height 18
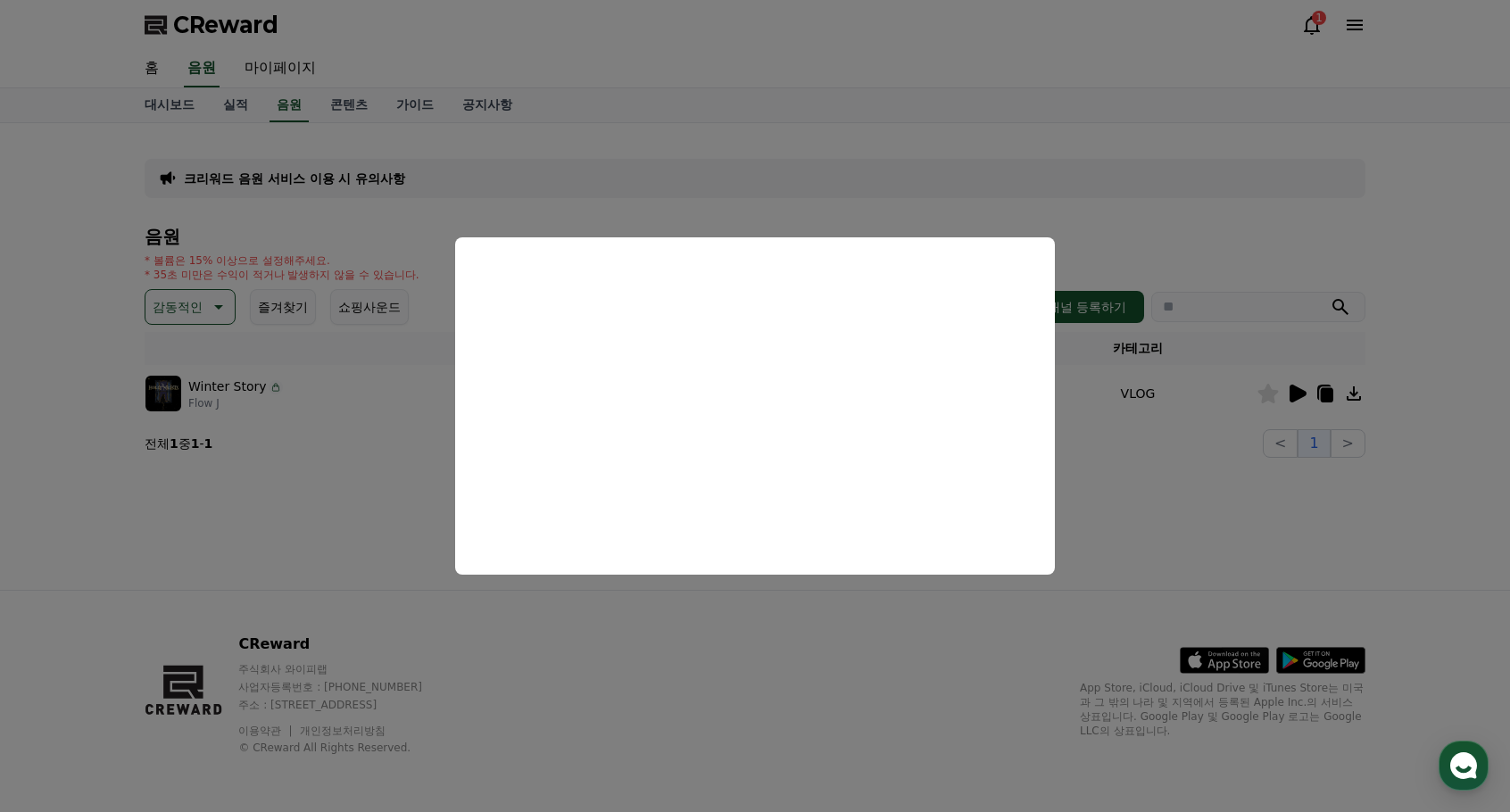
click at [1136, 472] on button "close modal" at bounding box center [755, 406] width 1510 height 812
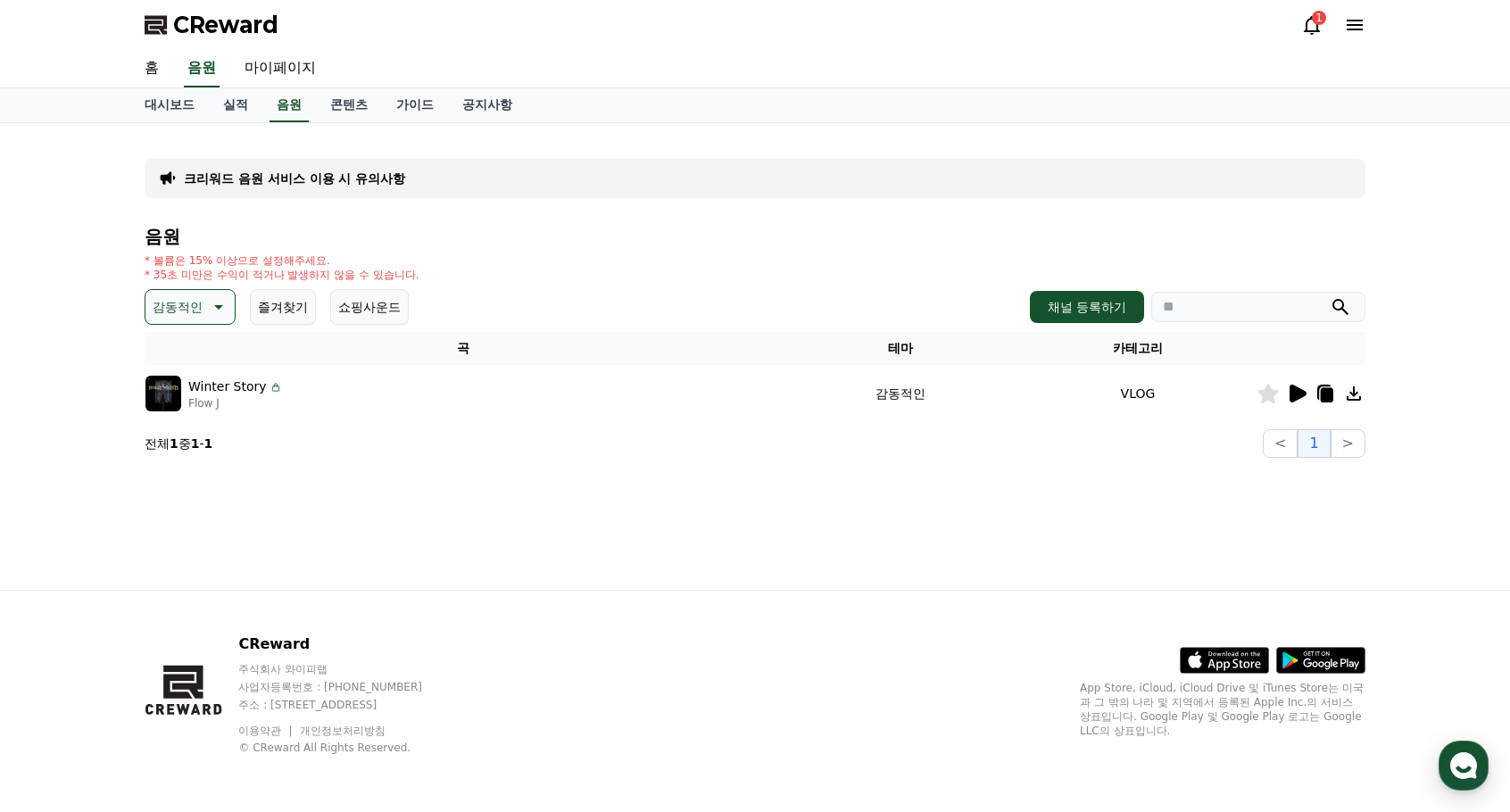
click at [188, 307] on p "감동적인" at bounding box center [178, 306] width 50 height 25
click at [179, 361] on button "전체" at bounding box center [166, 354] width 39 height 39
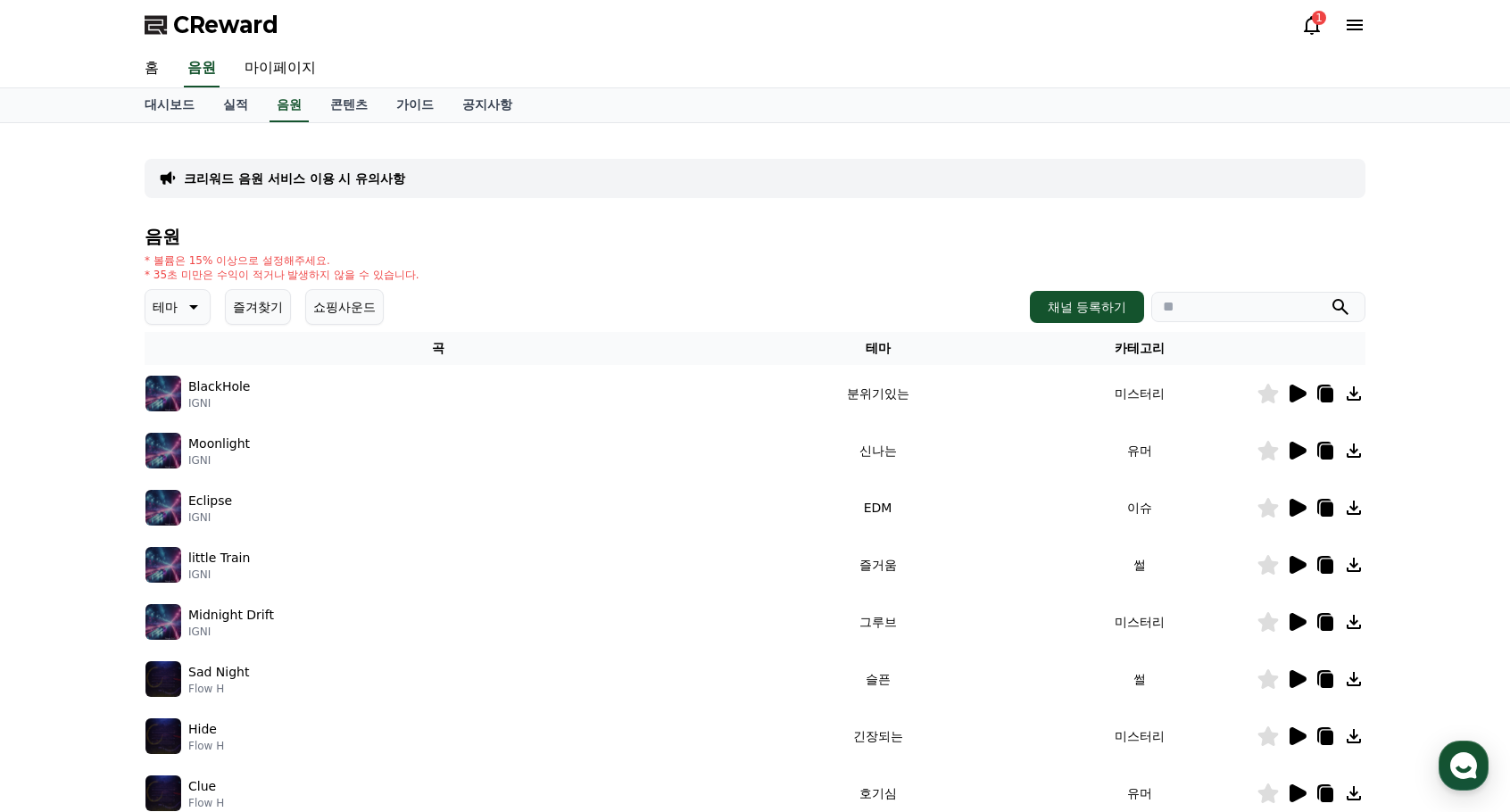
scroll to position [268, 0]
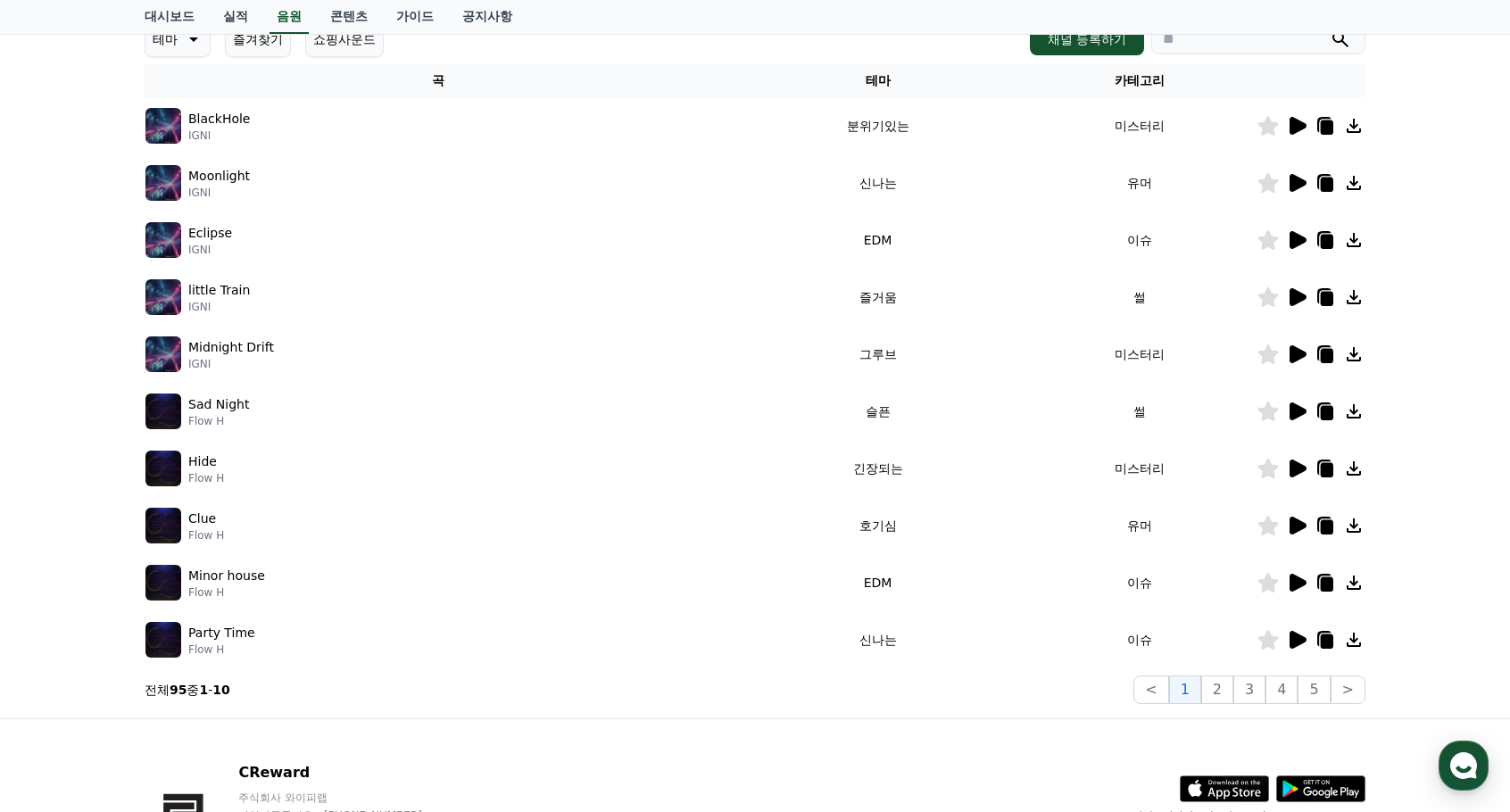
click at [1297, 296] on icon at bounding box center [1297, 297] width 17 height 18
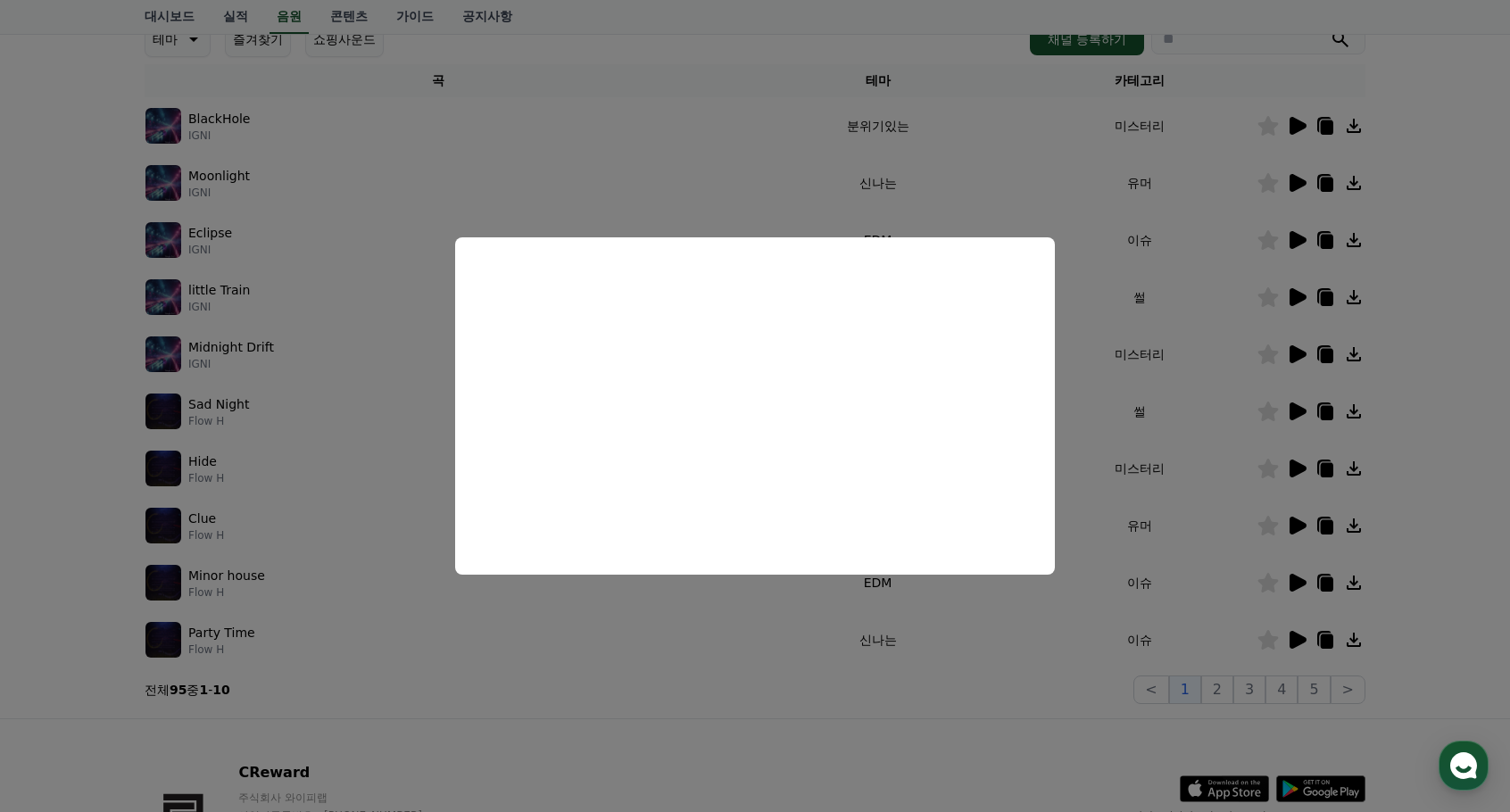
click at [1476, 406] on button "close modal" at bounding box center [755, 406] width 1510 height 812
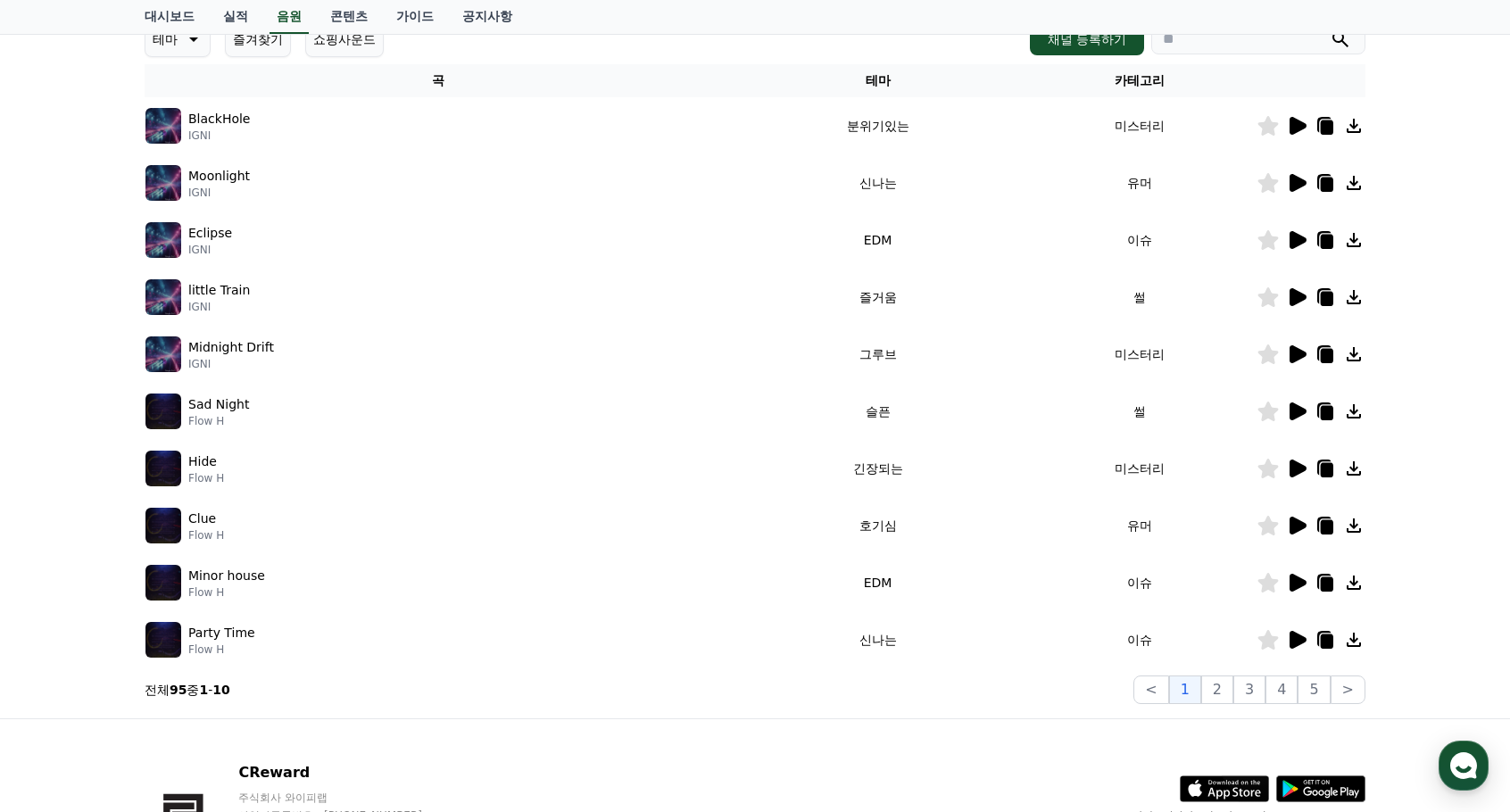
click at [1293, 527] on icon at bounding box center [1297, 526] width 17 height 18
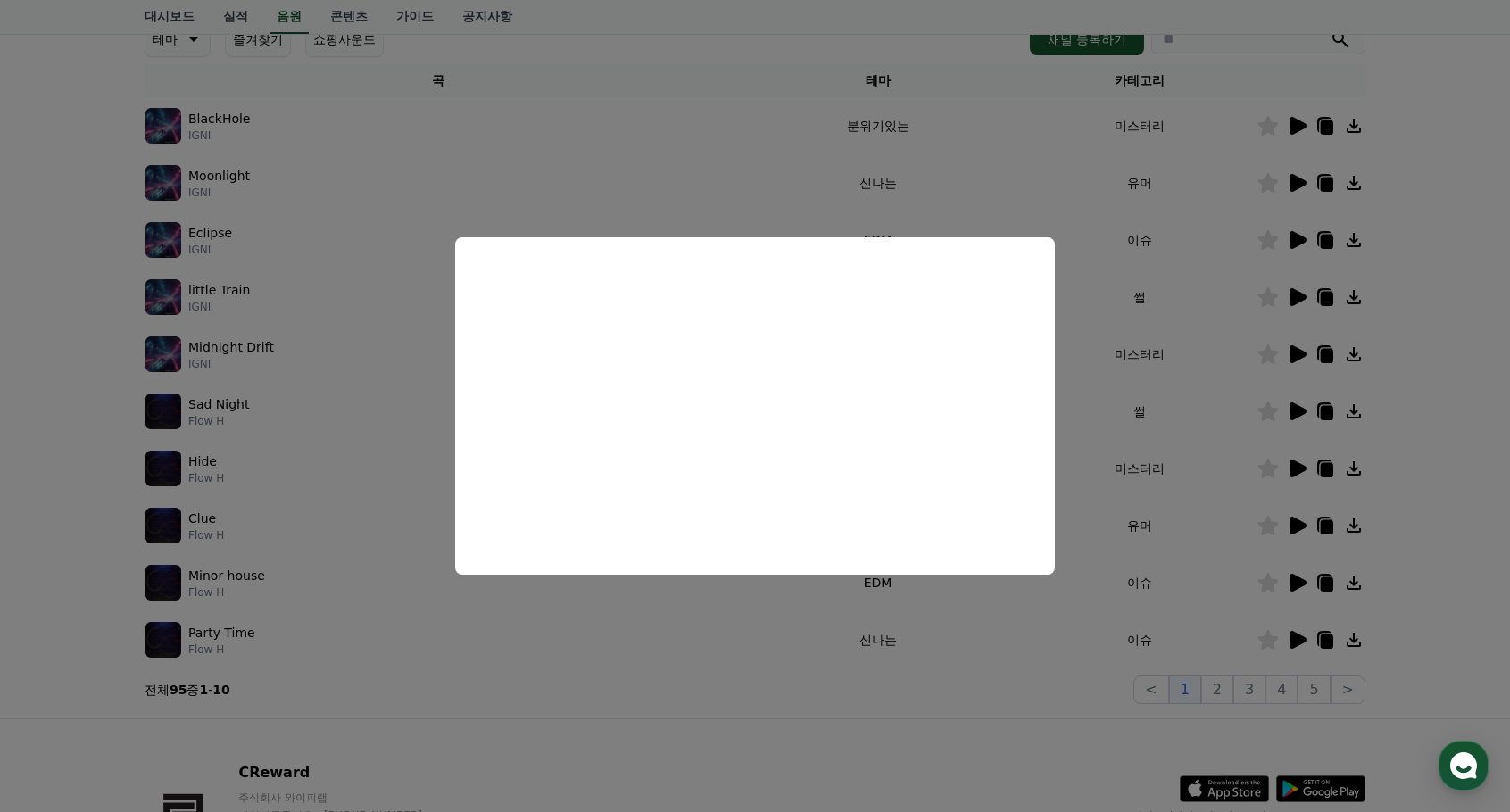
click at [1471, 492] on button "close modal" at bounding box center [755, 406] width 1510 height 812
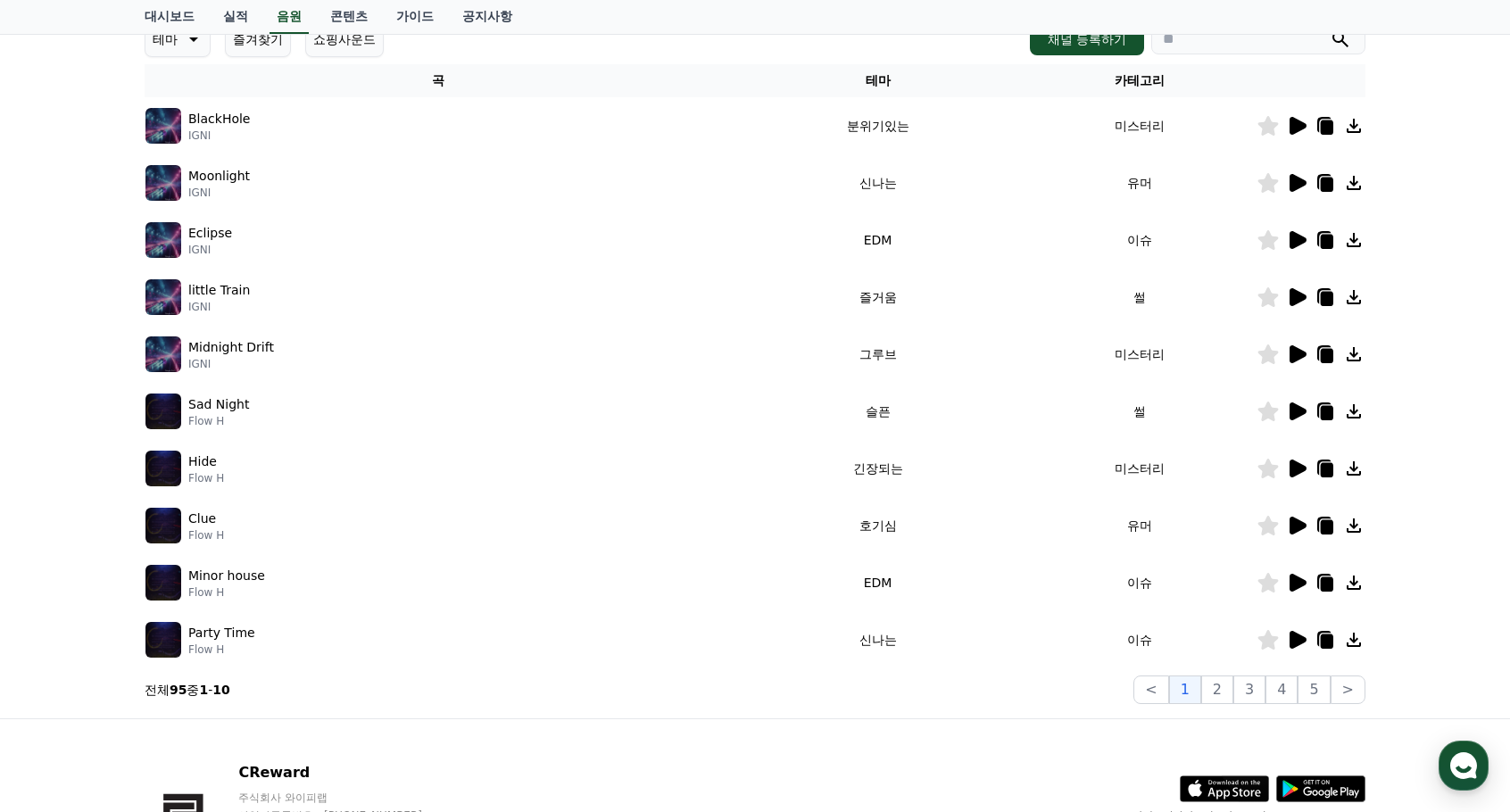
click at [1321, 520] on icon at bounding box center [1324, 525] width 21 height 21
click at [1323, 520] on icon at bounding box center [1327, 527] width 12 height 14
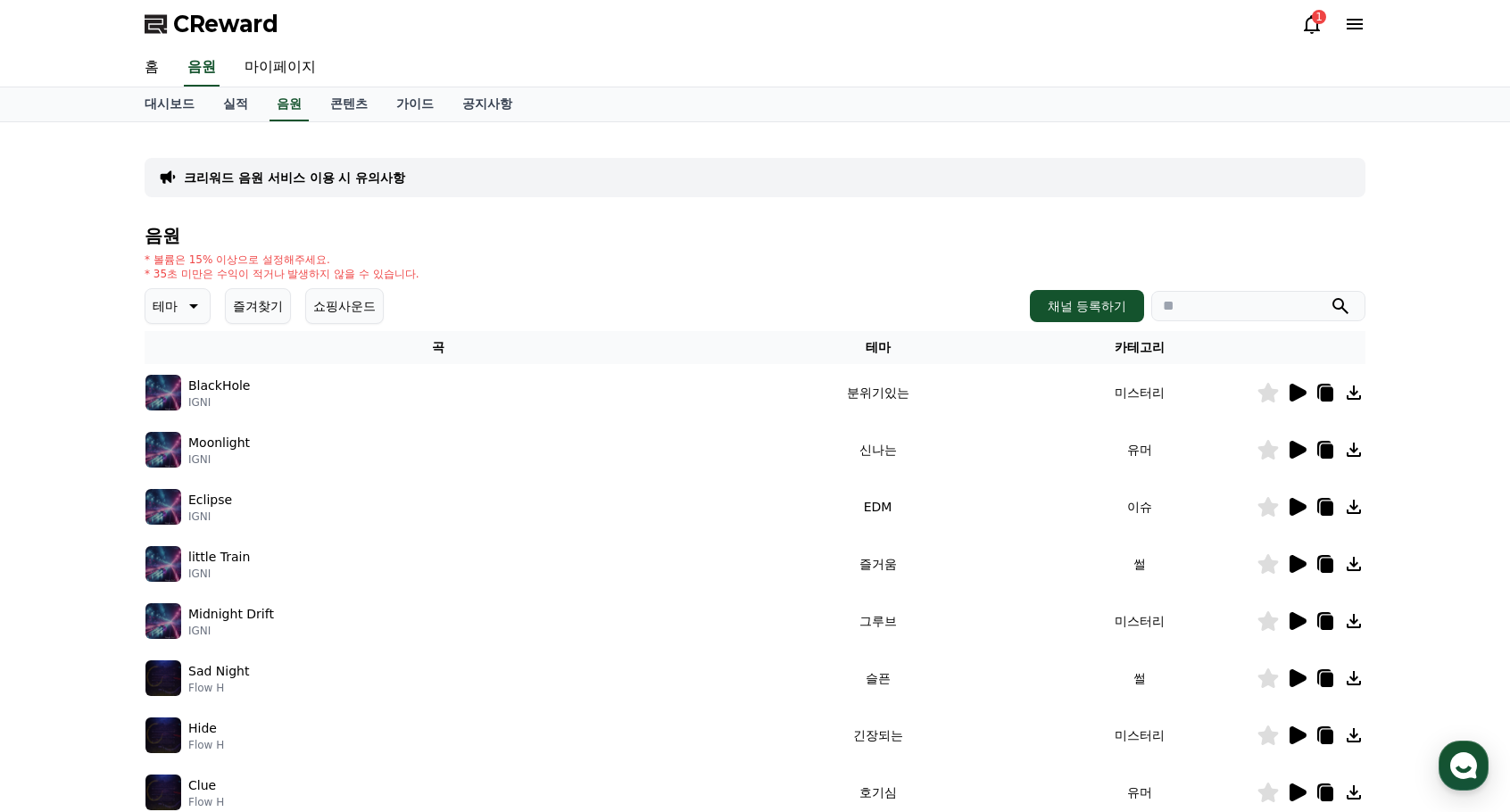
scroll to position [0, 0]
click at [350, 107] on link "콘텐츠" at bounding box center [349, 105] width 66 height 34
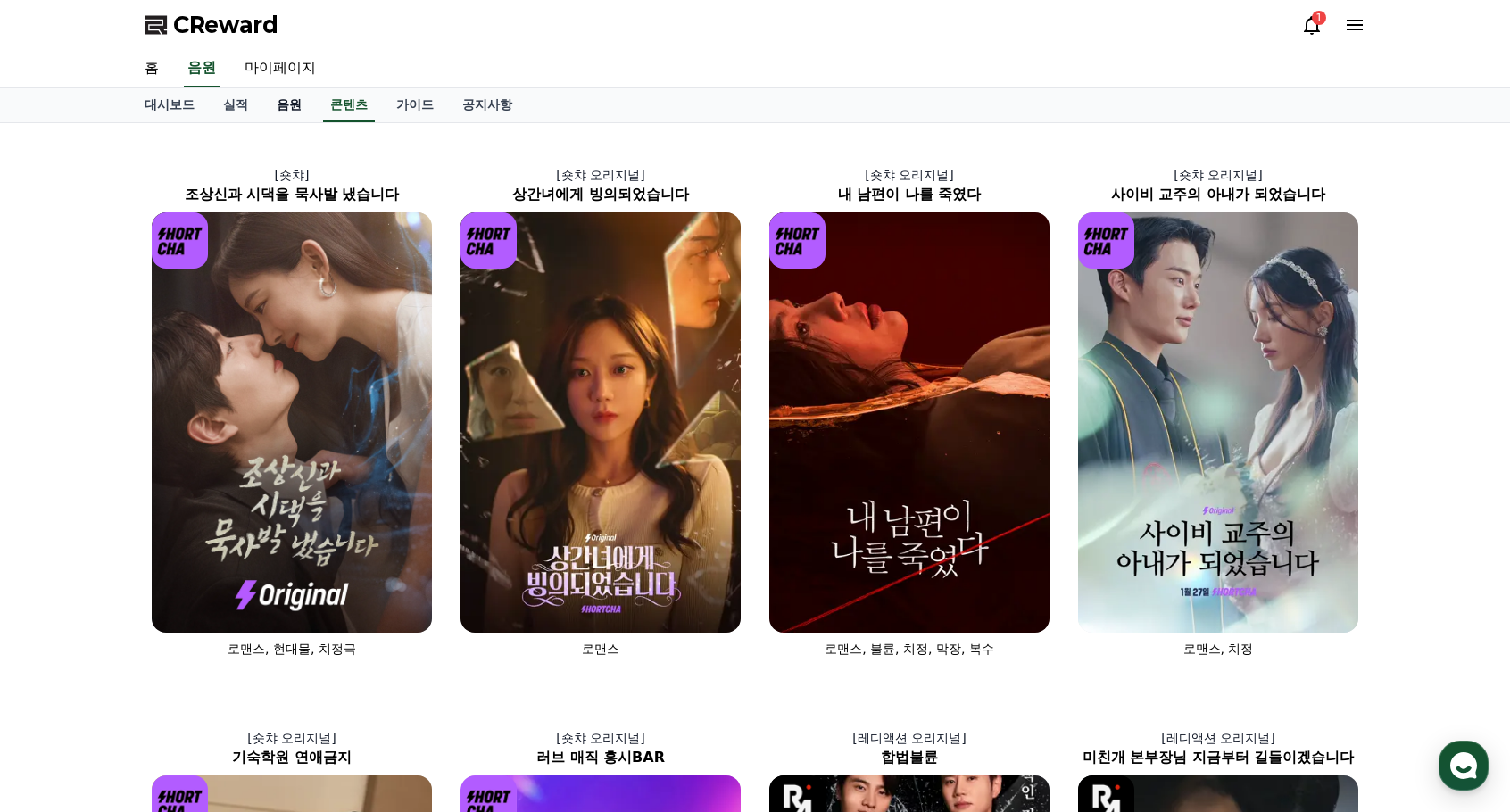
click at [285, 113] on link "음원" at bounding box center [289, 105] width 54 height 34
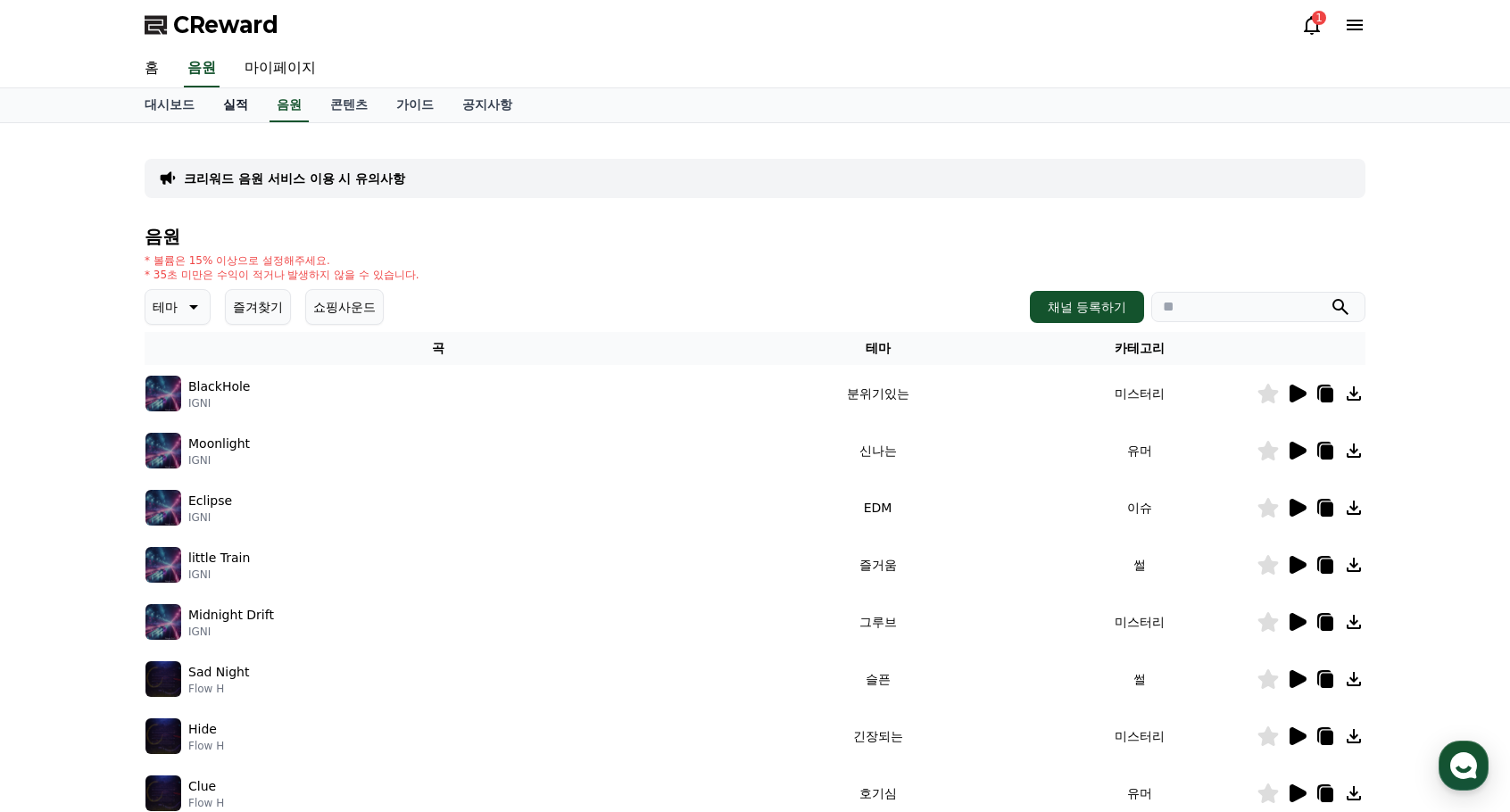
click at [236, 113] on link "실적" at bounding box center [236, 105] width 54 height 34
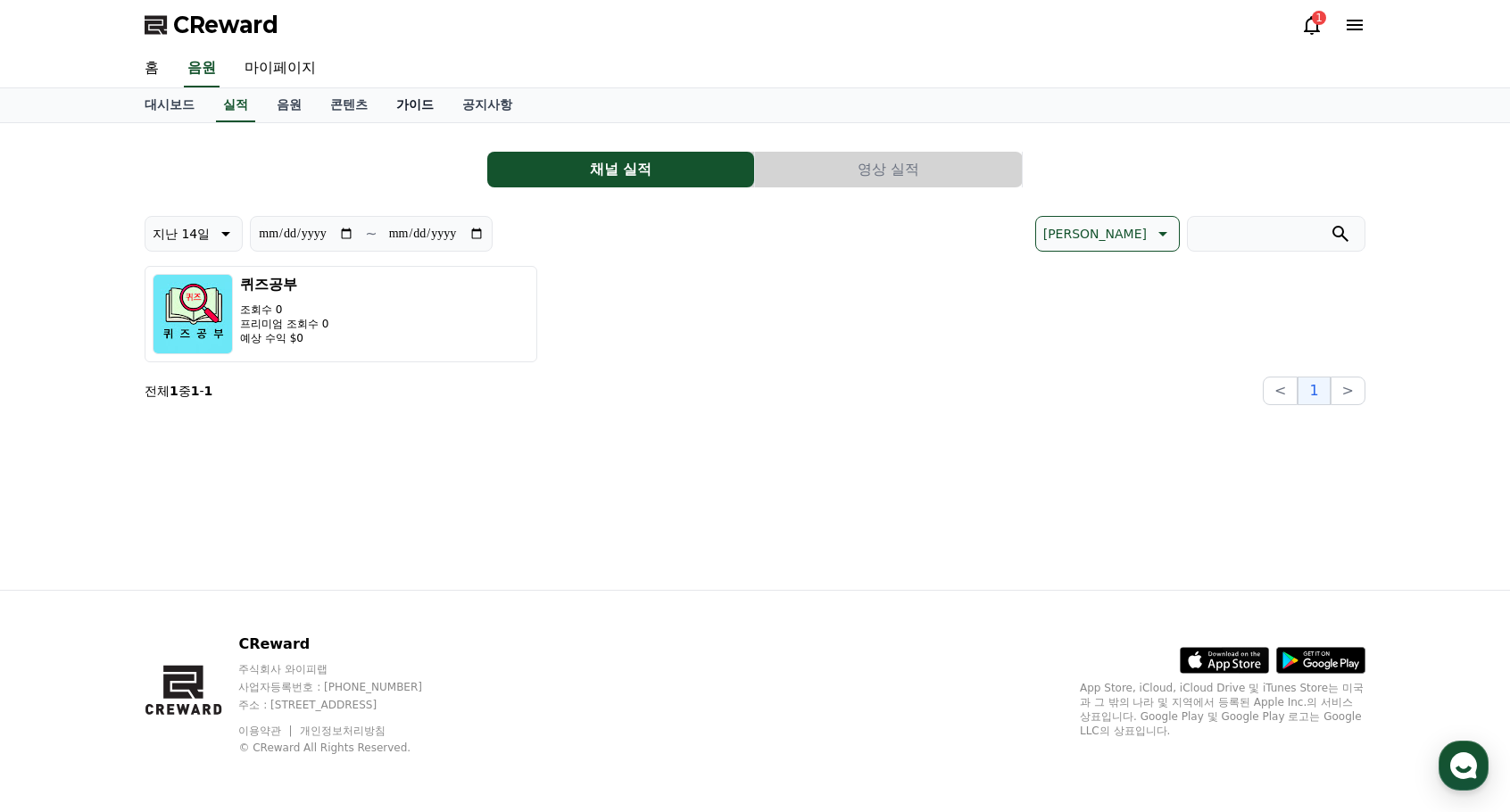
click at [409, 109] on link "가이드" at bounding box center [415, 105] width 66 height 34
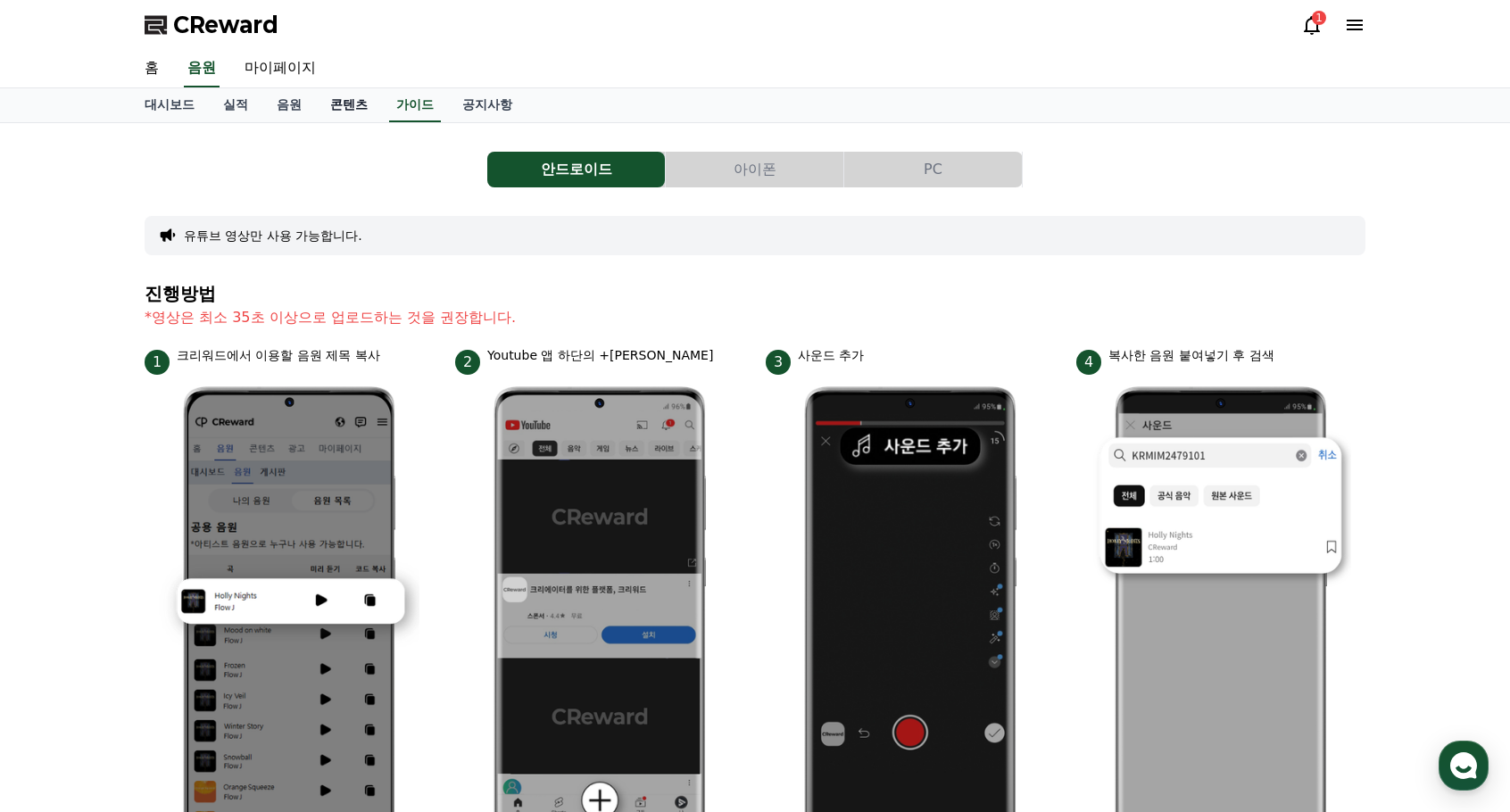
click at [346, 108] on link "콘텐츠" at bounding box center [349, 105] width 66 height 34
click at [266, 107] on link "음원" at bounding box center [289, 105] width 54 height 34
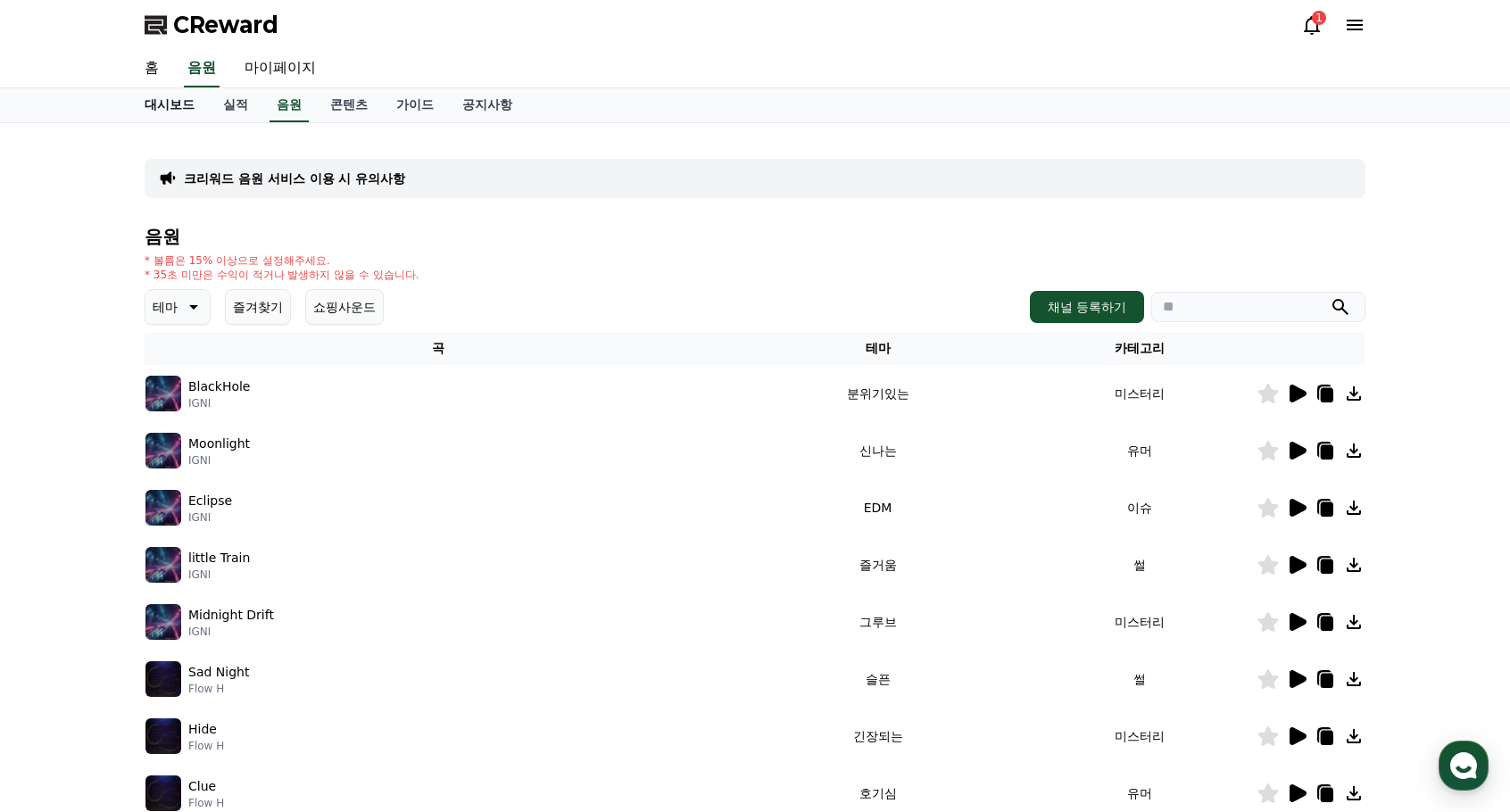
click at [204, 107] on link "대시보드" at bounding box center [169, 105] width 79 height 34
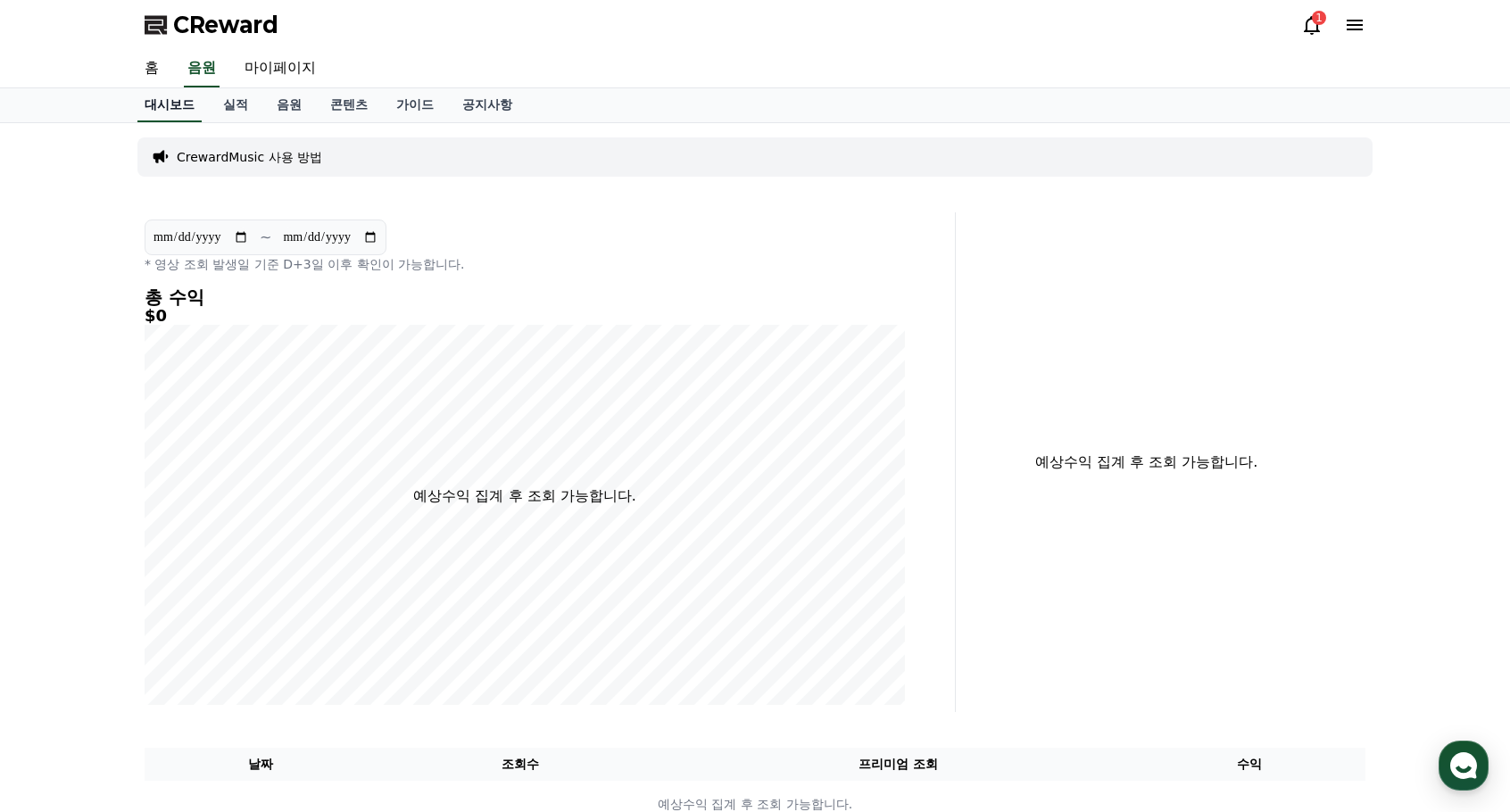
click at [165, 107] on link "대시보드" at bounding box center [169, 105] width 64 height 34
click at [249, 107] on link "실적" at bounding box center [236, 105] width 54 height 34
